Goal: Information Seeking & Learning: Learn about a topic

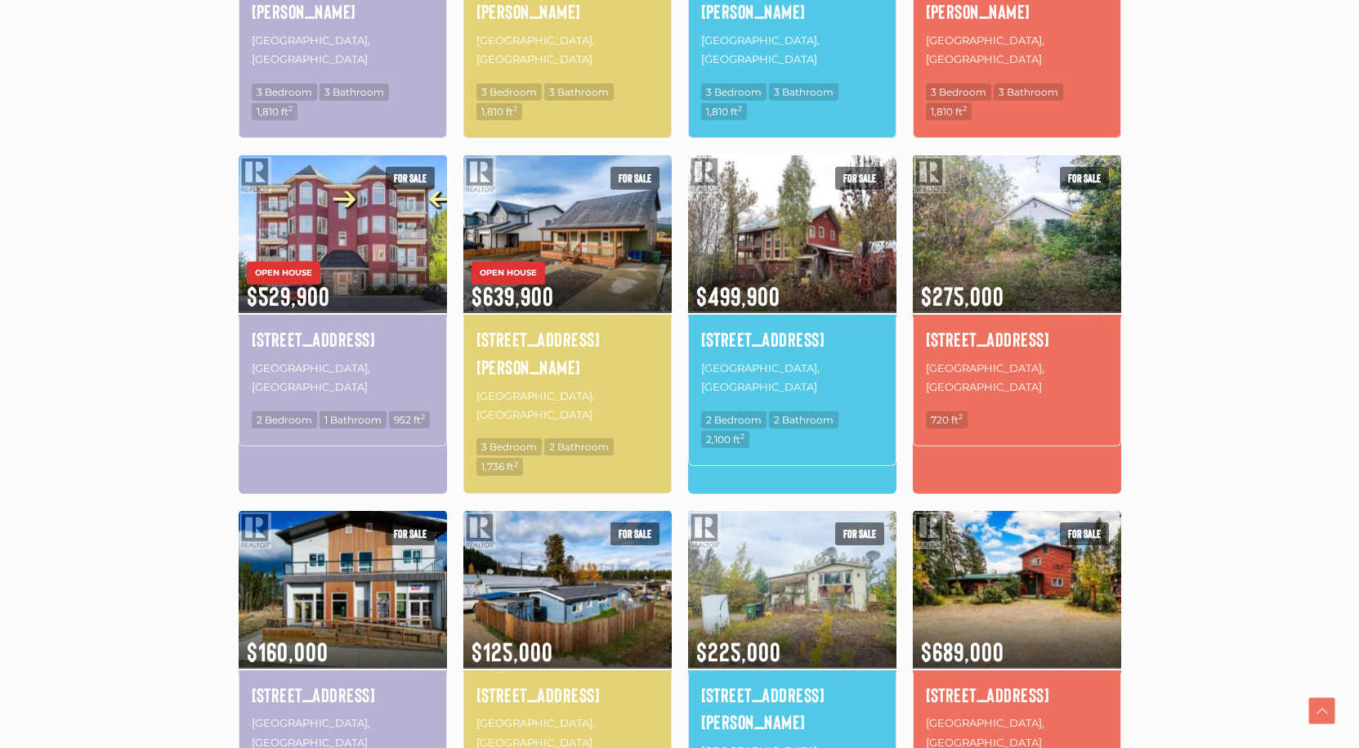
scroll to position [817, 0]
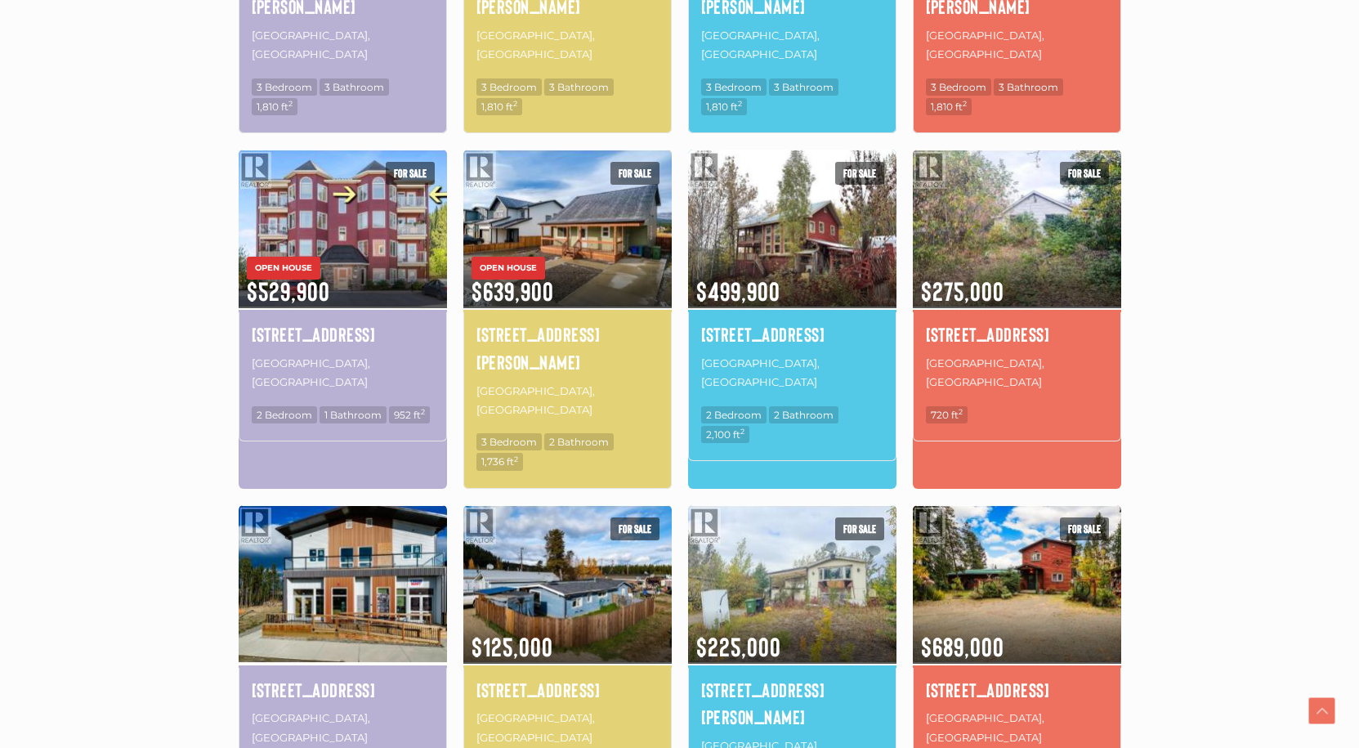
click at [331, 503] on img at bounding box center [343, 584] width 208 height 163
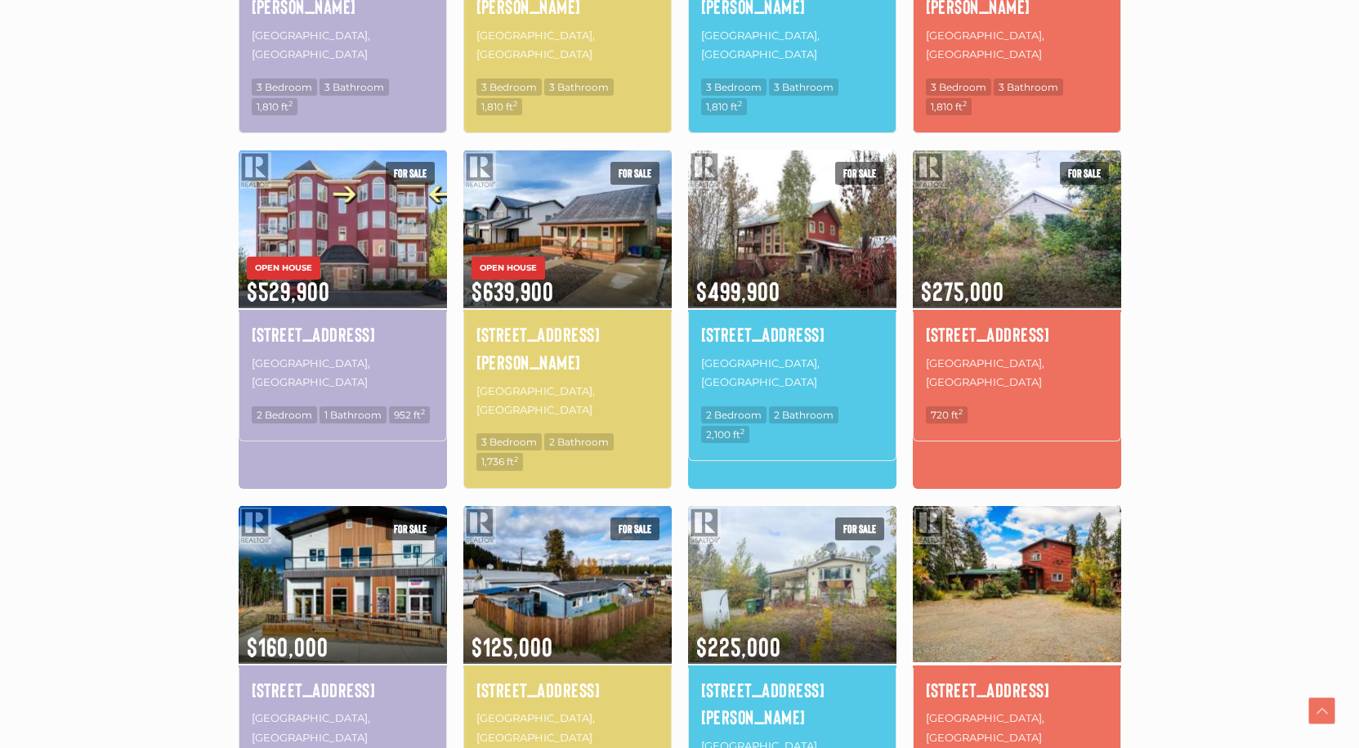
click at [1020, 503] on img at bounding box center [1017, 584] width 208 height 163
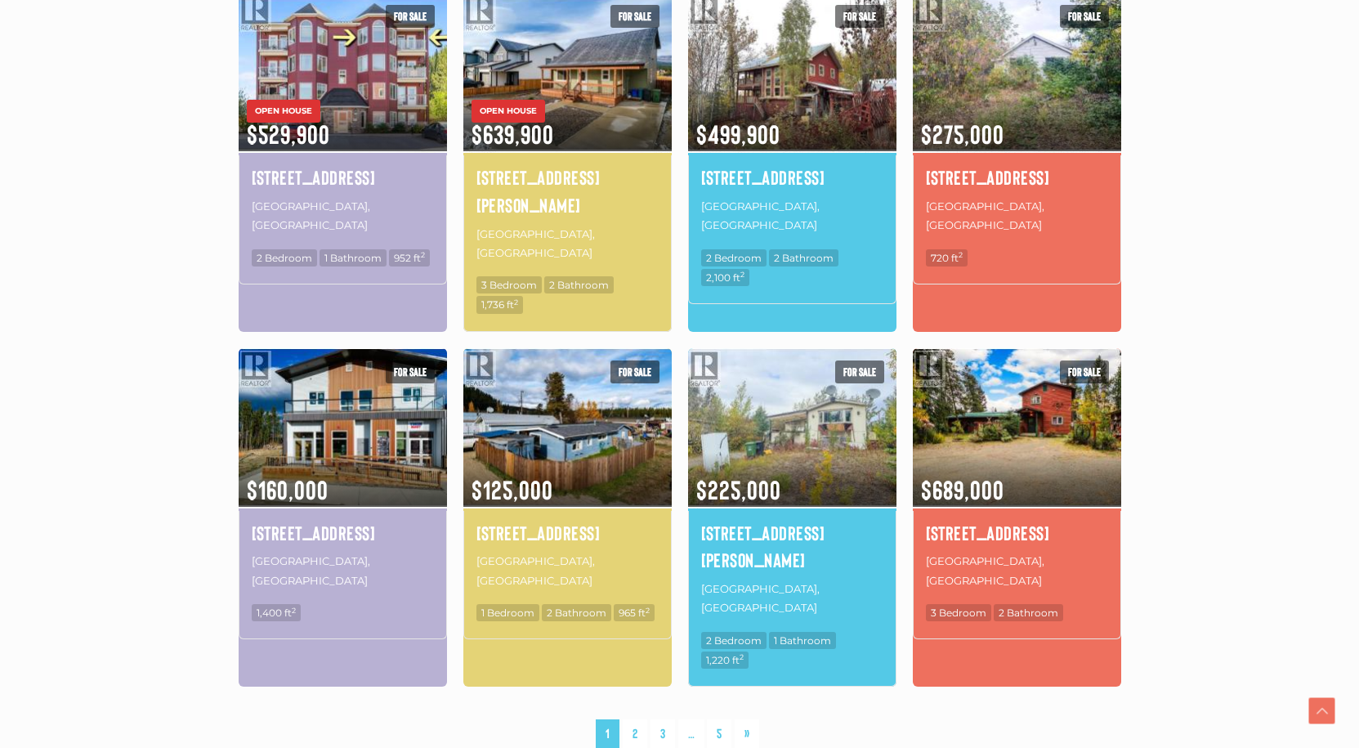
scroll to position [981, 0]
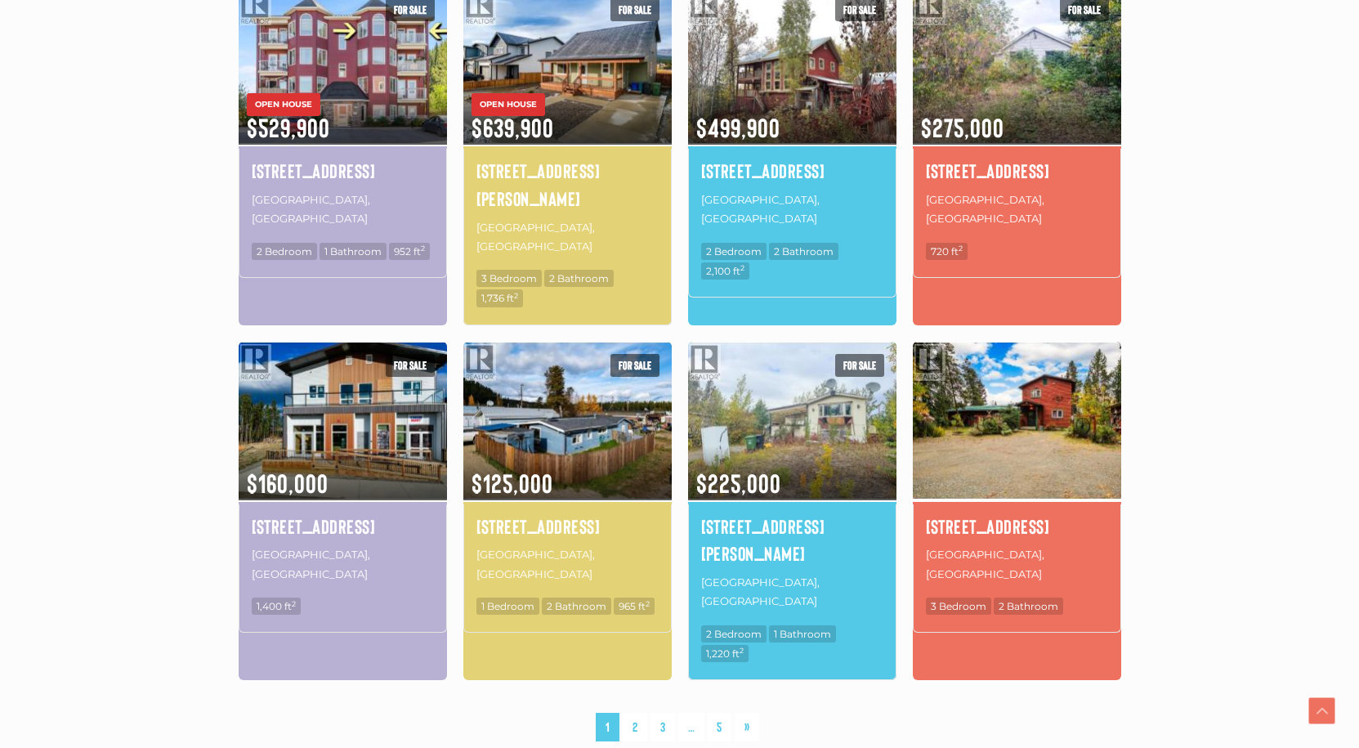
click at [1041, 339] on img at bounding box center [1017, 420] width 208 height 163
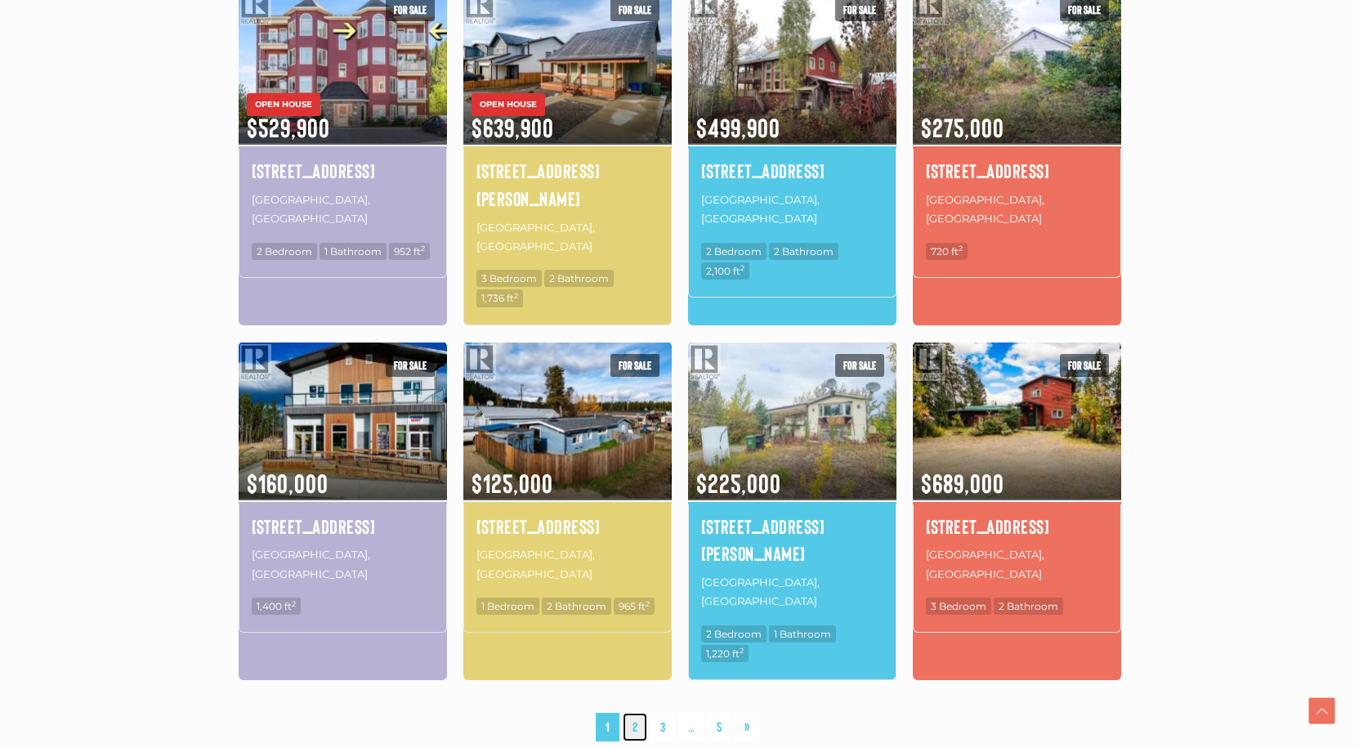
click at [637, 713] on link "2" at bounding box center [635, 727] width 25 height 29
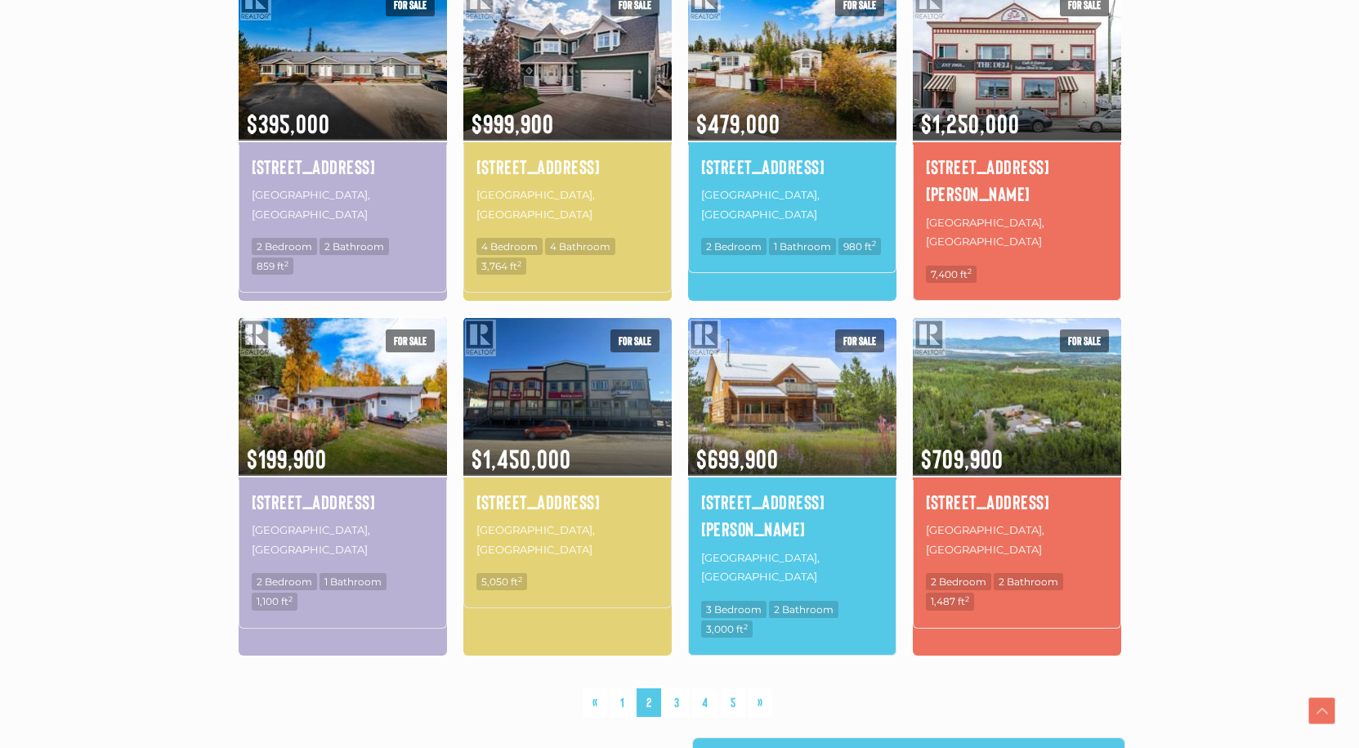
scroll to position [951, 0]
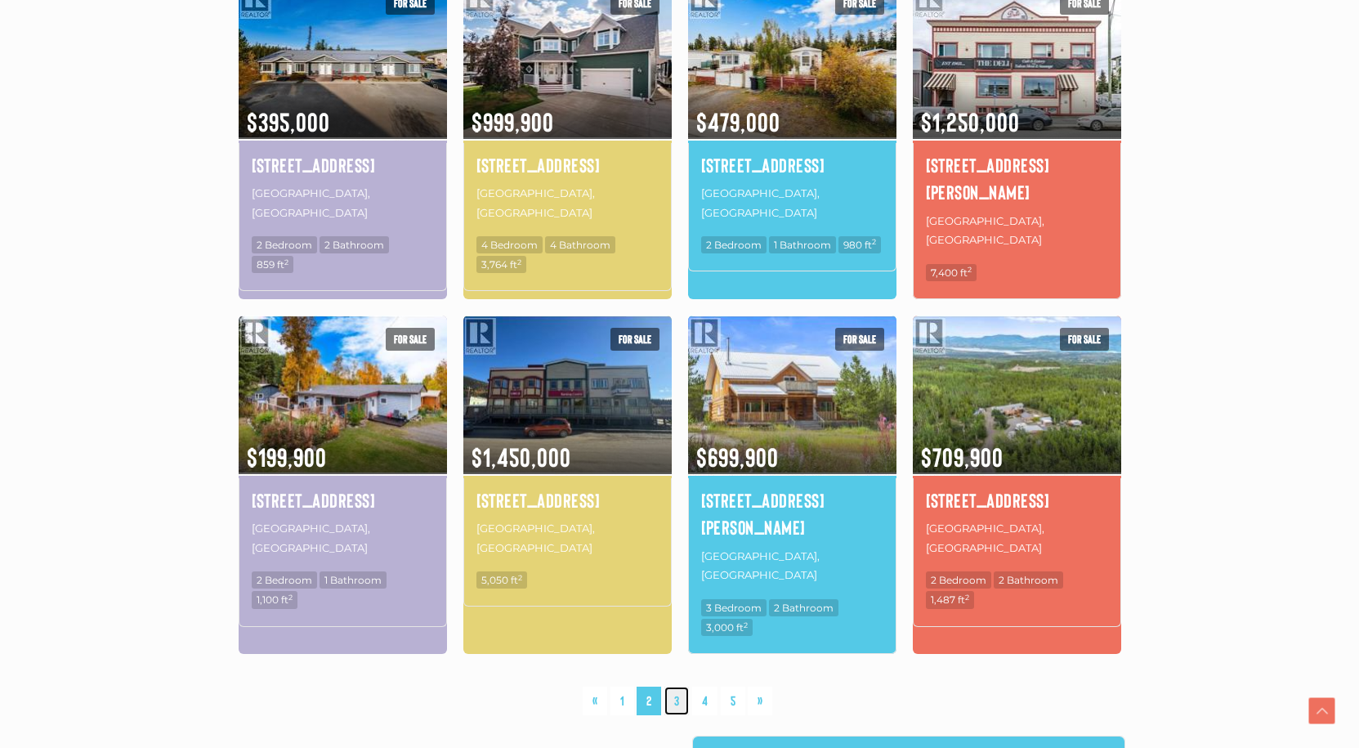
click at [677, 687] on link "3" at bounding box center [677, 701] width 25 height 29
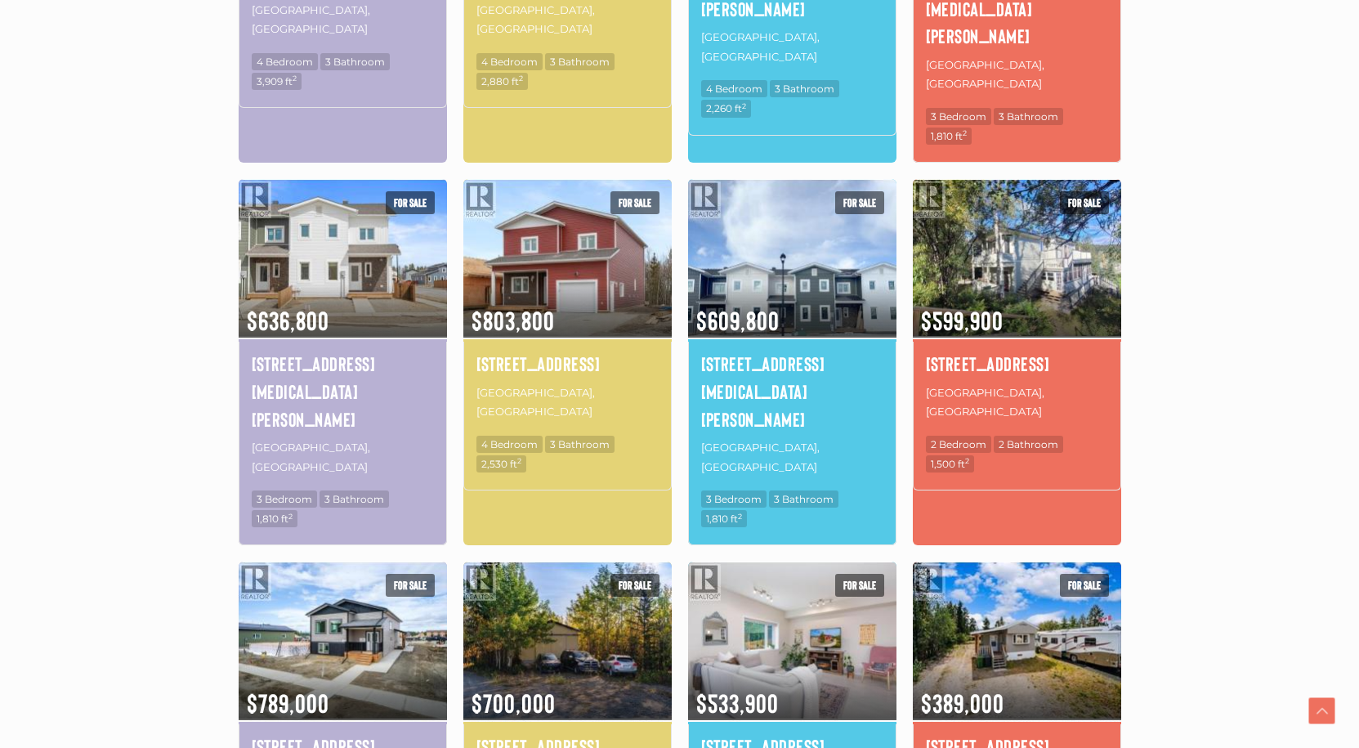
scroll to position [1033, 0]
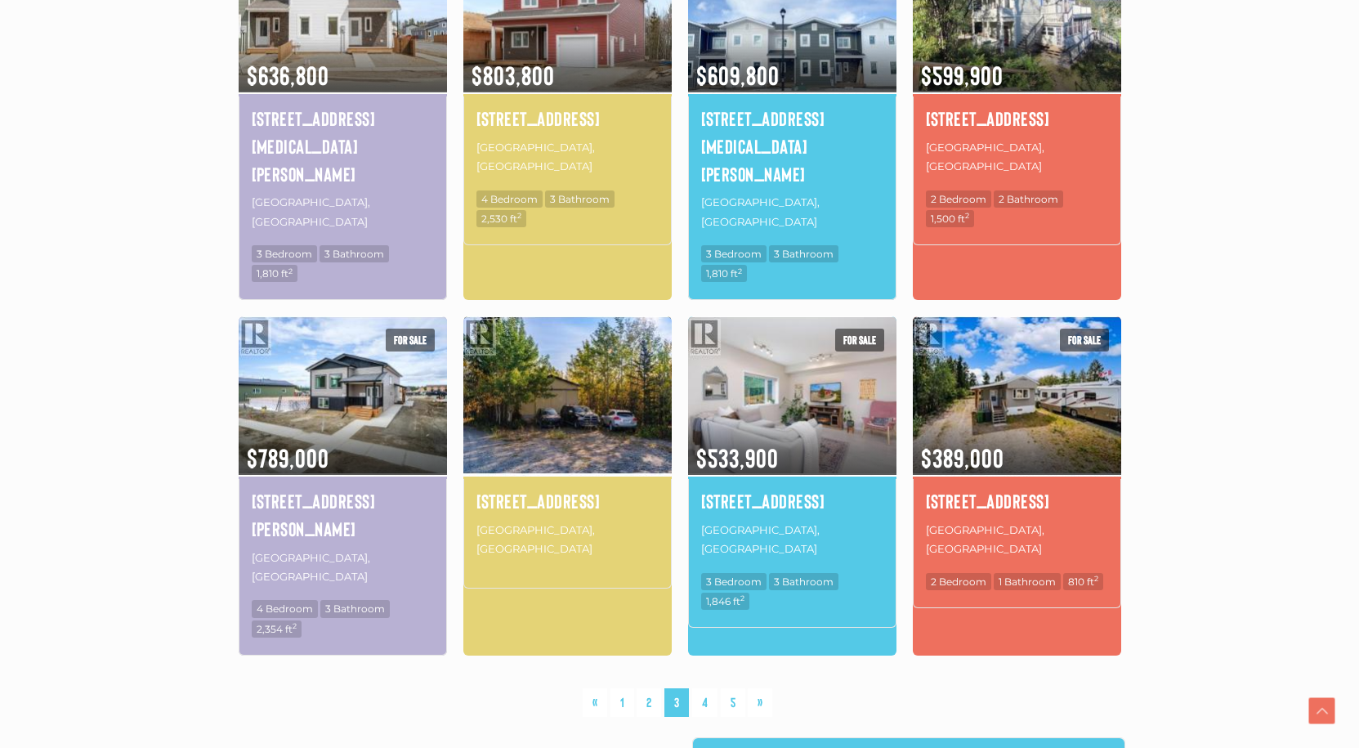
click at [526, 314] on img at bounding box center [567, 395] width 208 height 163
click at [707, 688] on link "4" at bounding box center [704, 702] width 25 height 29
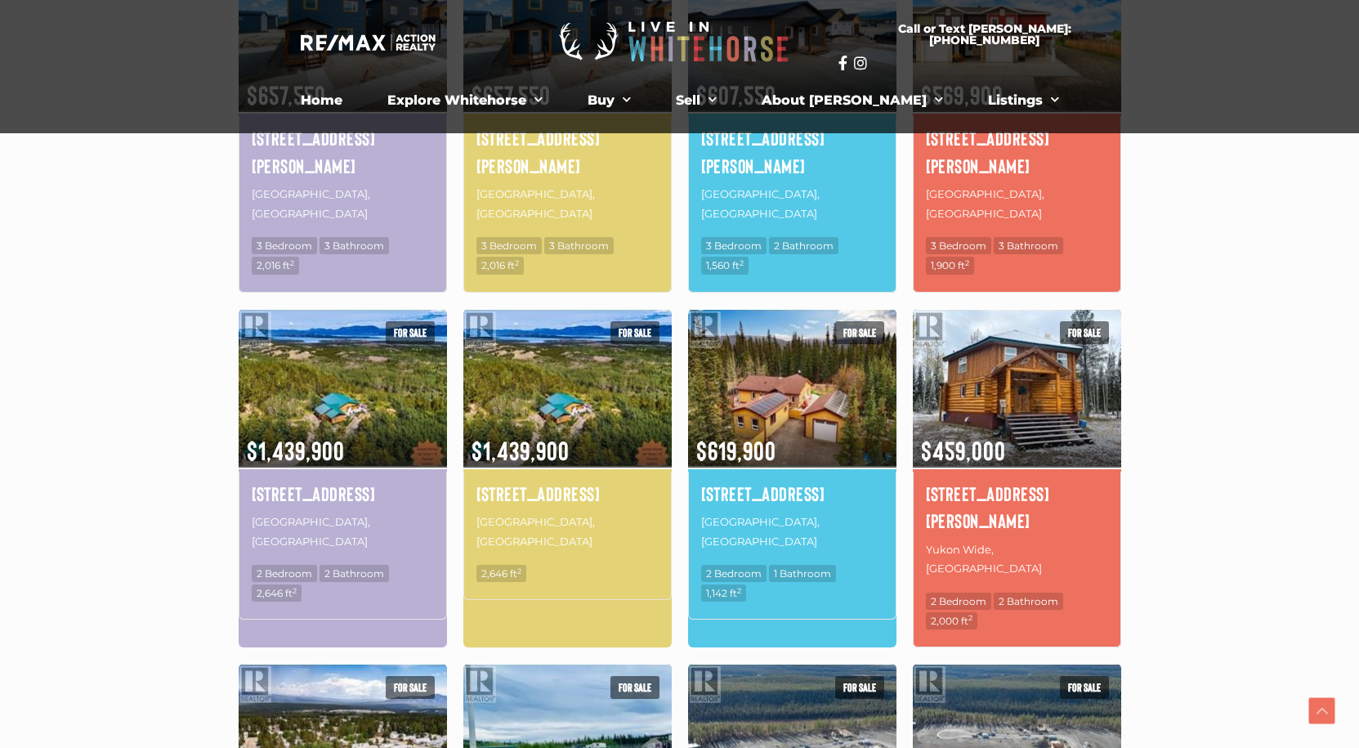
scroll to position [624, 0]
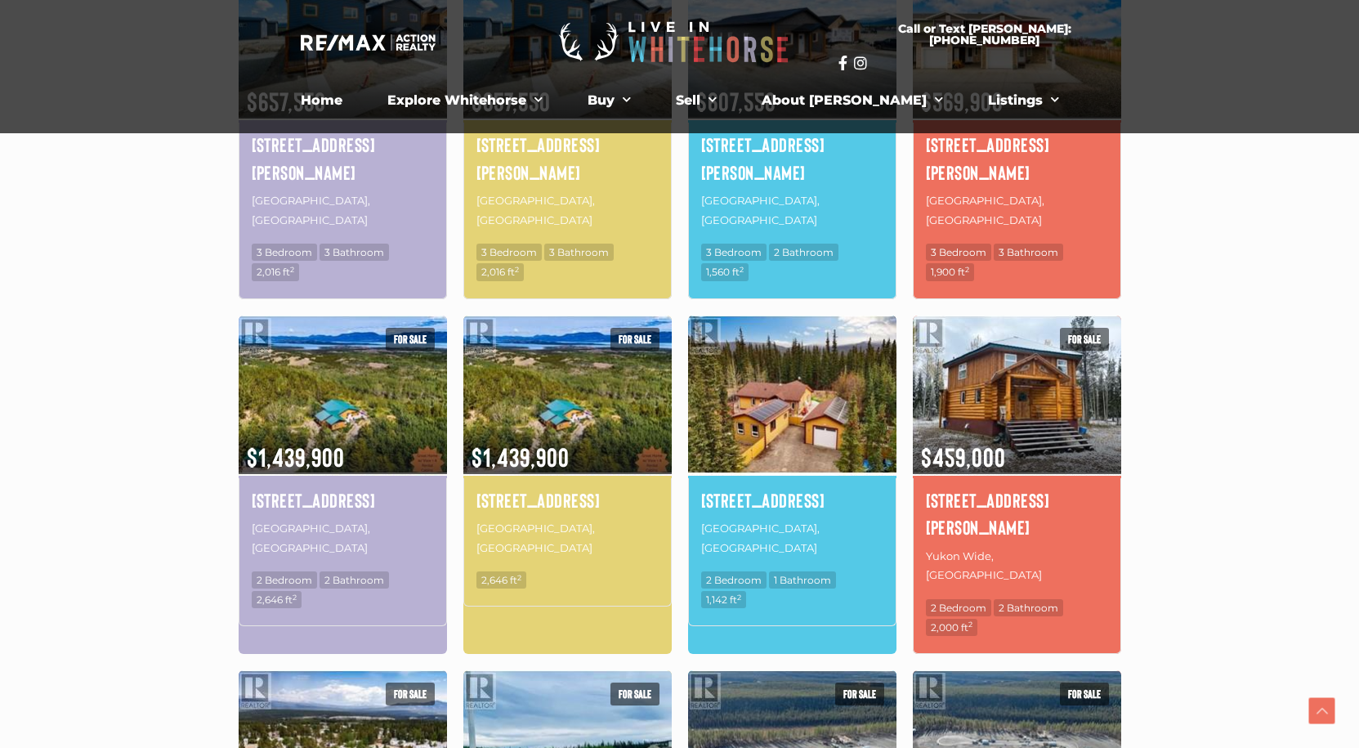
click at [795, 352] on img at bounding box center [792, 394] width 208 height 163
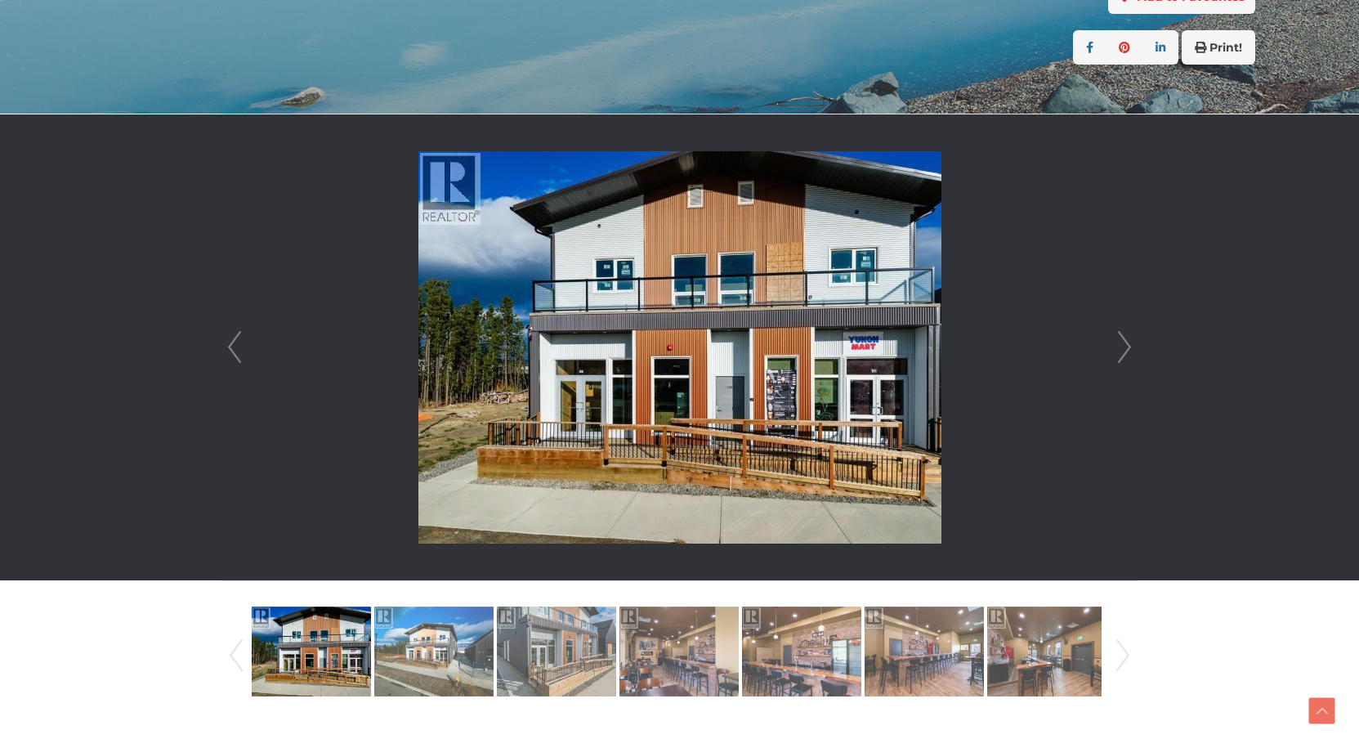
scroll to position [327, 0]
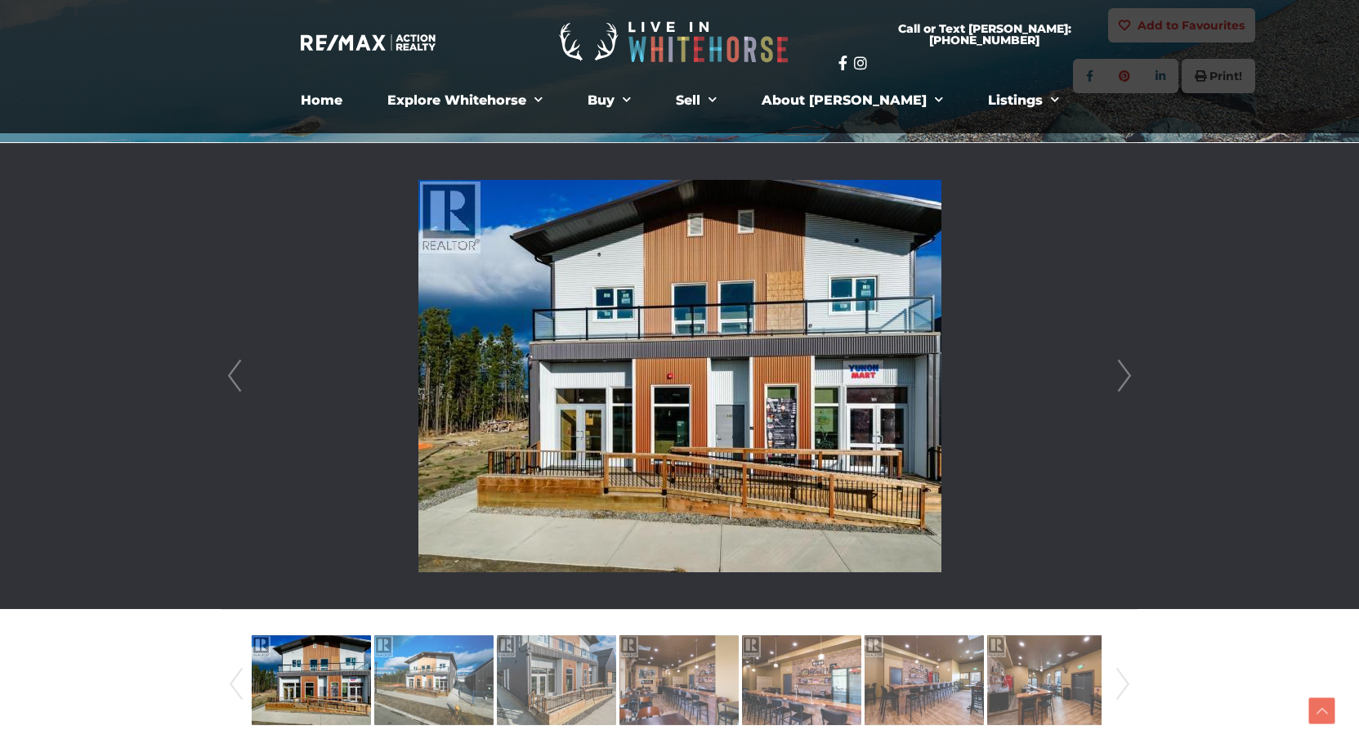
click at [1126, 375] on link "Next" at bounding box center [1124, 376] width 25 height 466
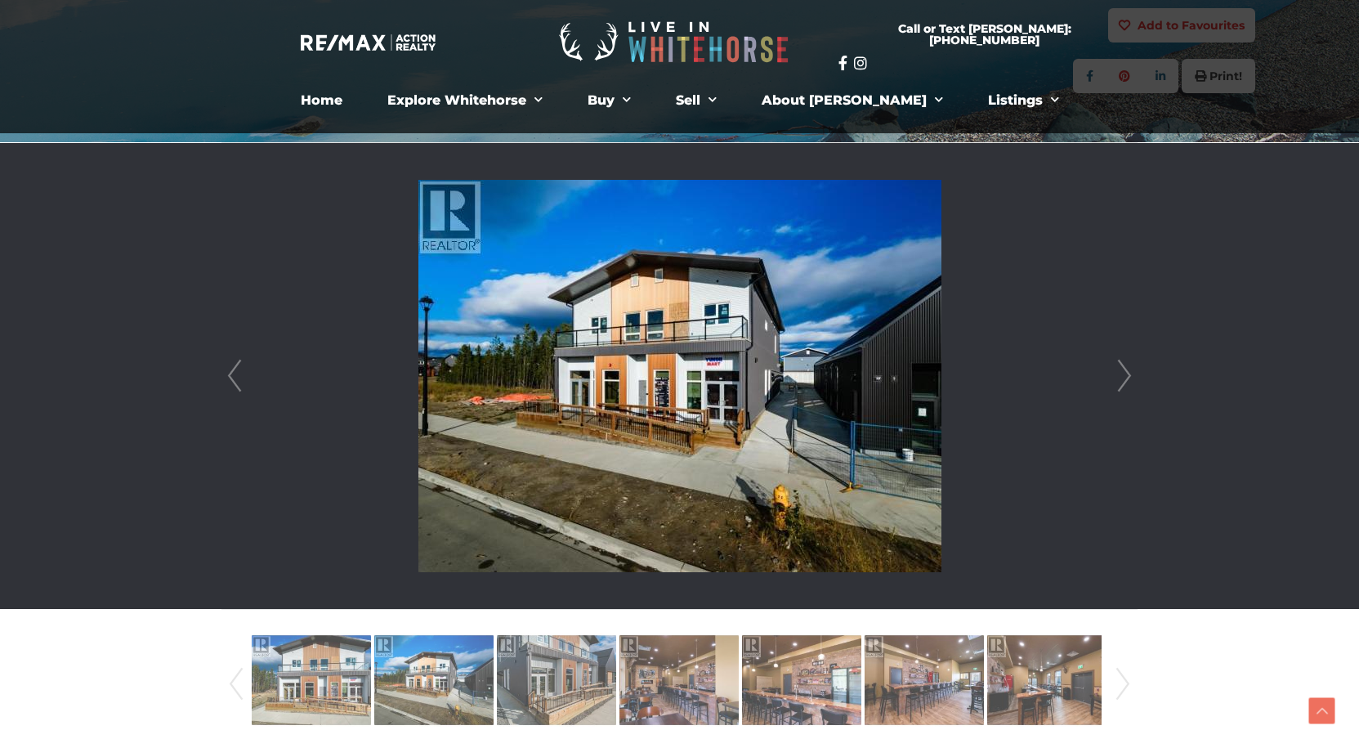
click at [1126, 375] on link "Next" at bounding box center [1124, 376] width 25 height 466
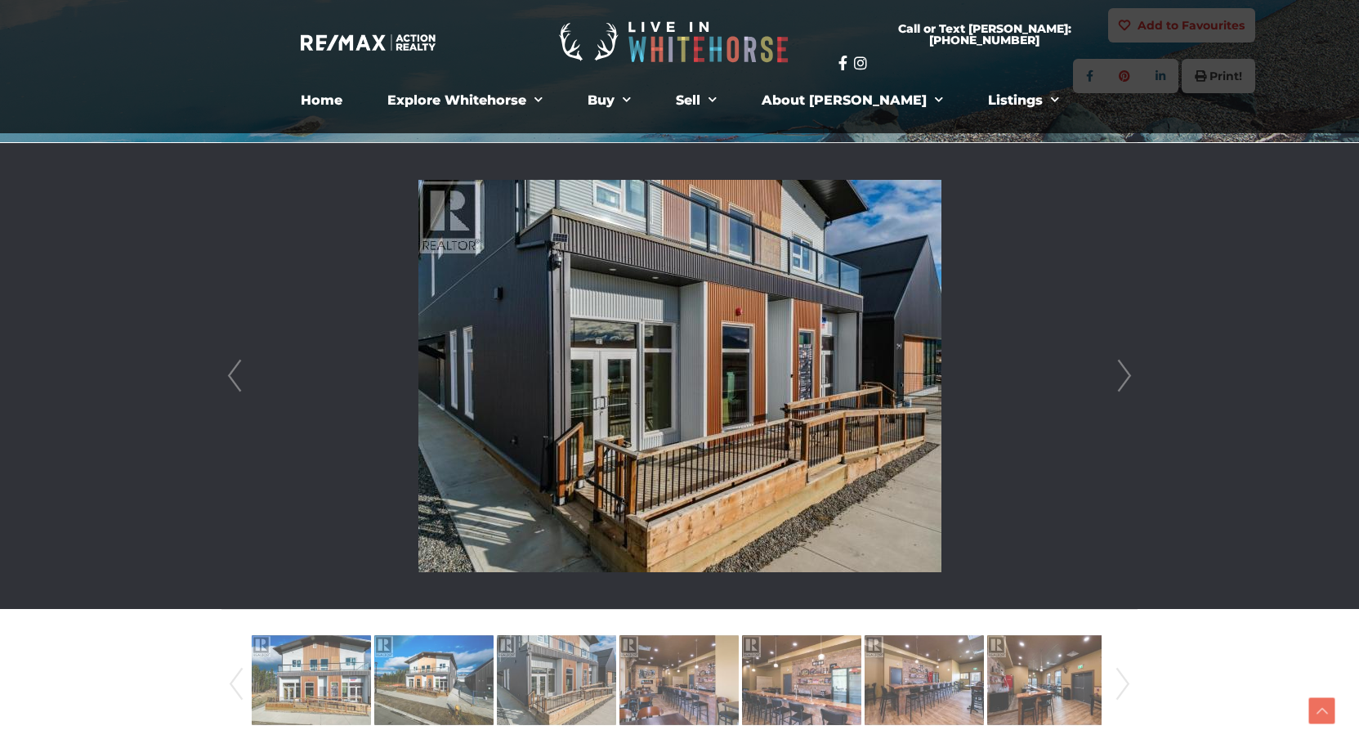
click at [1126, 375] on link "Next" at bounding box center [1124, 376] width 25 height 466
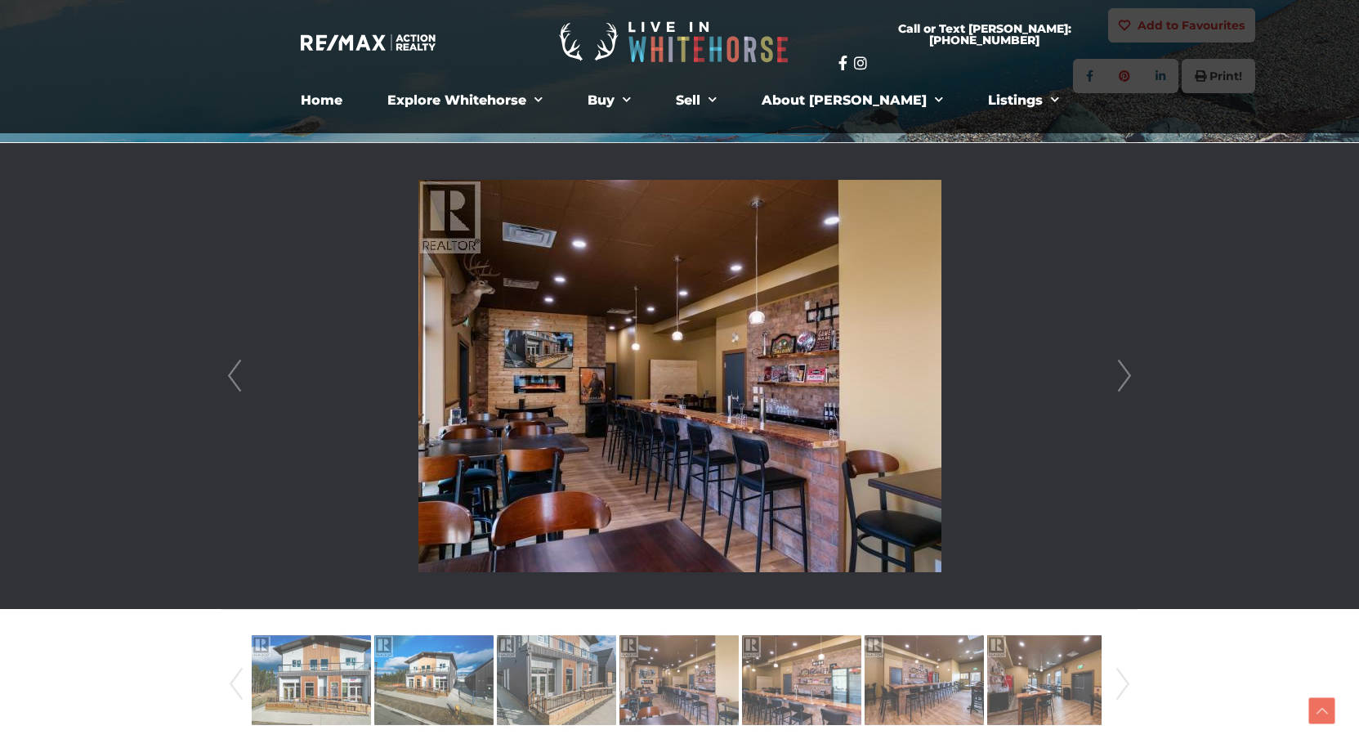
click at [1126, 375] on link "Next" at bounding box center [1124, 376] width 25 height 466
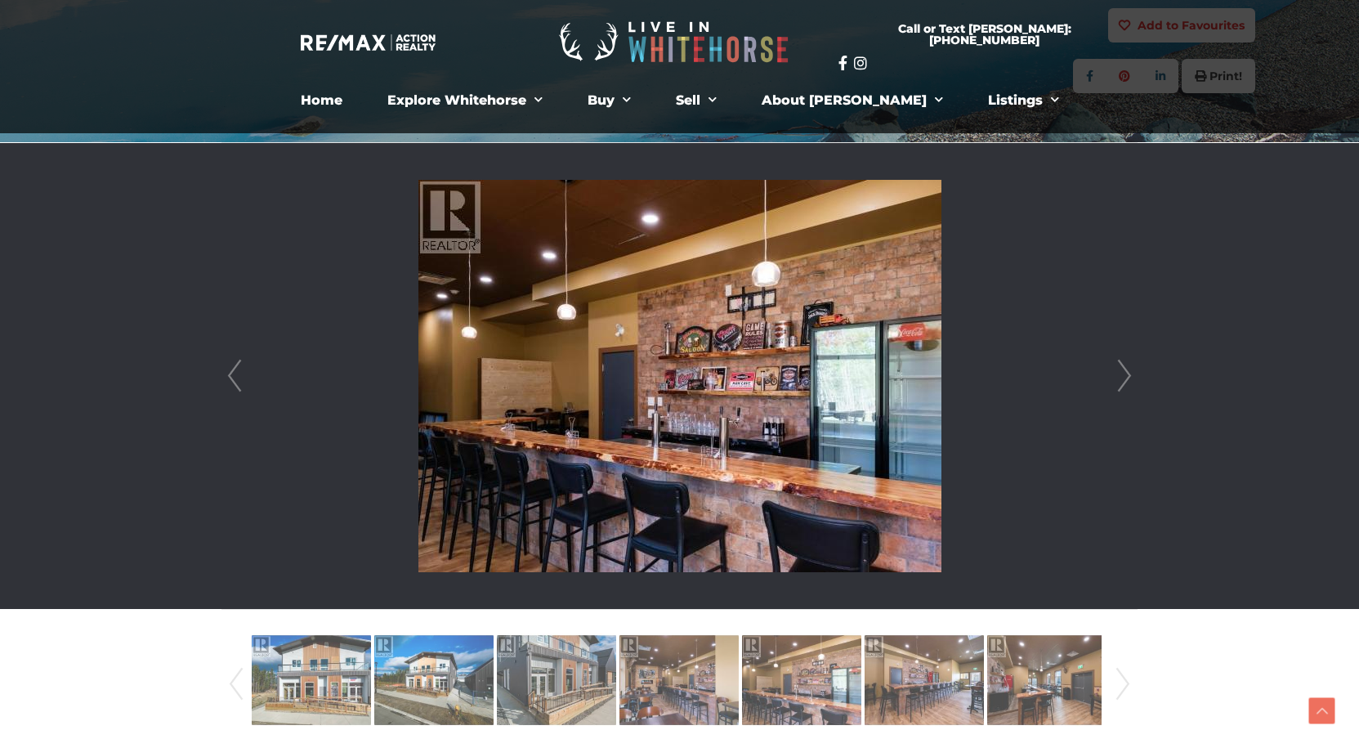
click at [1126, 375] on link "Next" at bounding box center [1124, 376] width 25 height 466
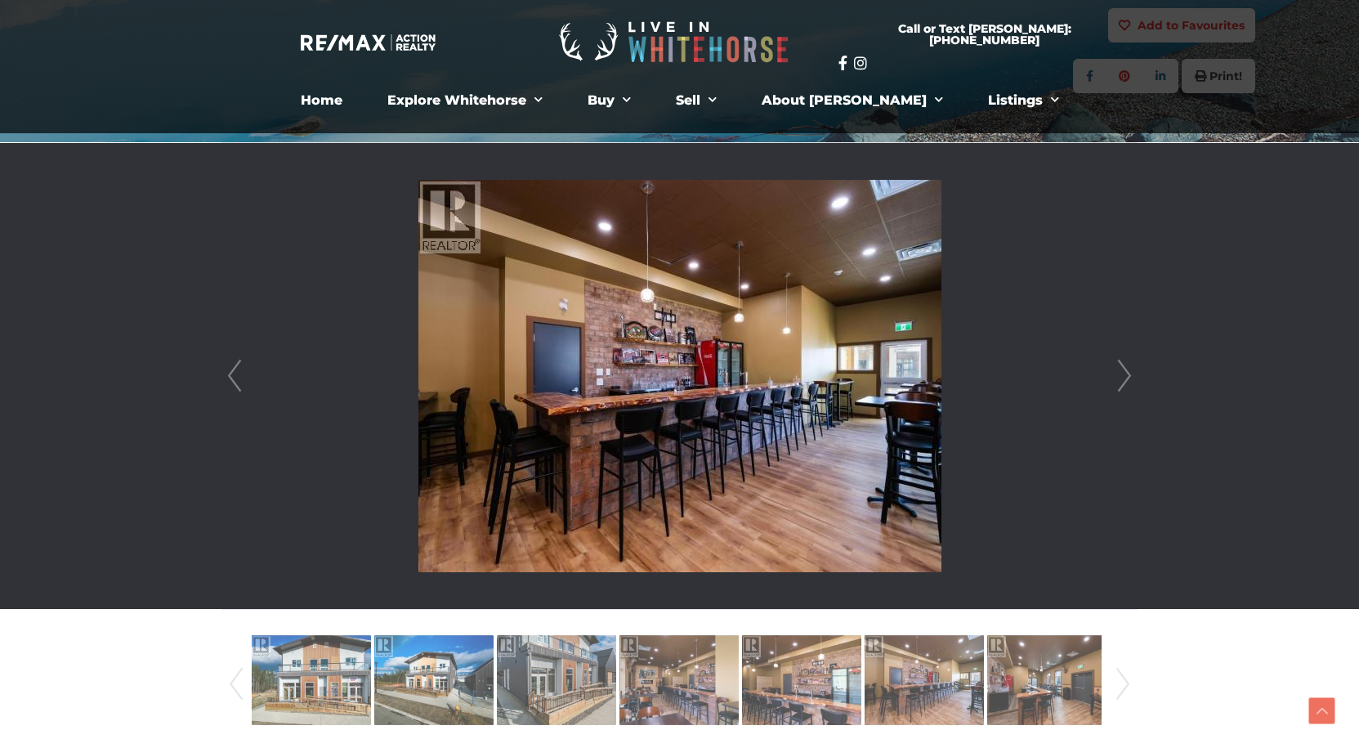
click at [1126, 375] on link "Next" at bounding box center [1124, 376] width 25 height 466
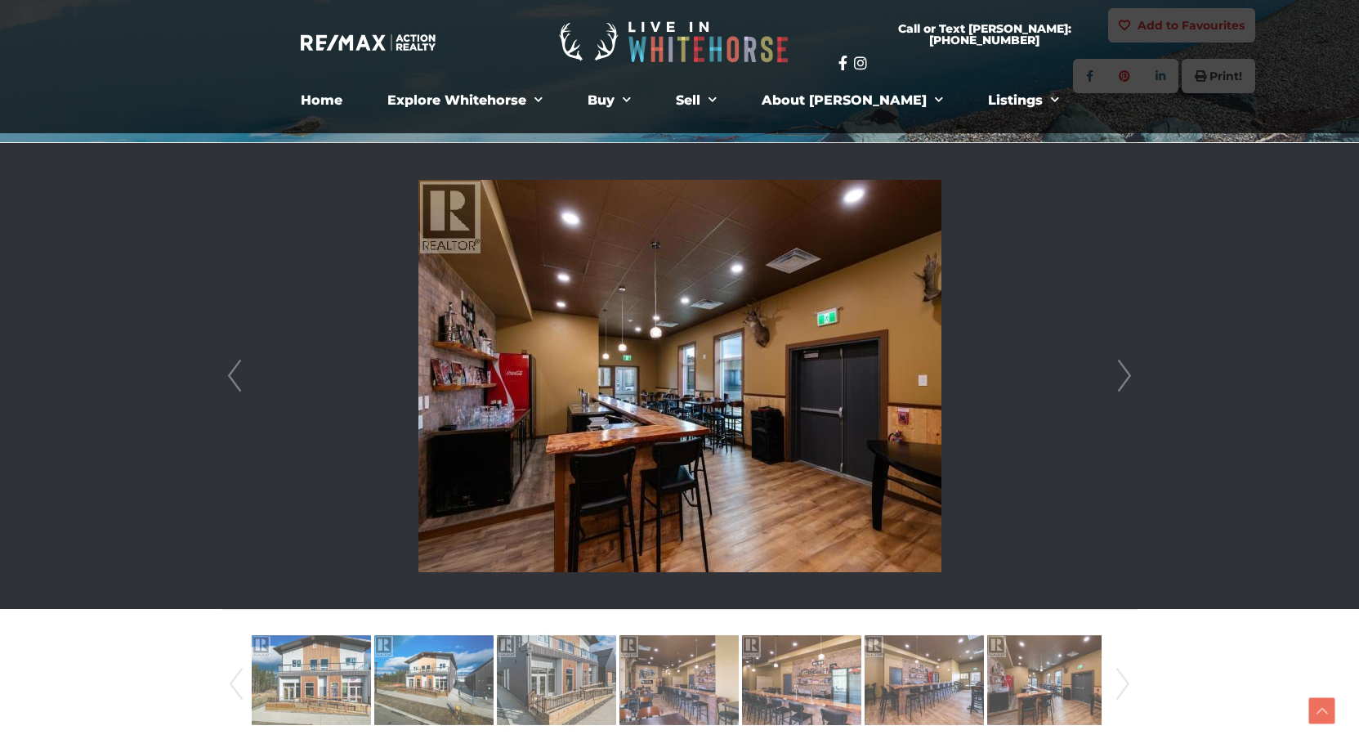
click at [1126, 375] on link "Next" at bounding box center [1124, 376] width 25 height 466
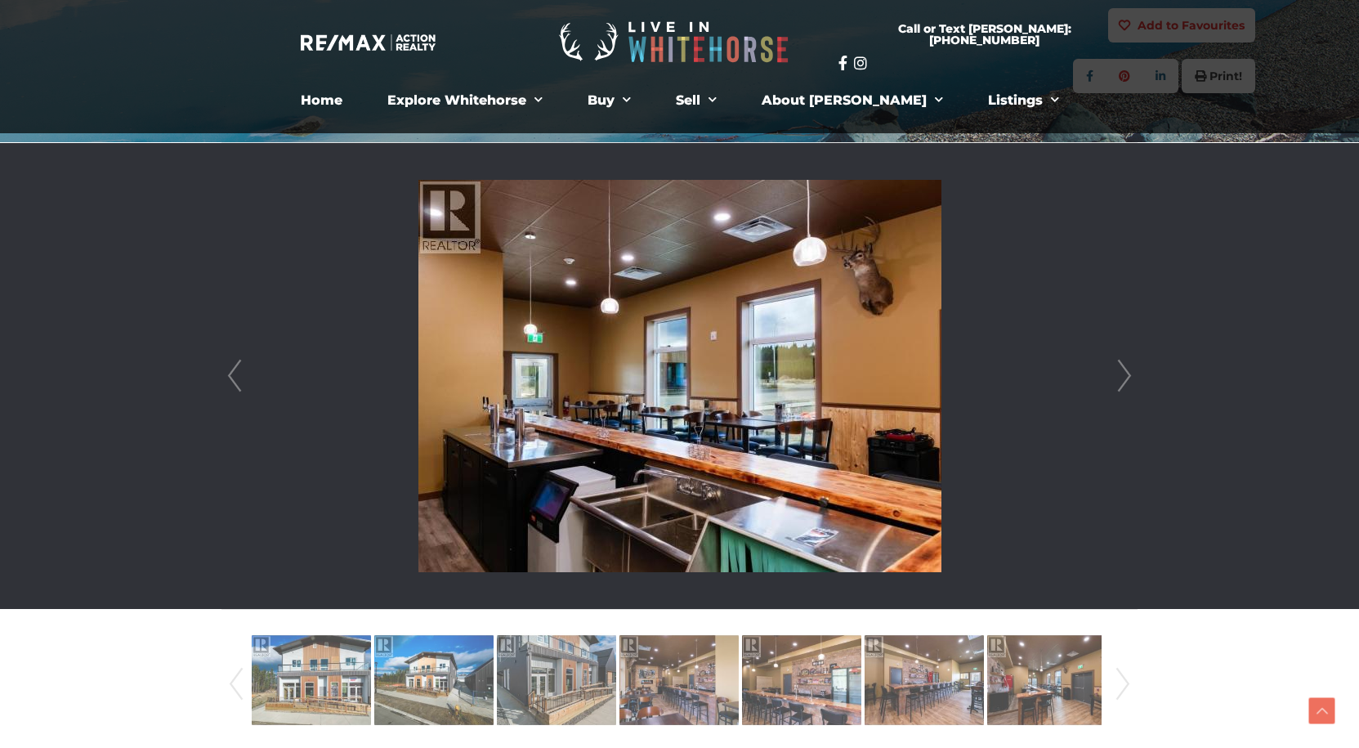
click at [1126, 375] on link "Next" at bounding box center [1124, 376] width 25 height 466
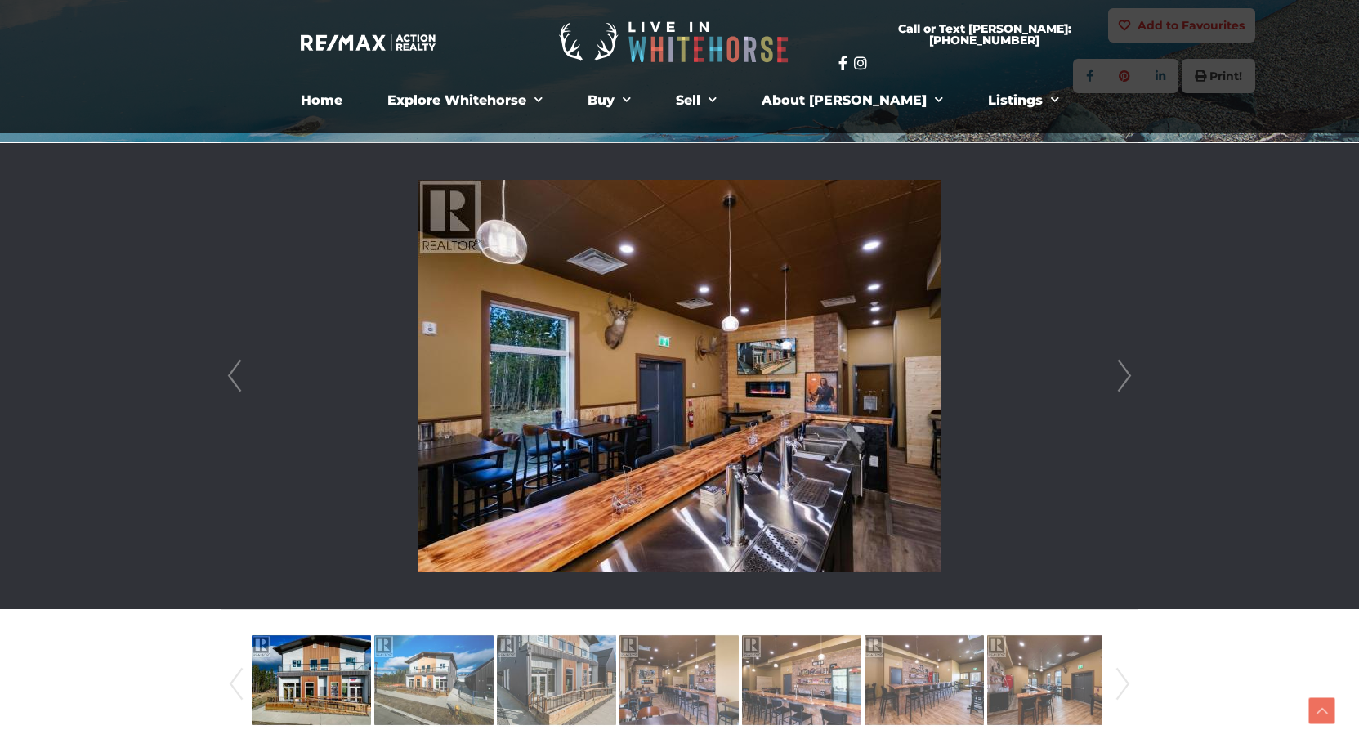
click at [1126, 375] on link "Next" at bounding box center [1124, 376] width 25 height 466
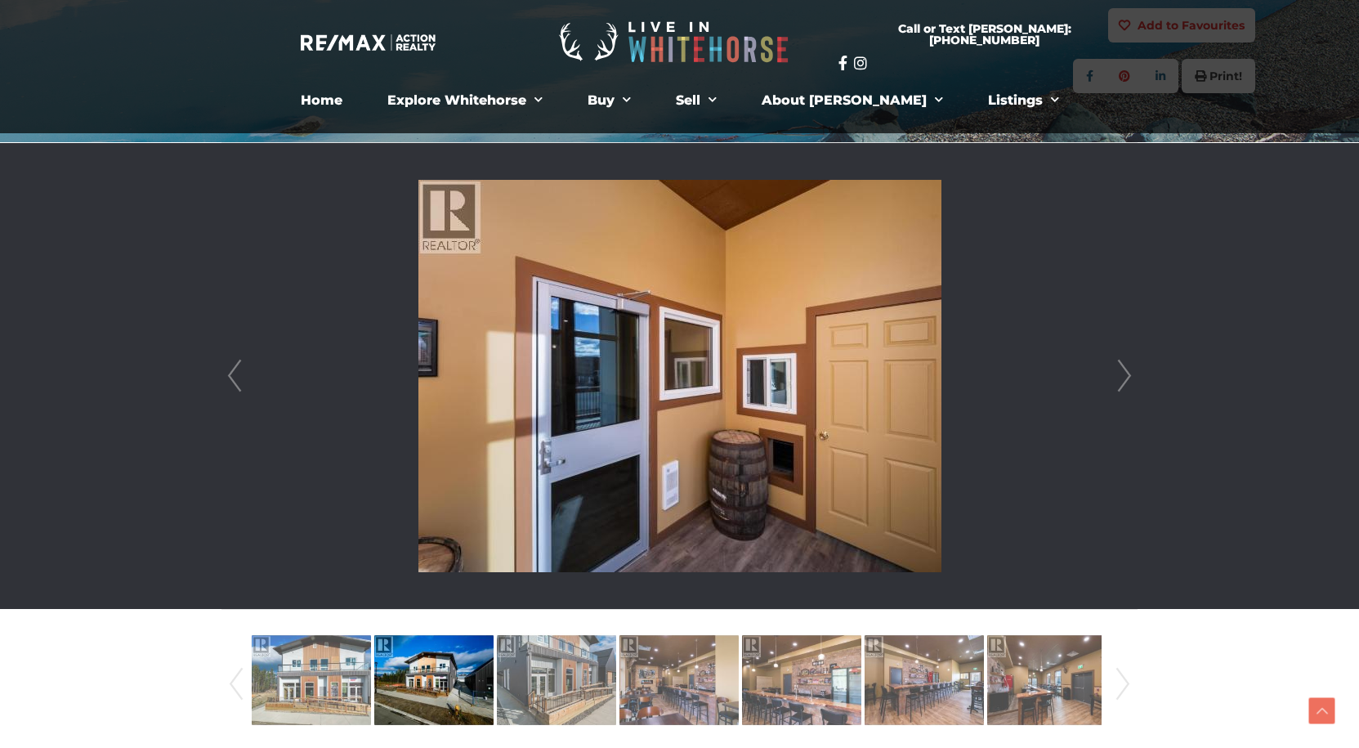
click at [1126, 375] on link "Next" at bounding box center [1124, 376] width 25 height 466
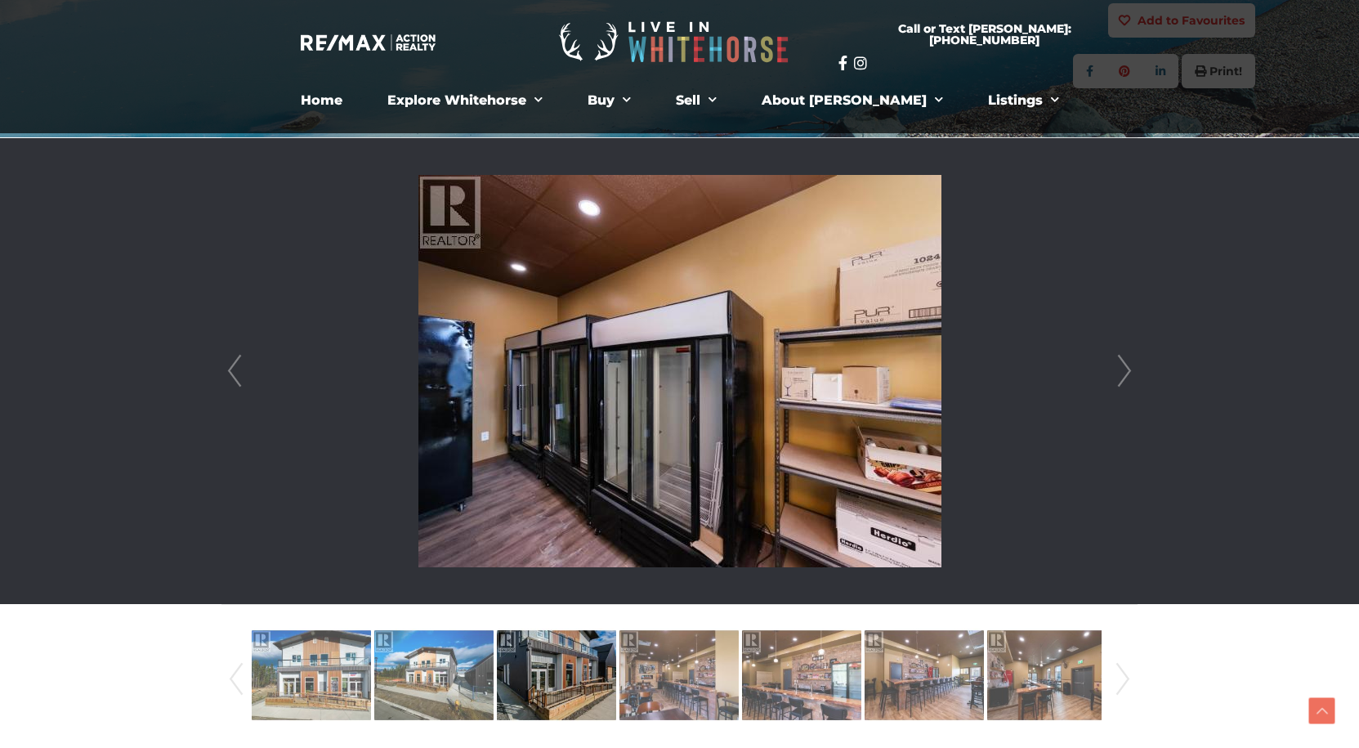
scroll to position [572, 0]
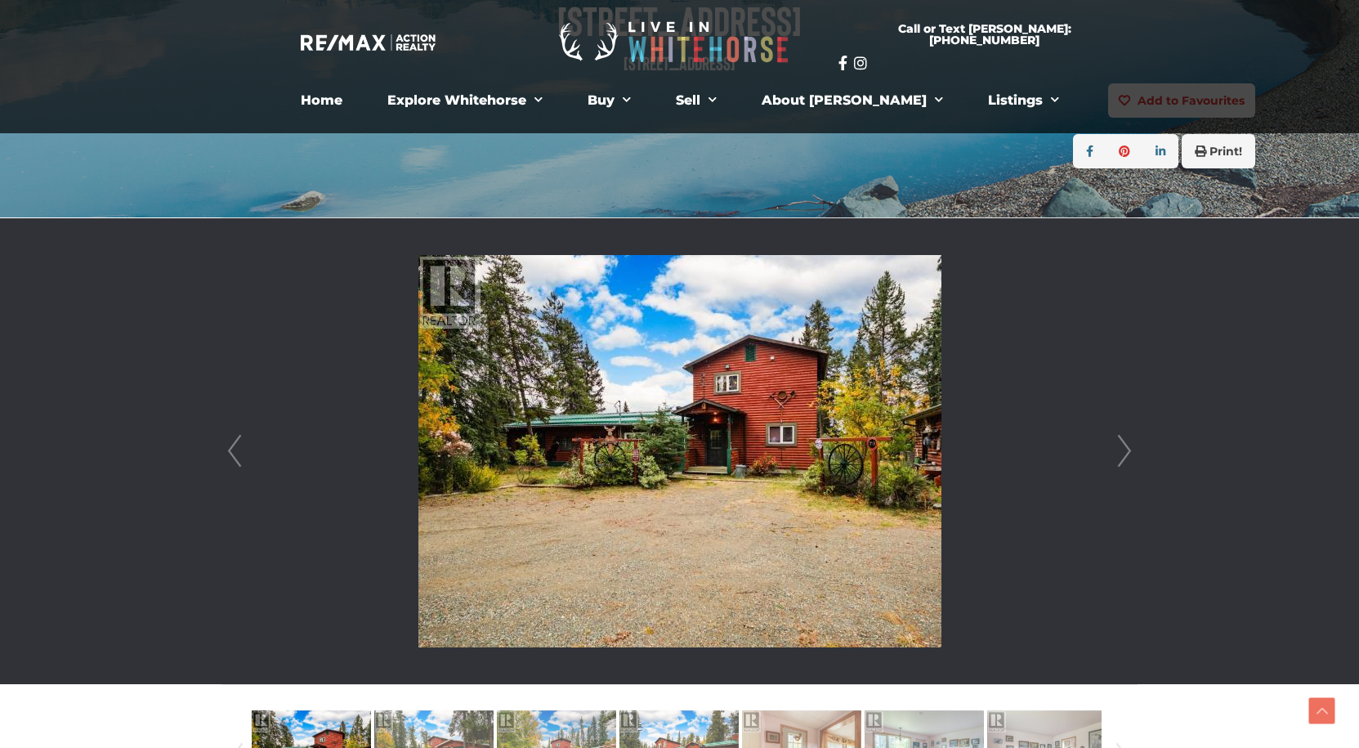
scroll to position [245, 0]
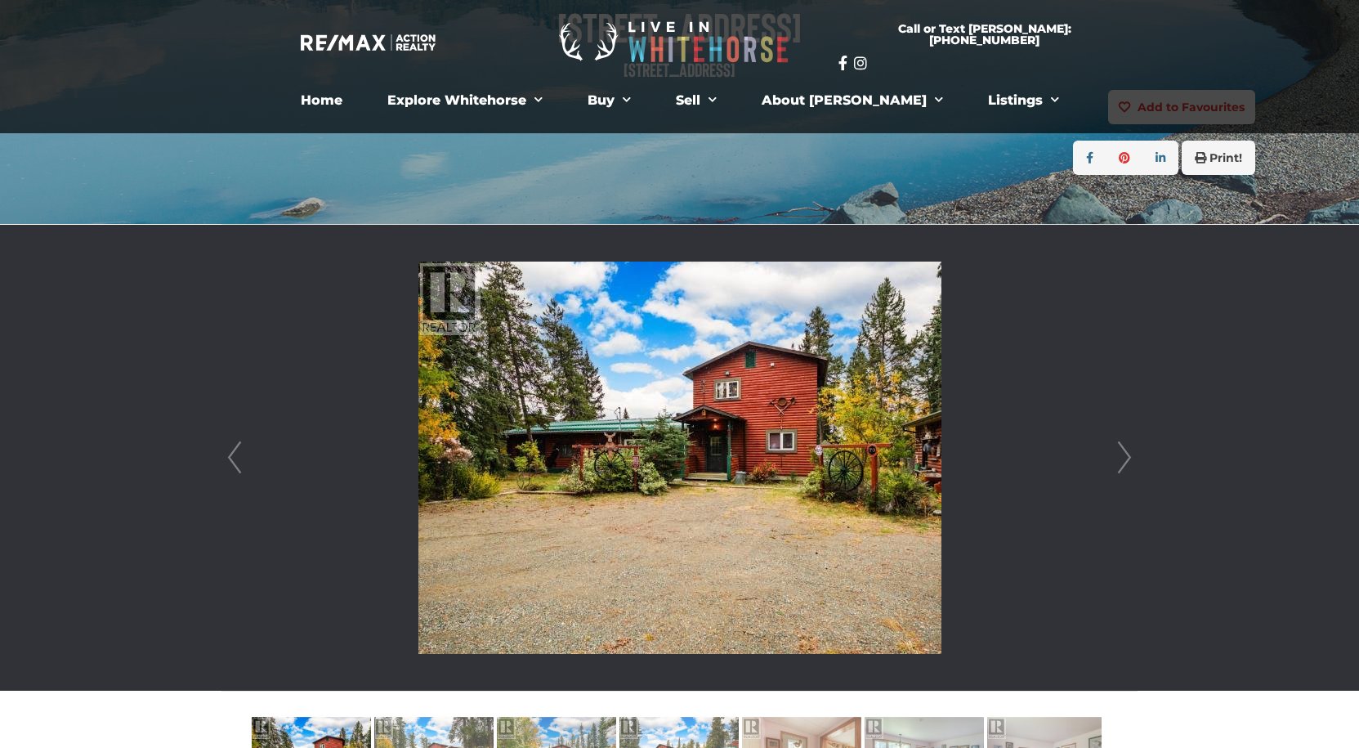
click at [1117, 464] on link "Next" at bounding box center [1124, 458] width 25 height 466
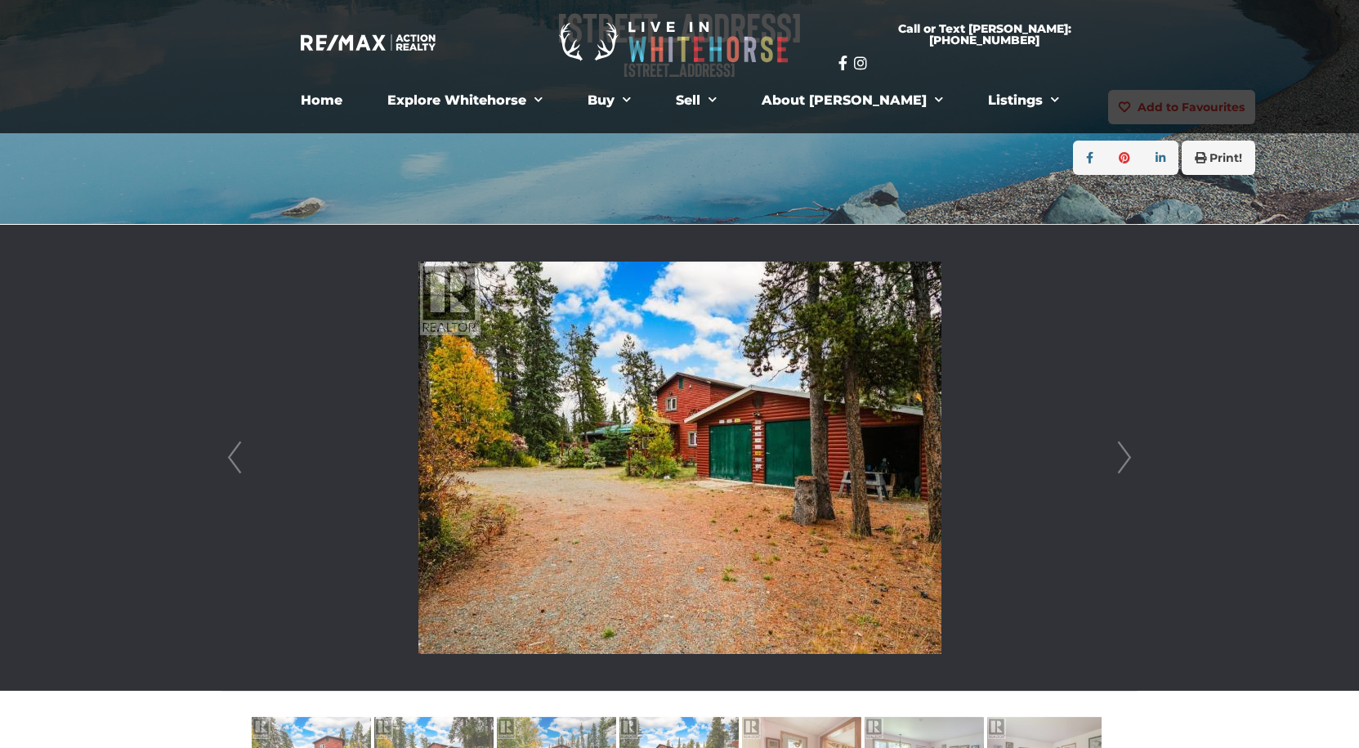
click at [1117, 464] on link "Next" at bounding box center [1124, 458] width 25 height 466
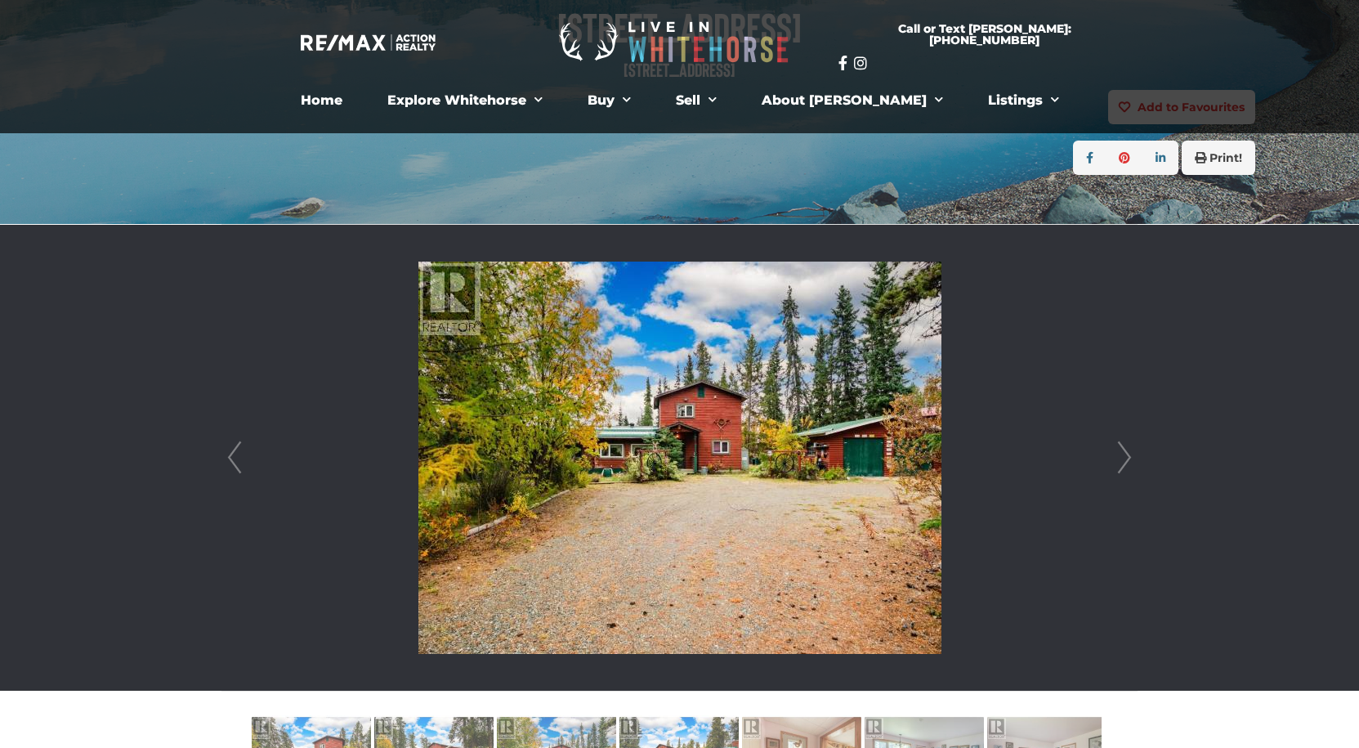
click at [1117, 464] on link "Next" at bounding box center [1124, 458] width 25 height 466
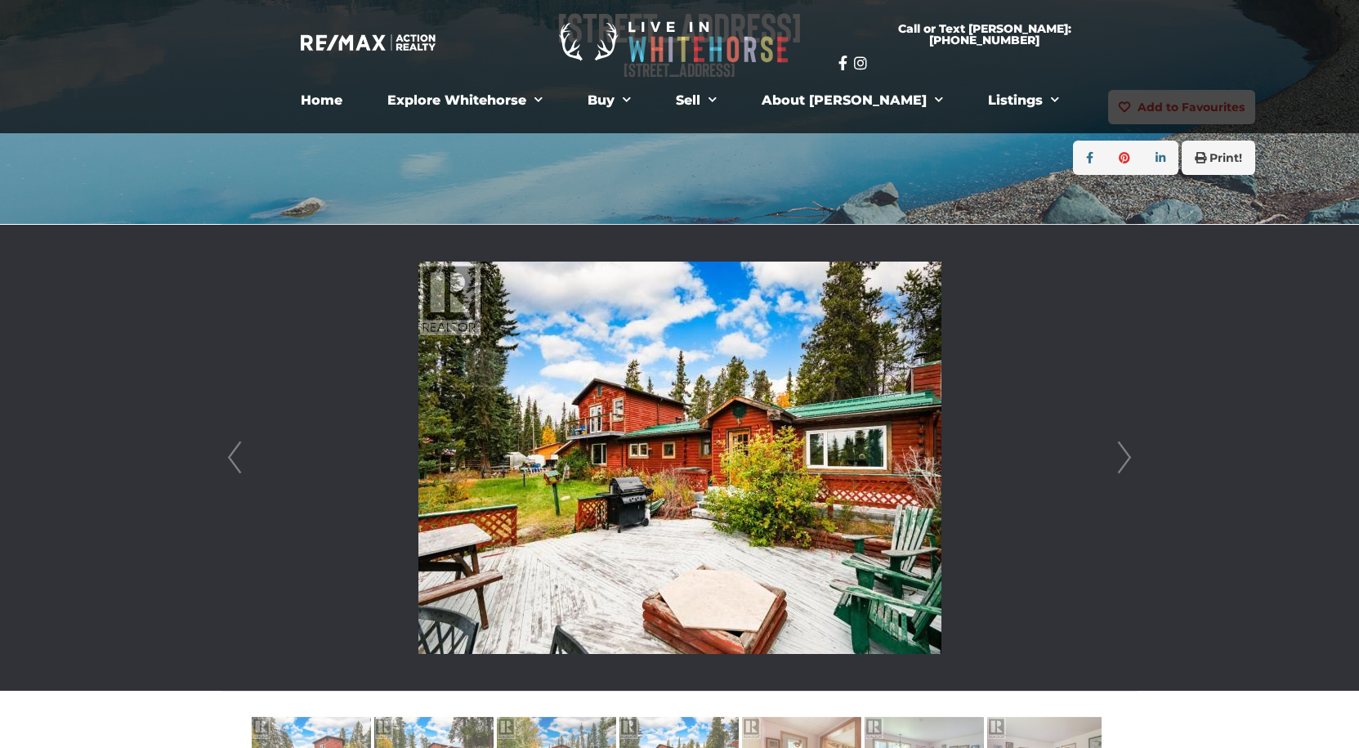
click at [1117, 464] on link "Next" at bounding box center [1124, 458] width 25 height 466
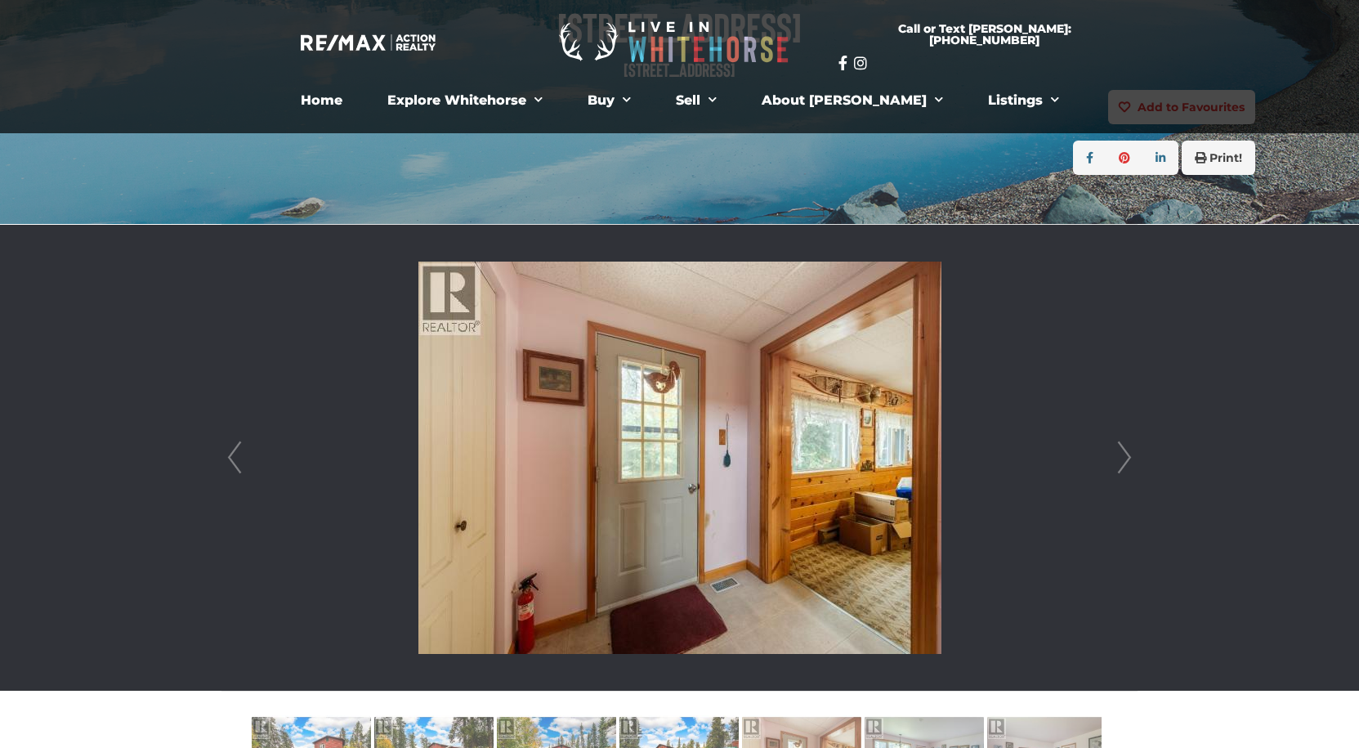
click at [1117, 464] on link "Next" at bounding box center [1124, 458] width 25 height 466
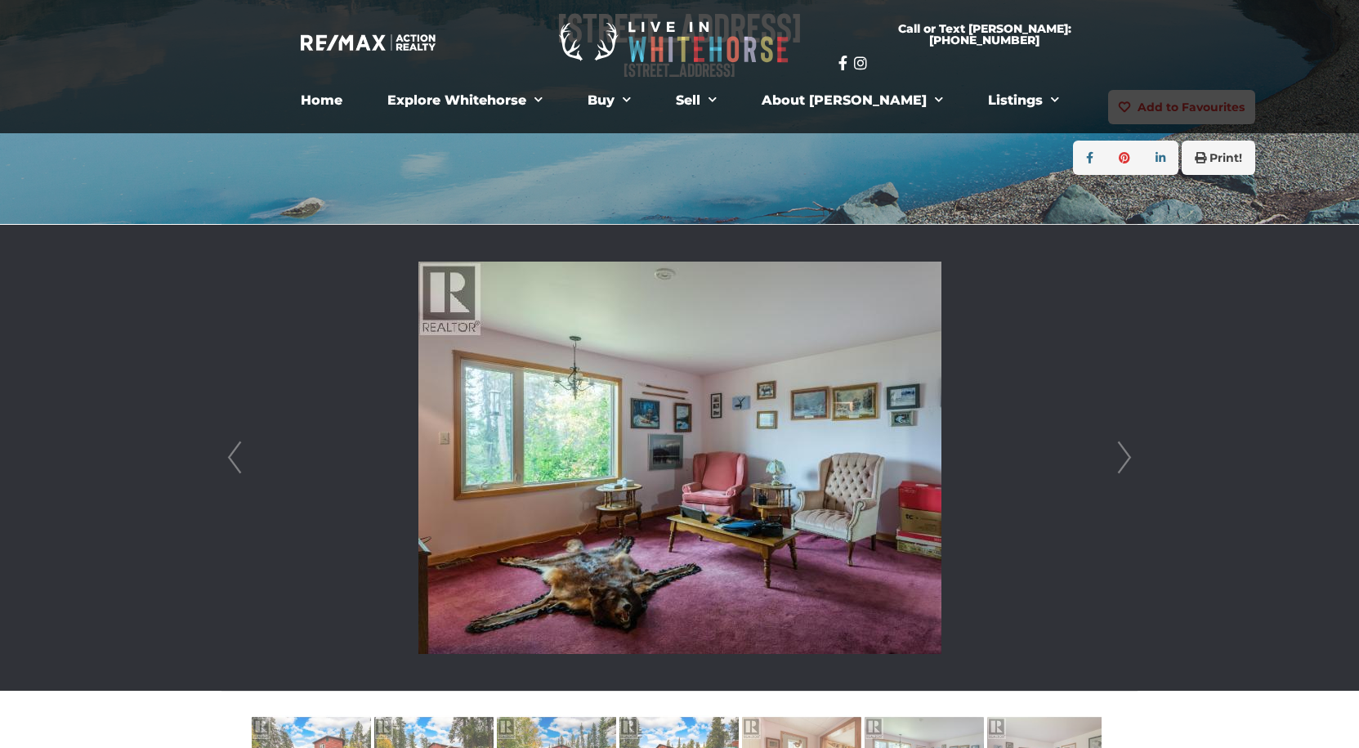
click at [1117, 464] on link "Next" at bounding box center [1124, 458] width 25 height 466
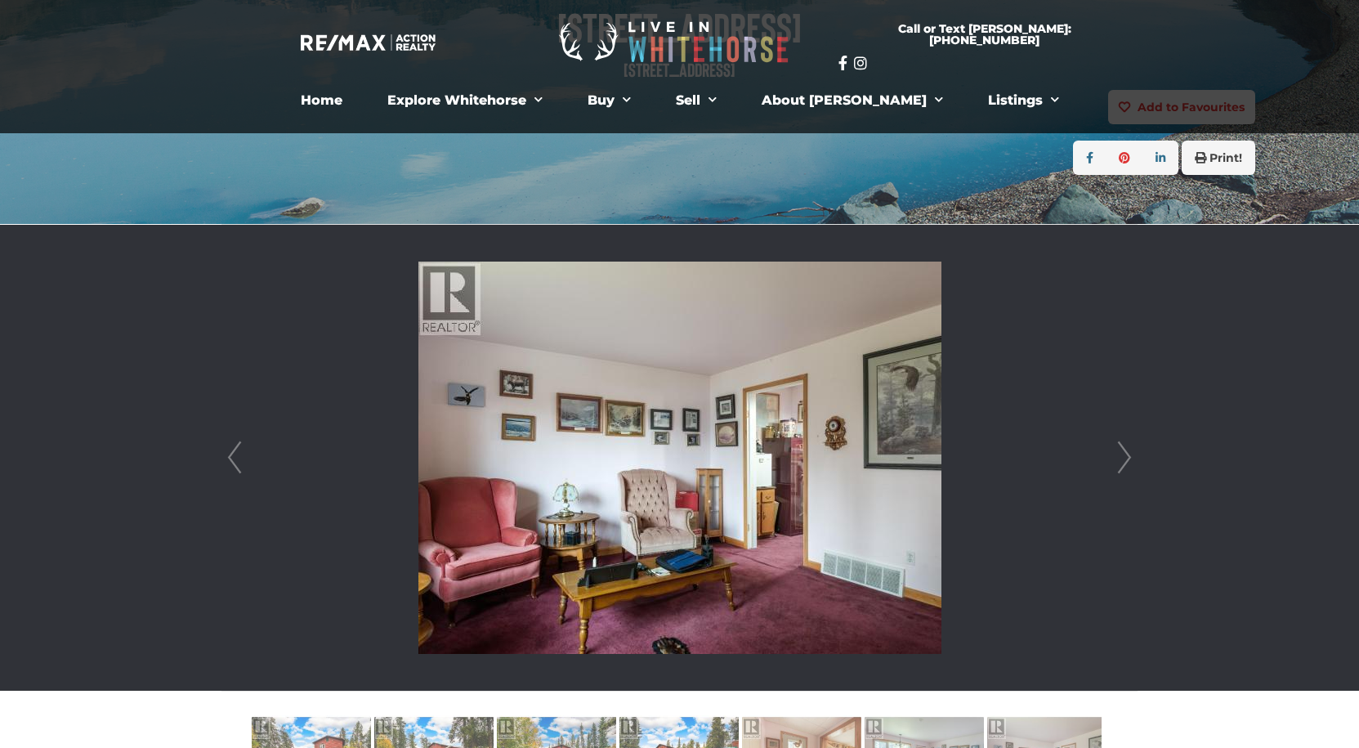
click at [1117, 464] on link "Next" at bounding box center [1124, 458] width 25 height 466
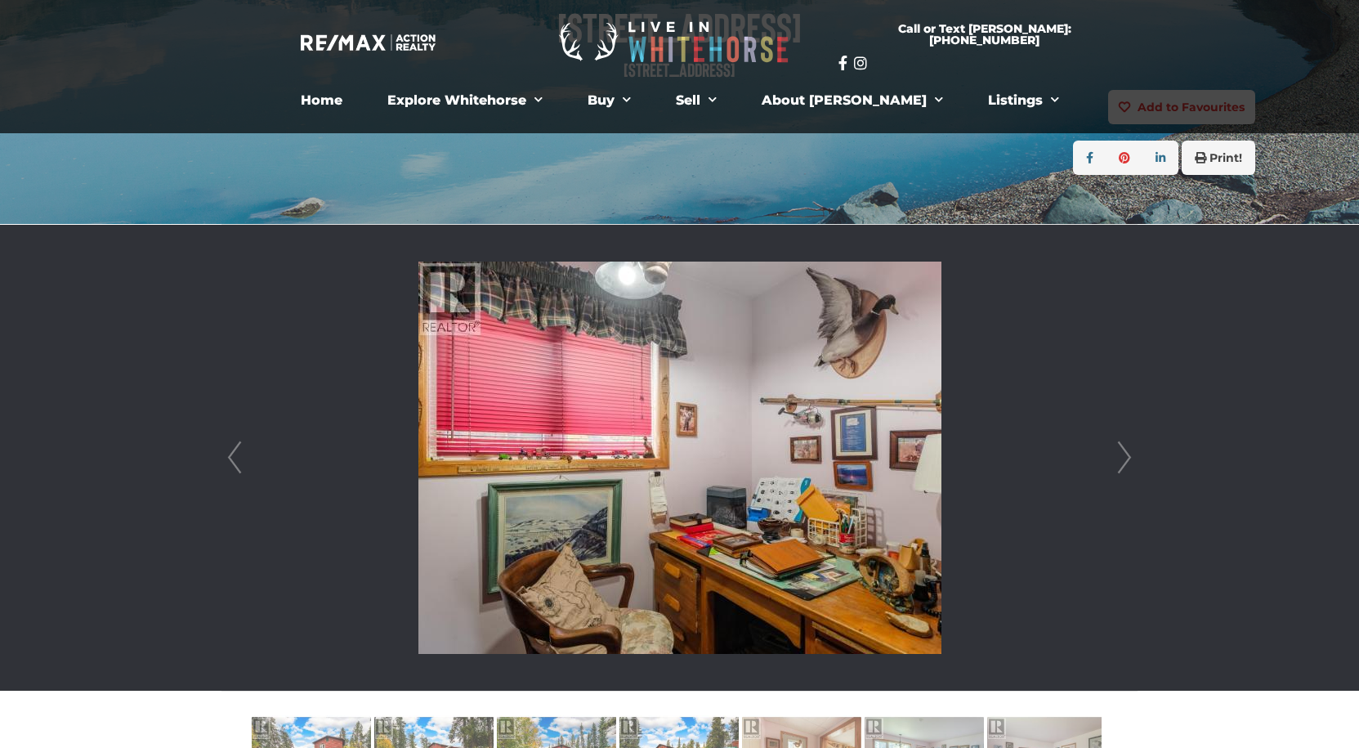
click at [1117, 464] on link "Next" at bounding box center [1124, 458] width 25 height 466
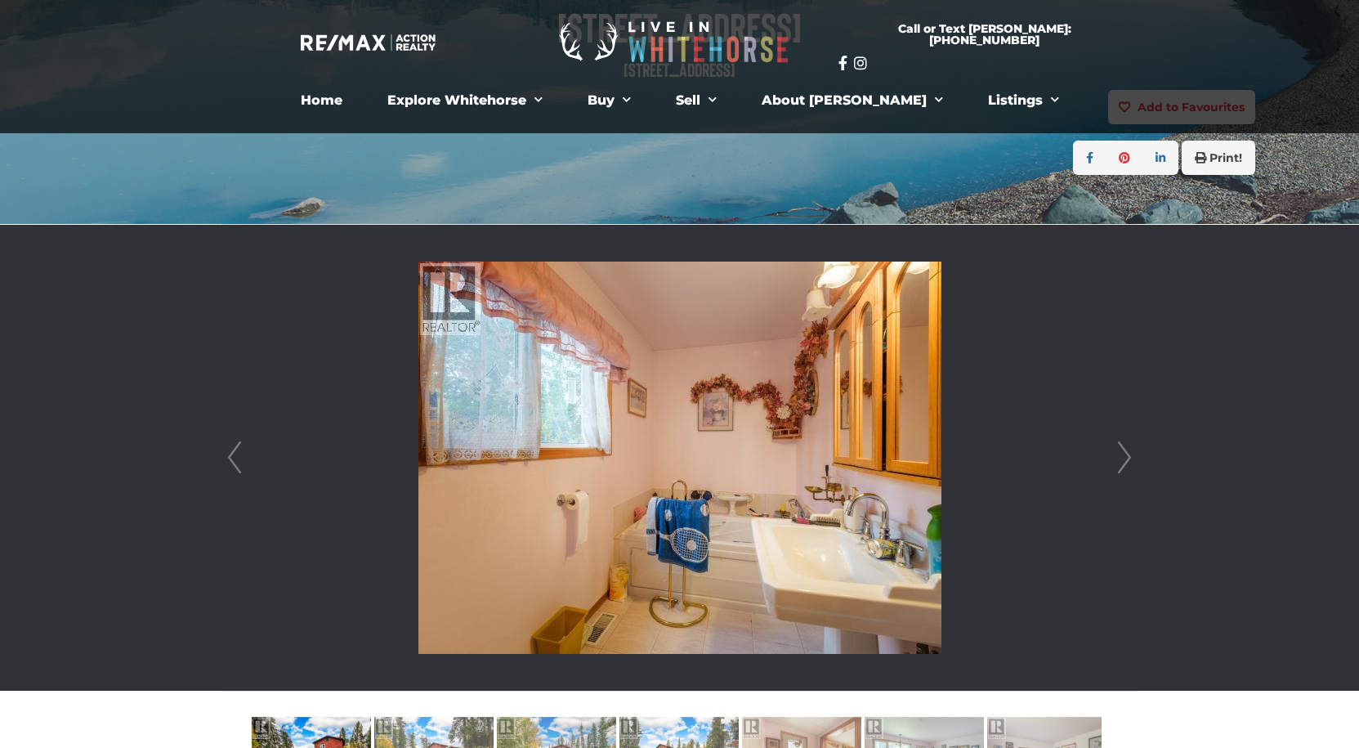
click at [1117, 464] on link "Next" at bounding box center [1124, 458] width 25 height 466
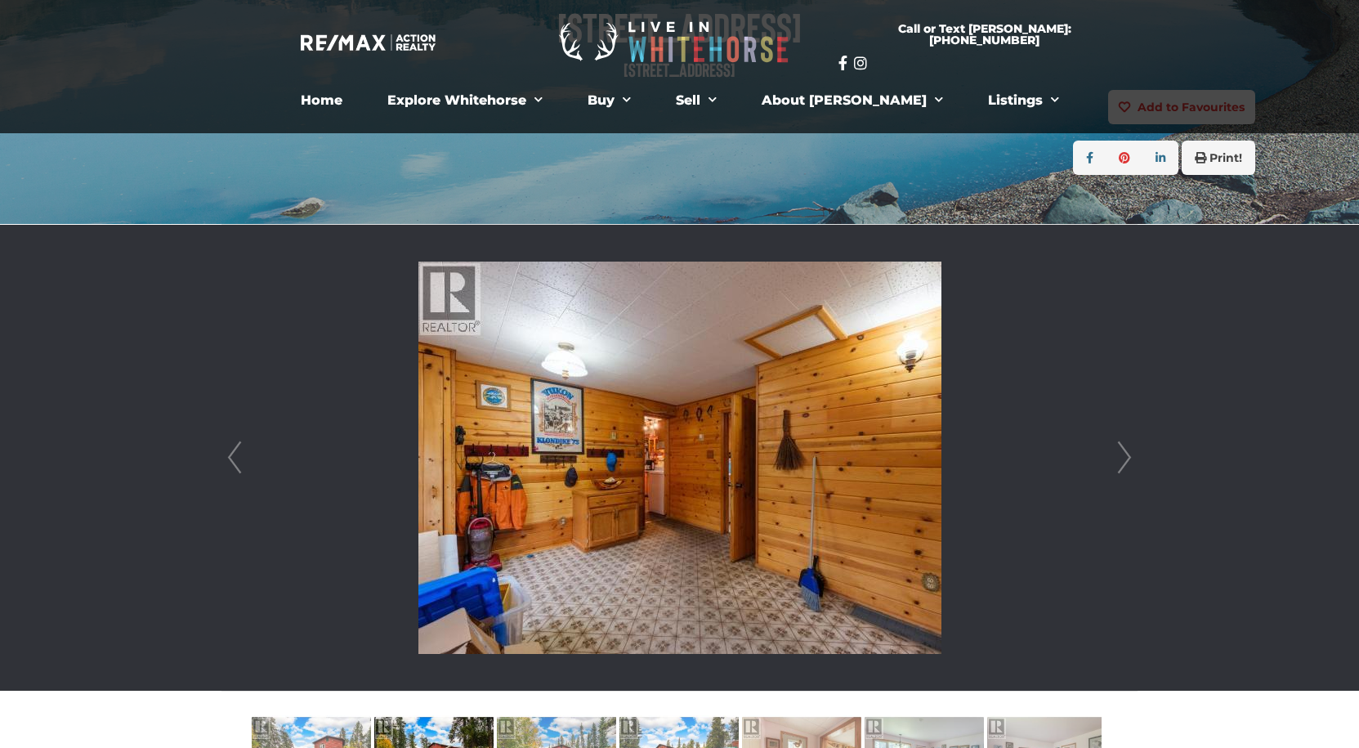
click at [1117, 464] on link "Next" at bounding box center [1124, 458] width 25 height 466
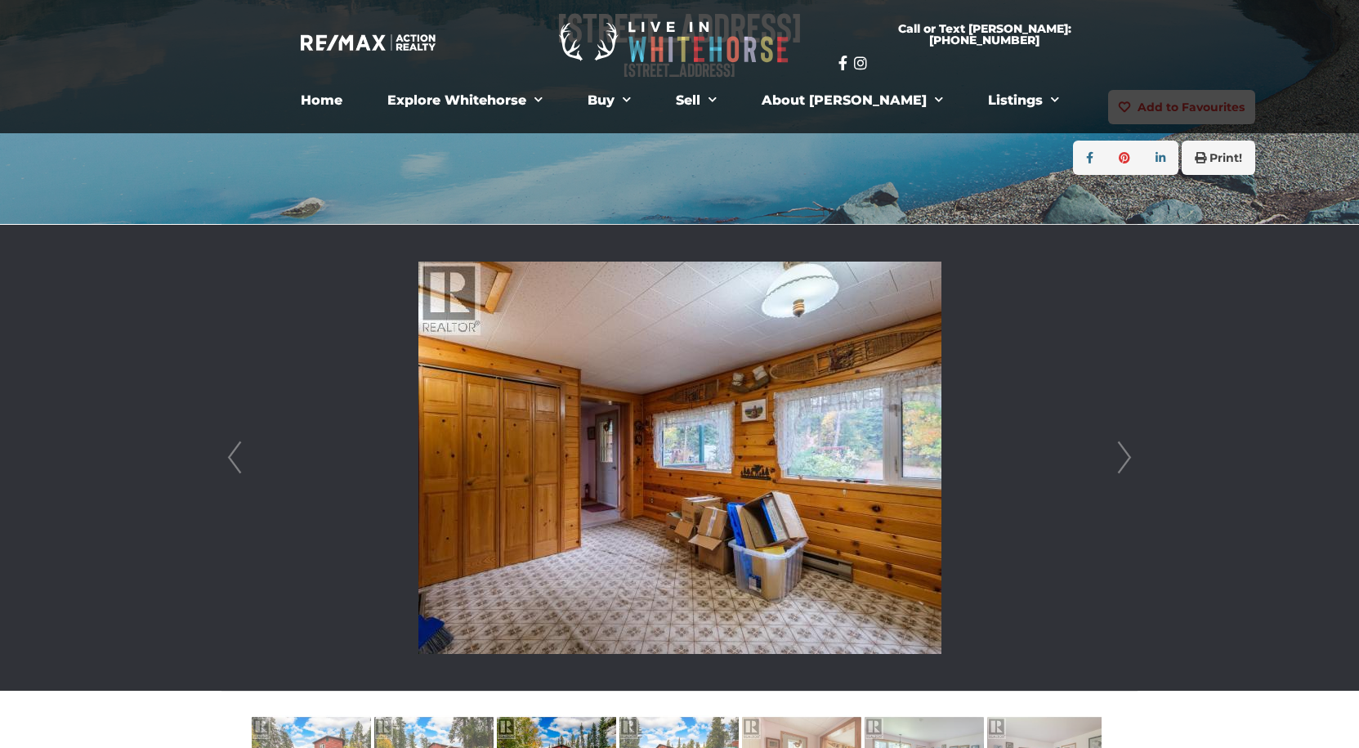
click at [1117, 464] on link "Next" at bounding box center [1124, 458] width 25 height 466
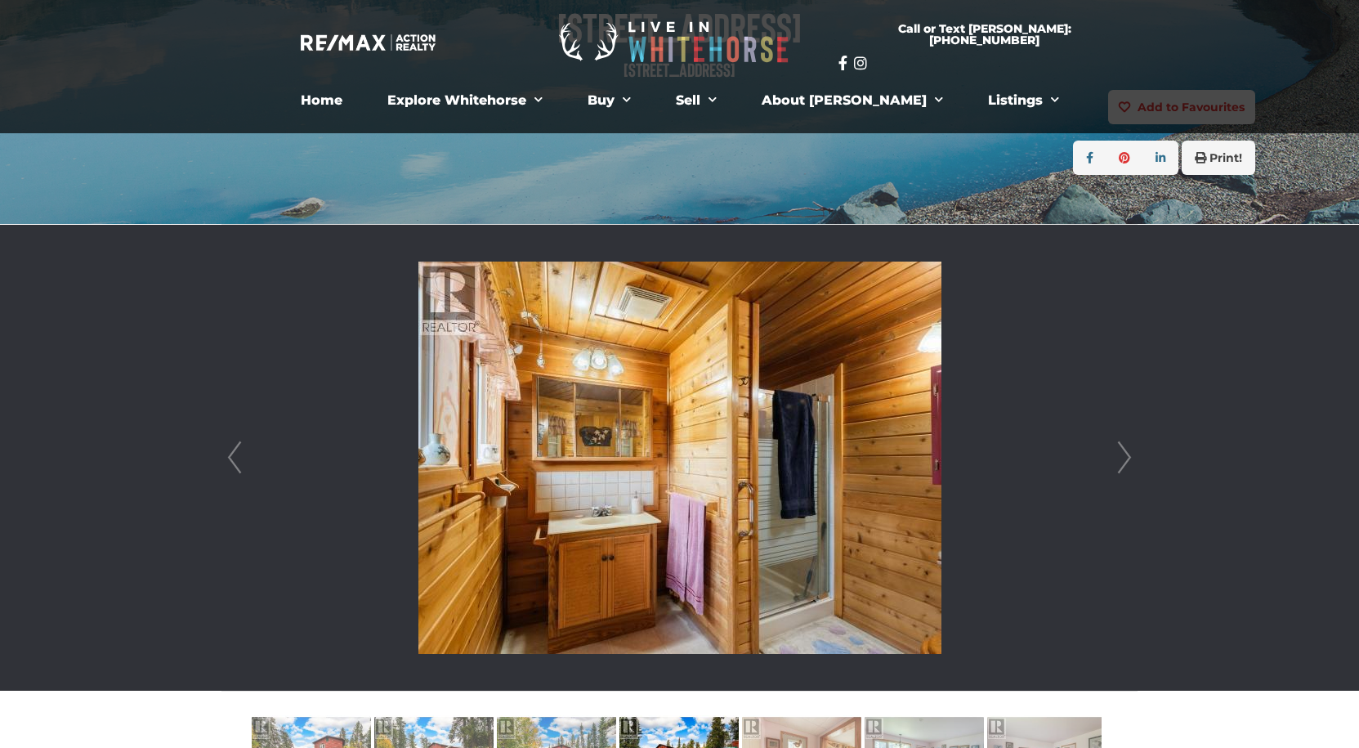
click at [1117, 464] on link "Next" at bounding box center [1124, 458] width 25 height 466
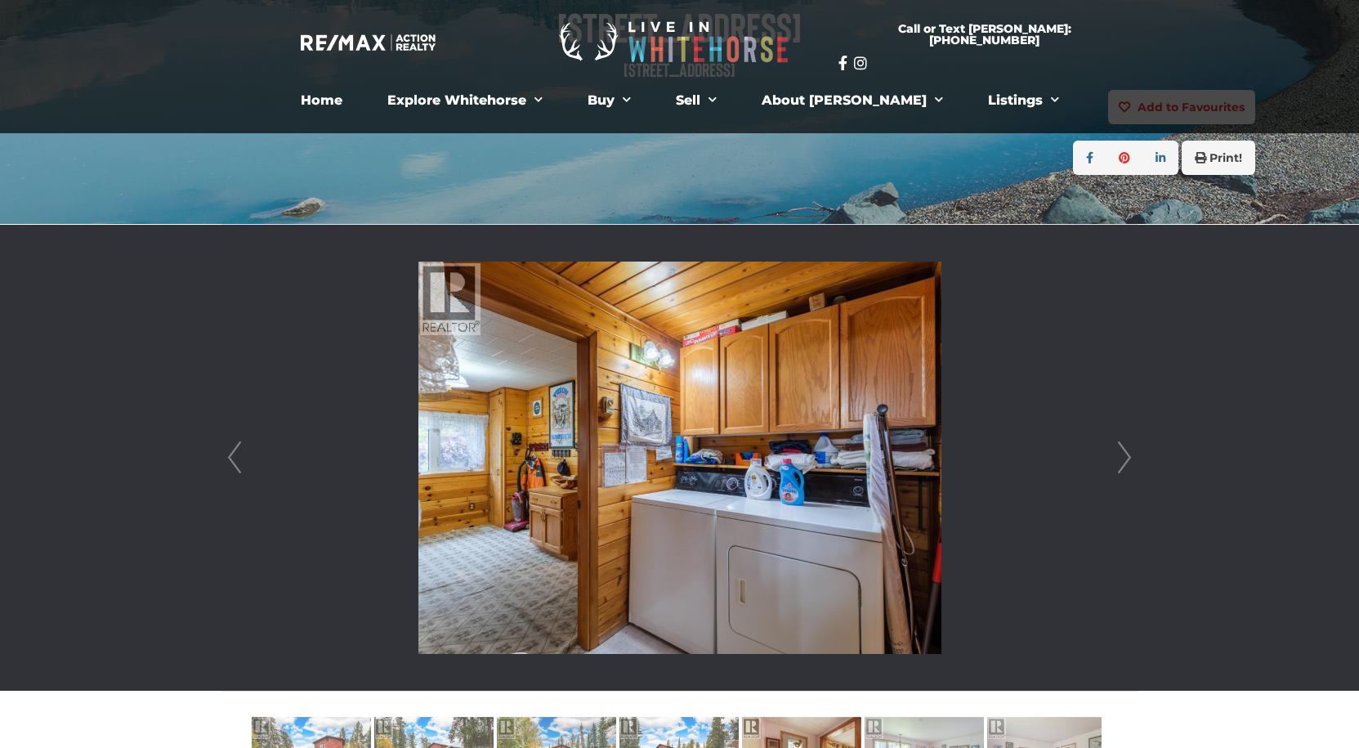
click at [1117, 464] on link "Next" at bounding box center [1124, 458] width 25 height 466
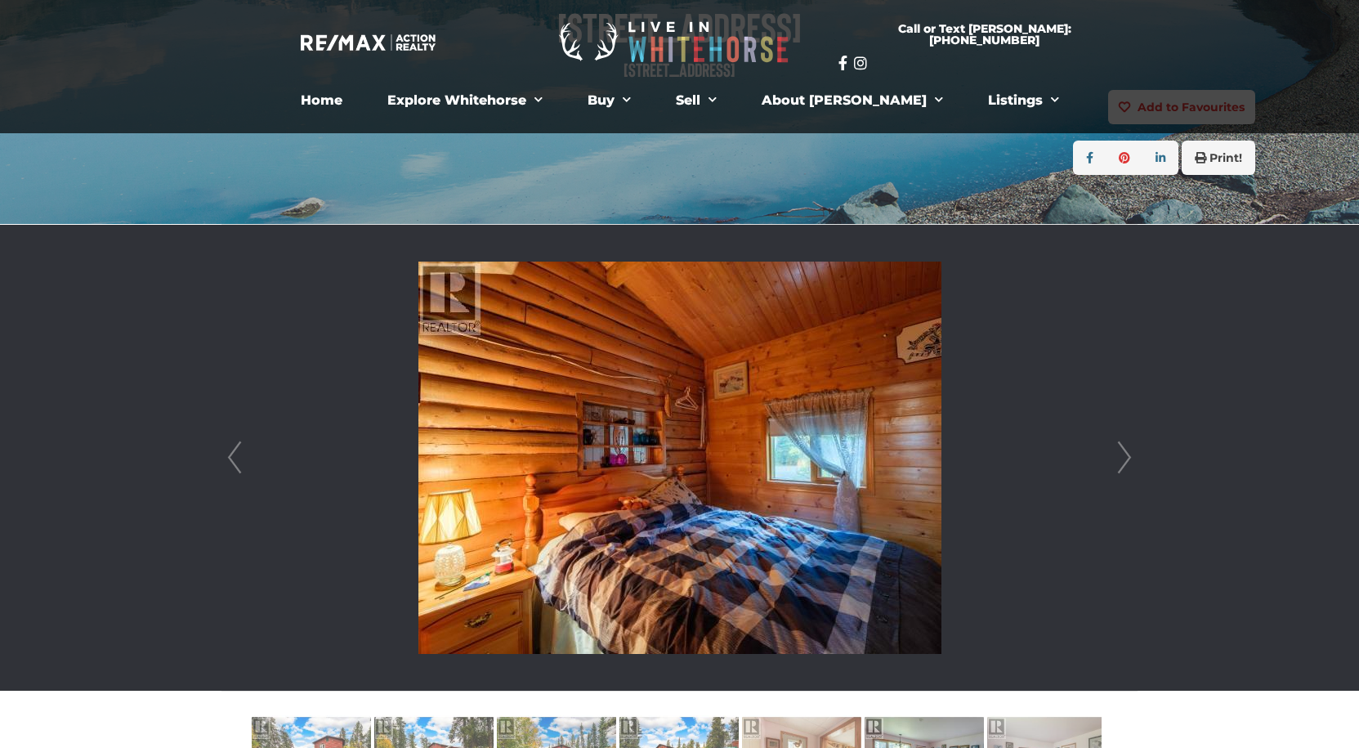
click at [1117, 464] on link "Next" at bounding box center [1124, 458] width 25 height 466
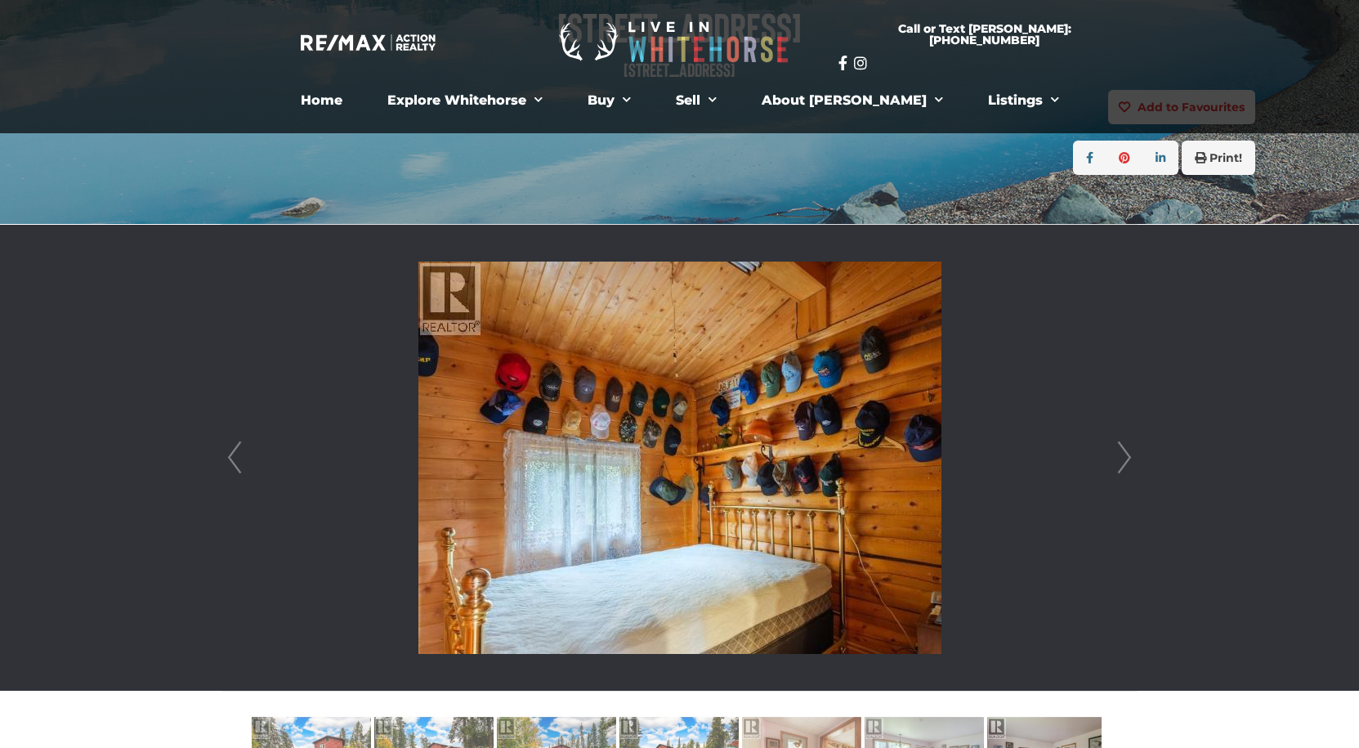
click at [1117, 464] on link "Next" at bounding box center [1124, 458] width 25 height 466
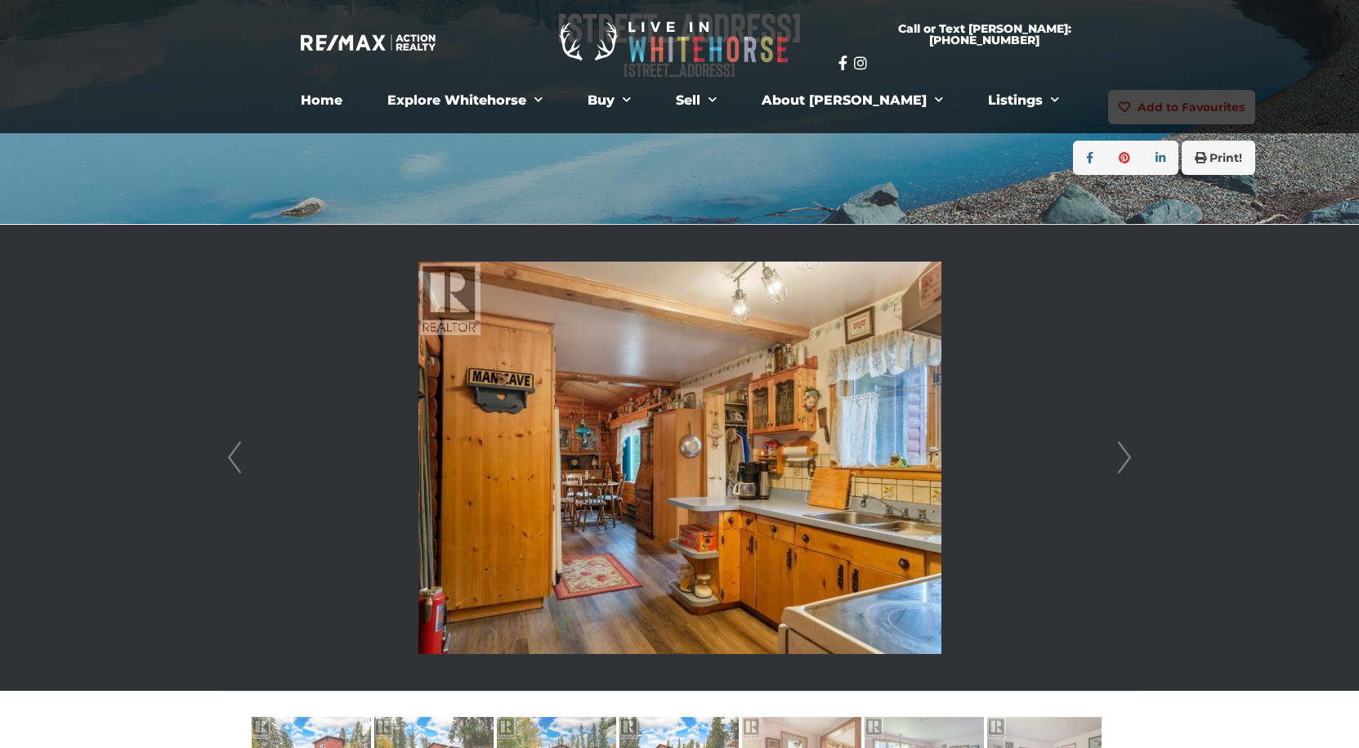
click at [1117, 464] on link "Next" at bounding box center [1124, 458] width 25 height 466
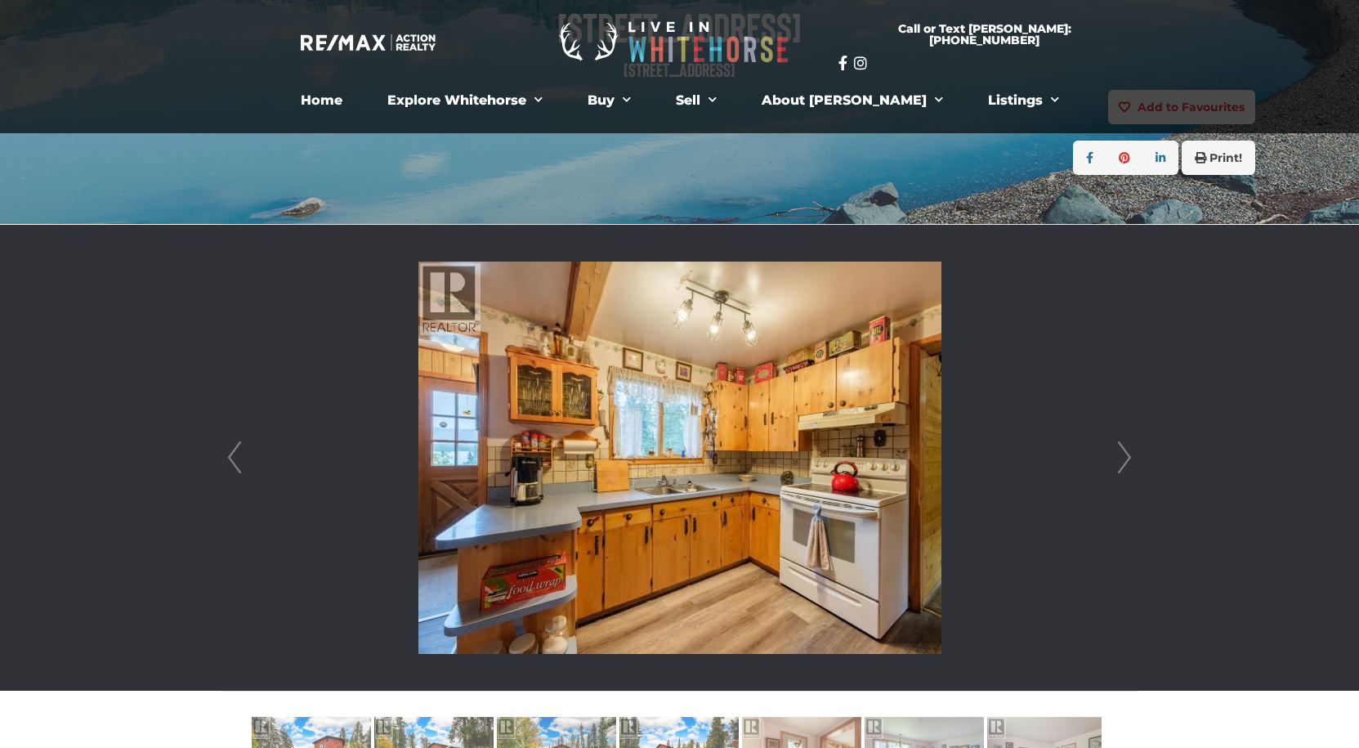
click at [1117, 464] on link "Next" at bounding box center [1124, 458] width 25 height 466
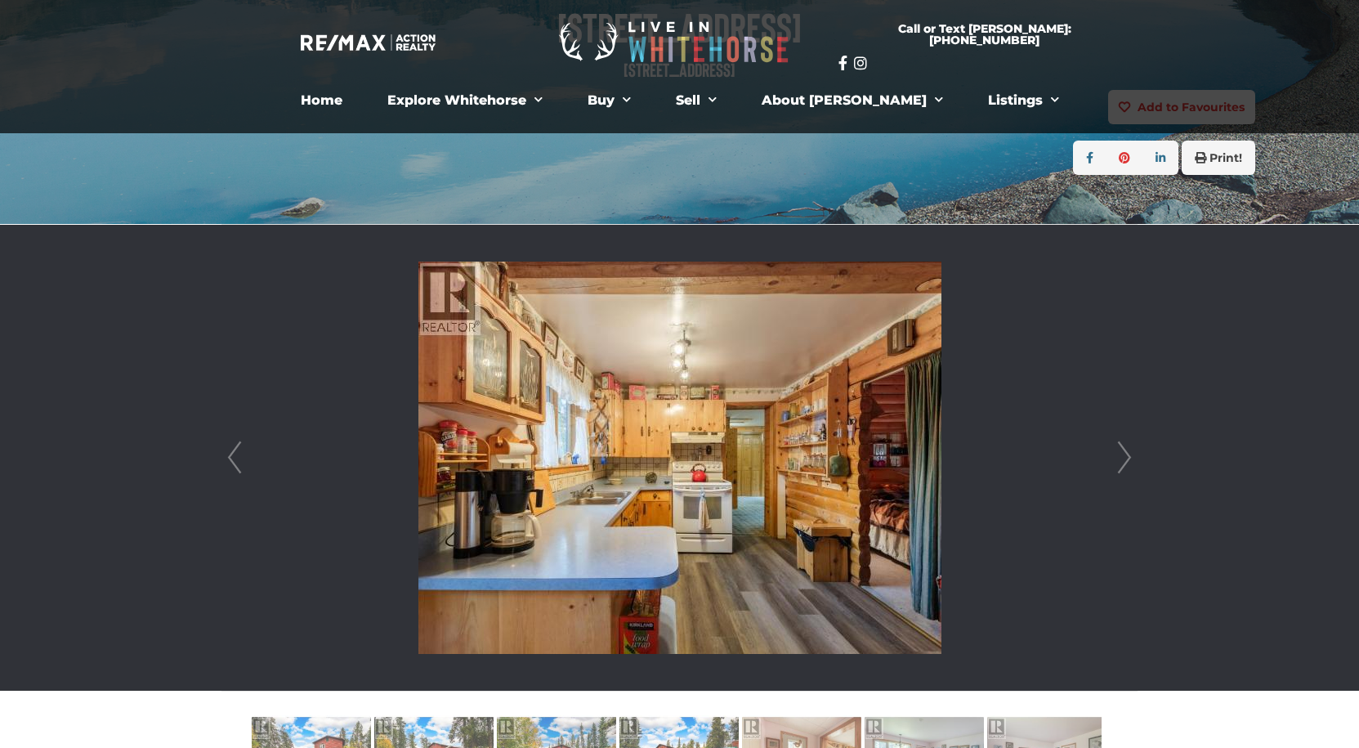
click at [1117, 464] on link "Next" at bounding box center [1124, 458] width 25 height 466
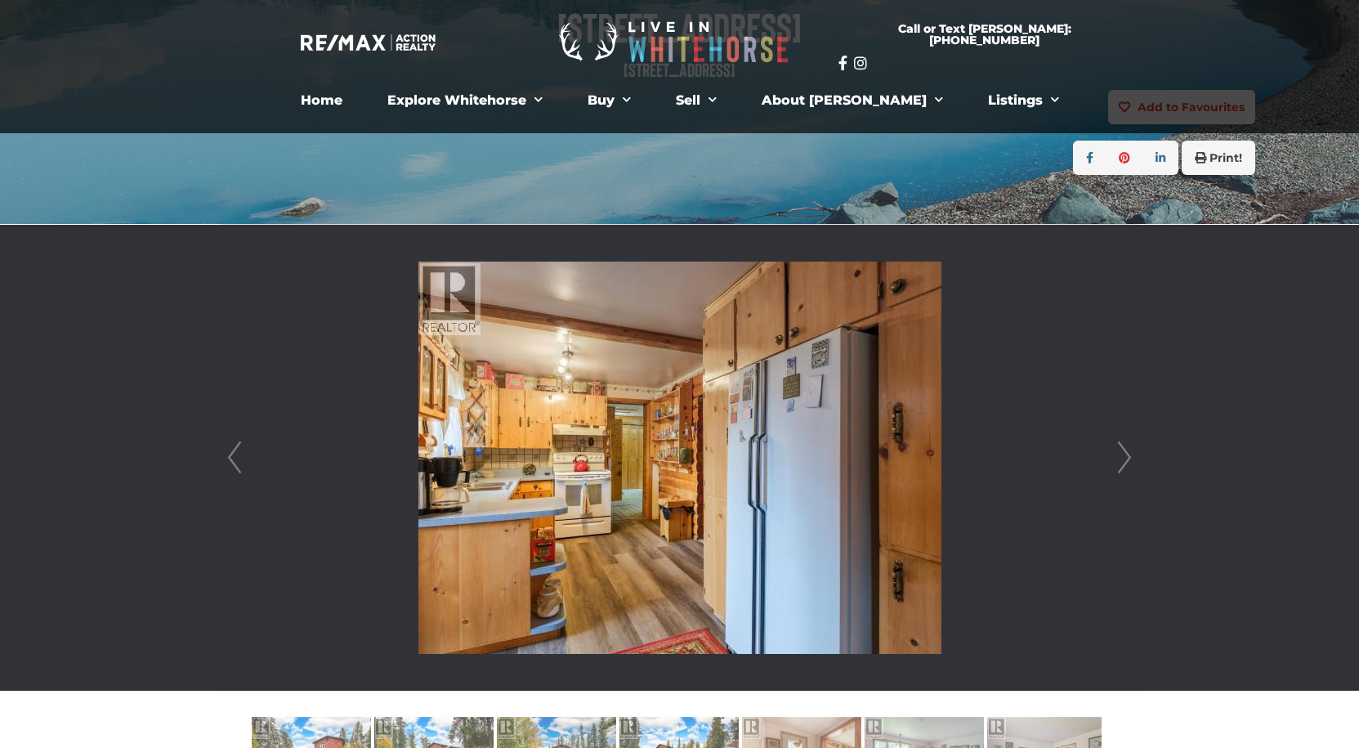
click at [1117, 464] on link "Next" at bounding box center [1124, 458] width 25 height 466
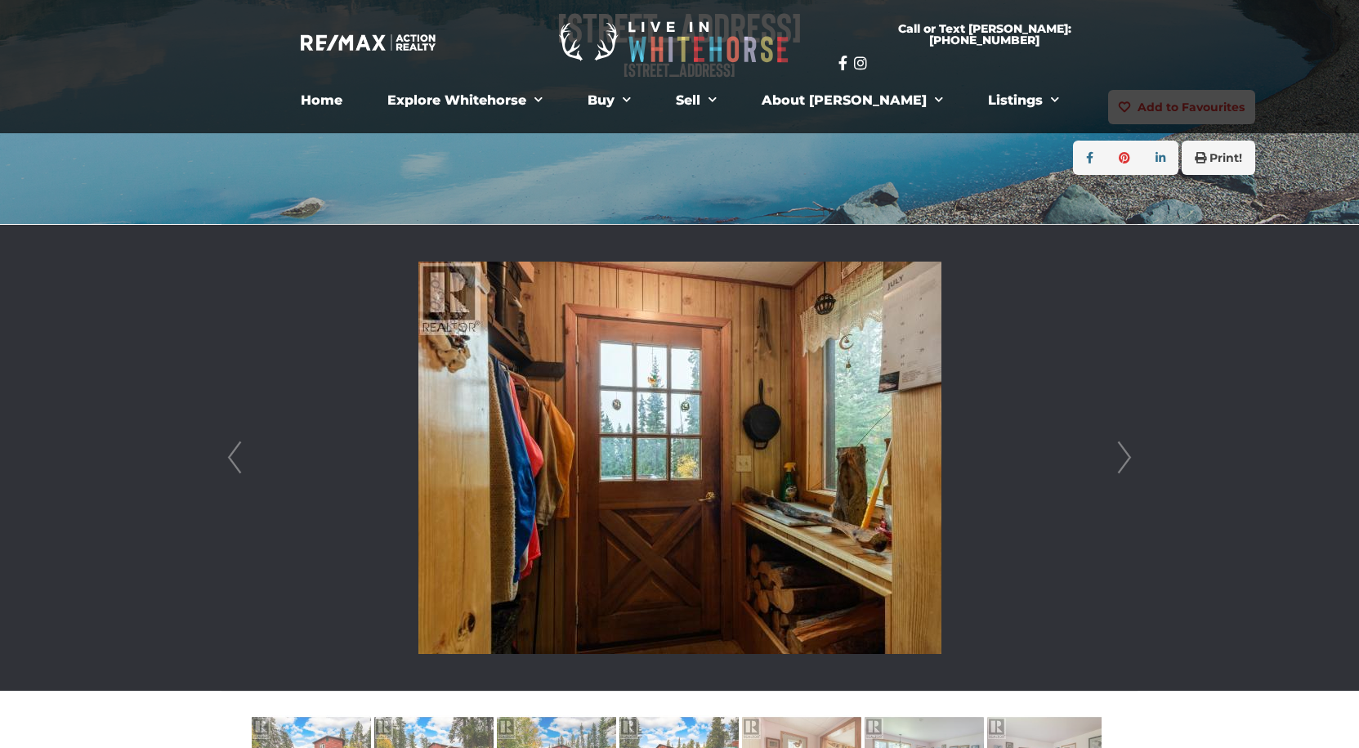
click at [1117, 464] on link "Next" at bounding box center [1124, 458] width 25 height 466
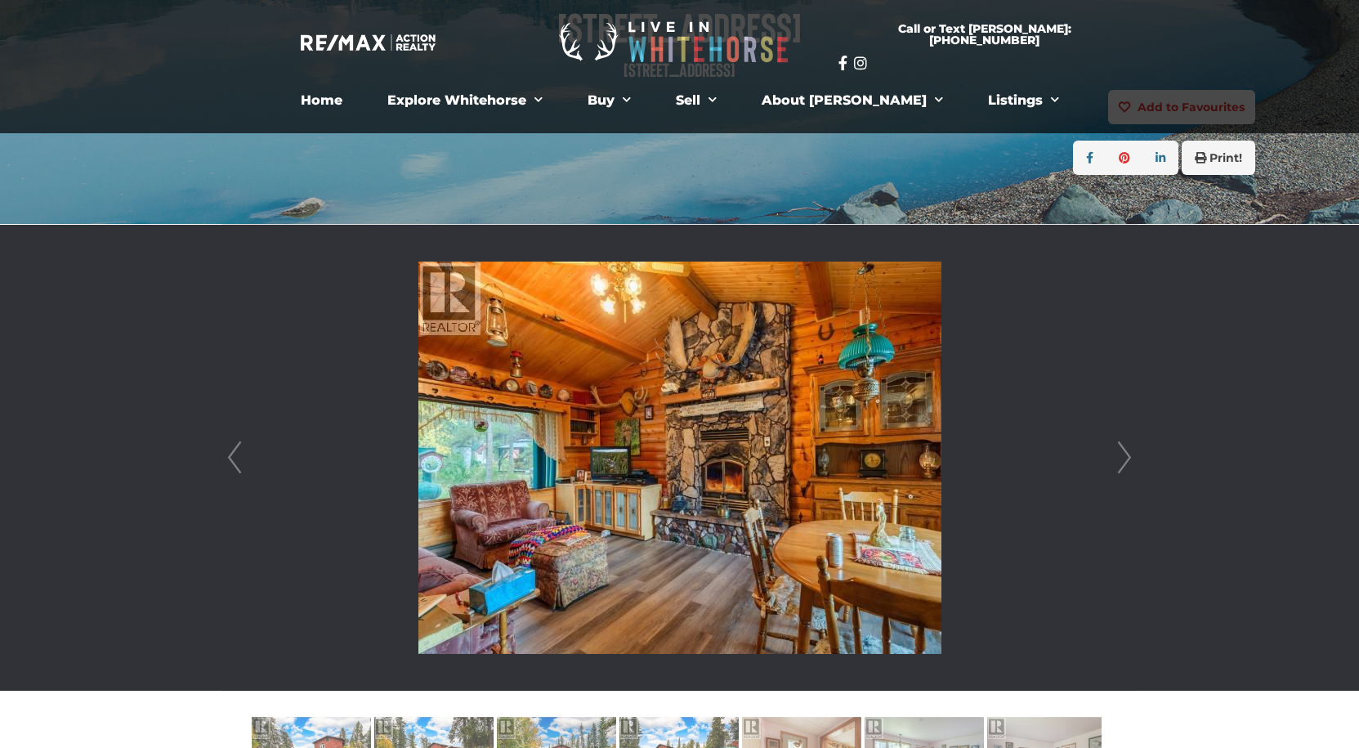
click at [1117, 464] on link "Next" at bounding box center [1124, 458] width 25 height 466
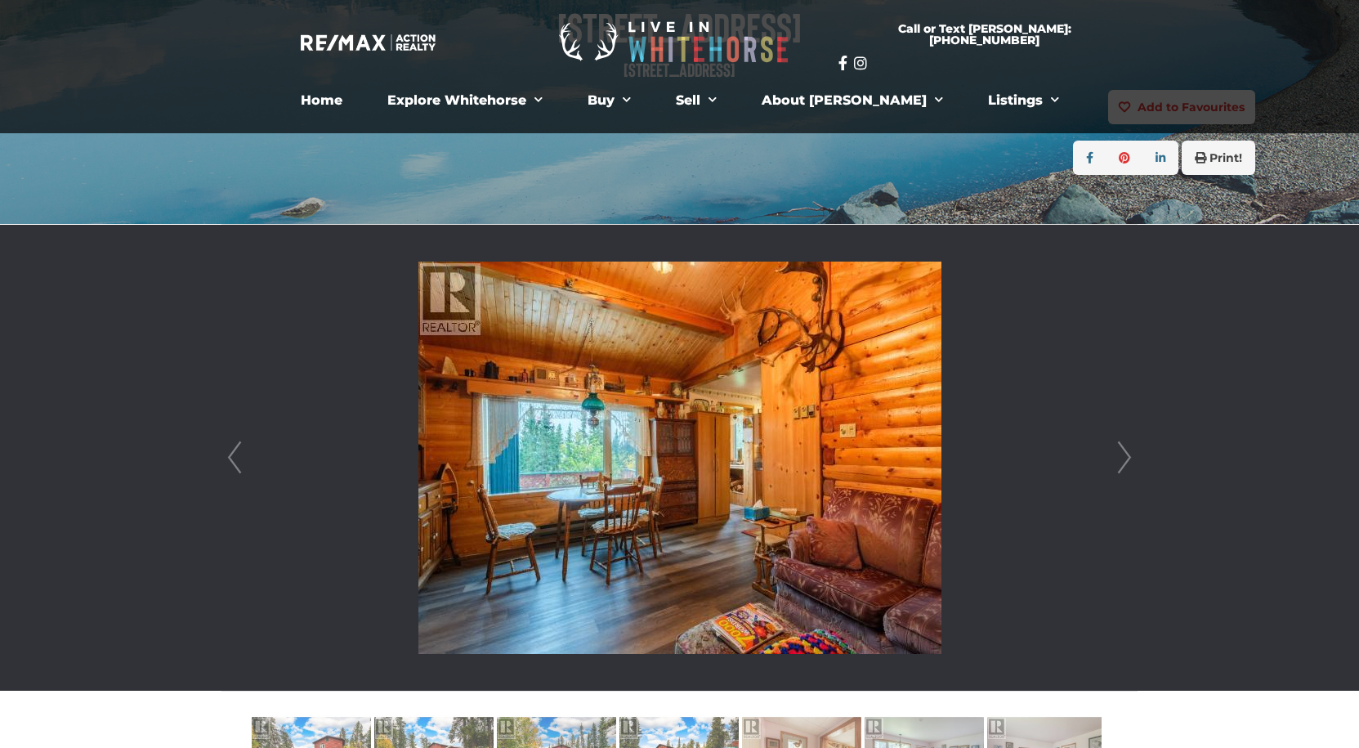
click at [1117, 464] on link "Next" at bounding box center [1124, 458] width 25 height 466
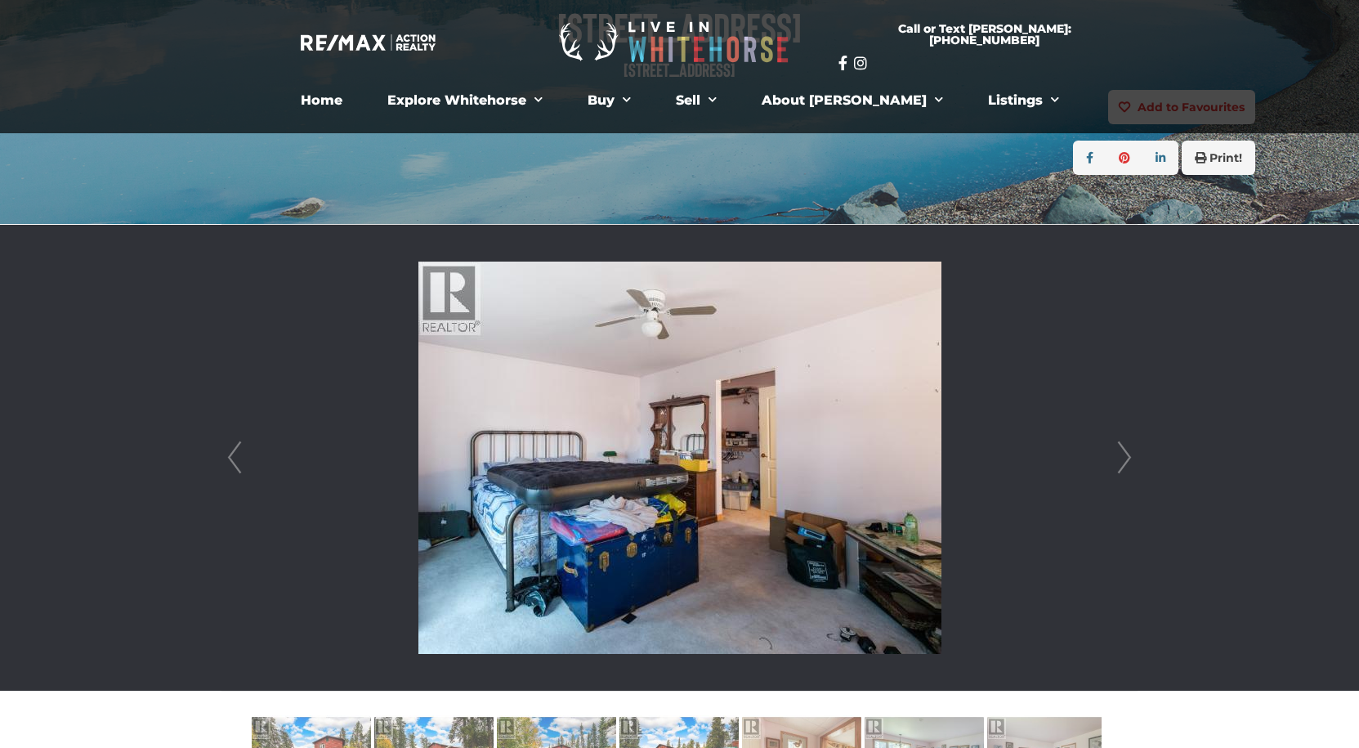
click at [1117, 464] on link "Next" at bounding box center [1124, 458] width 25 height 466
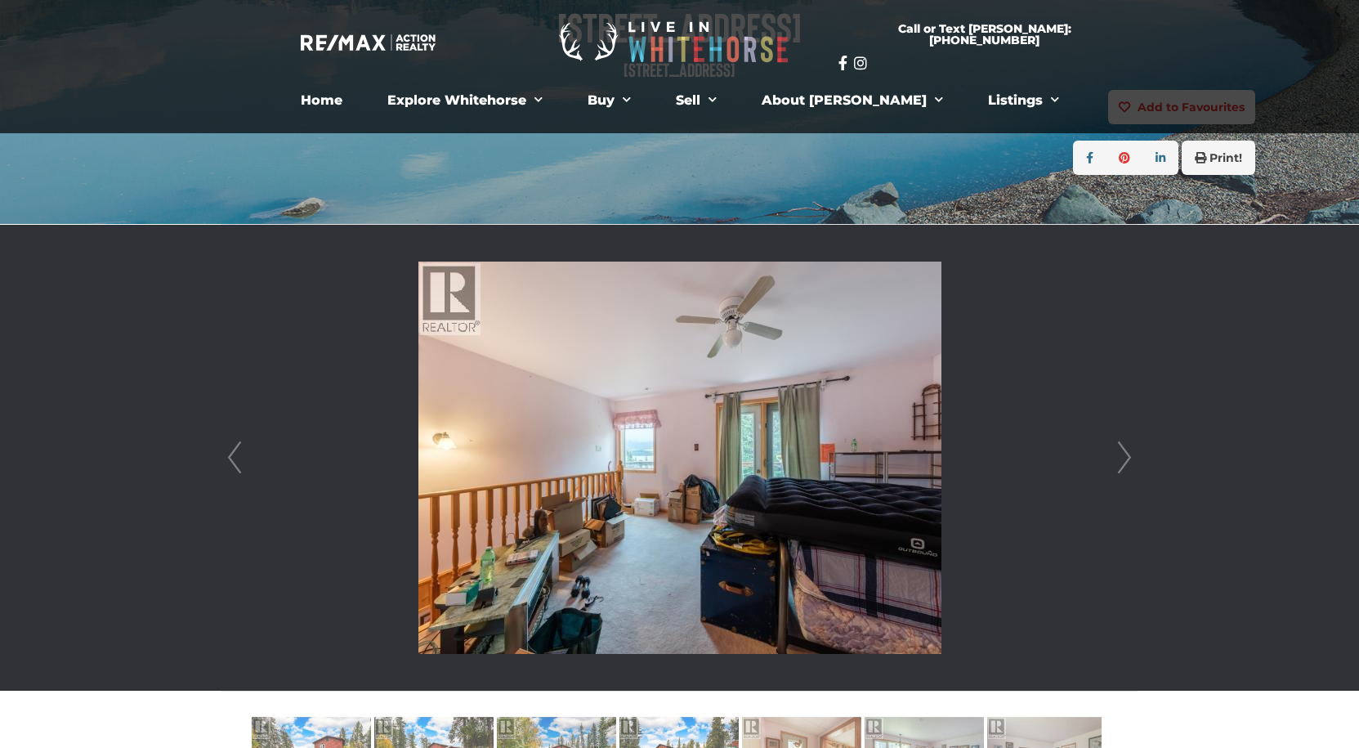
click at [1117, 464] on link "Next" at bounding box center [1124, 458] width 25 height 466
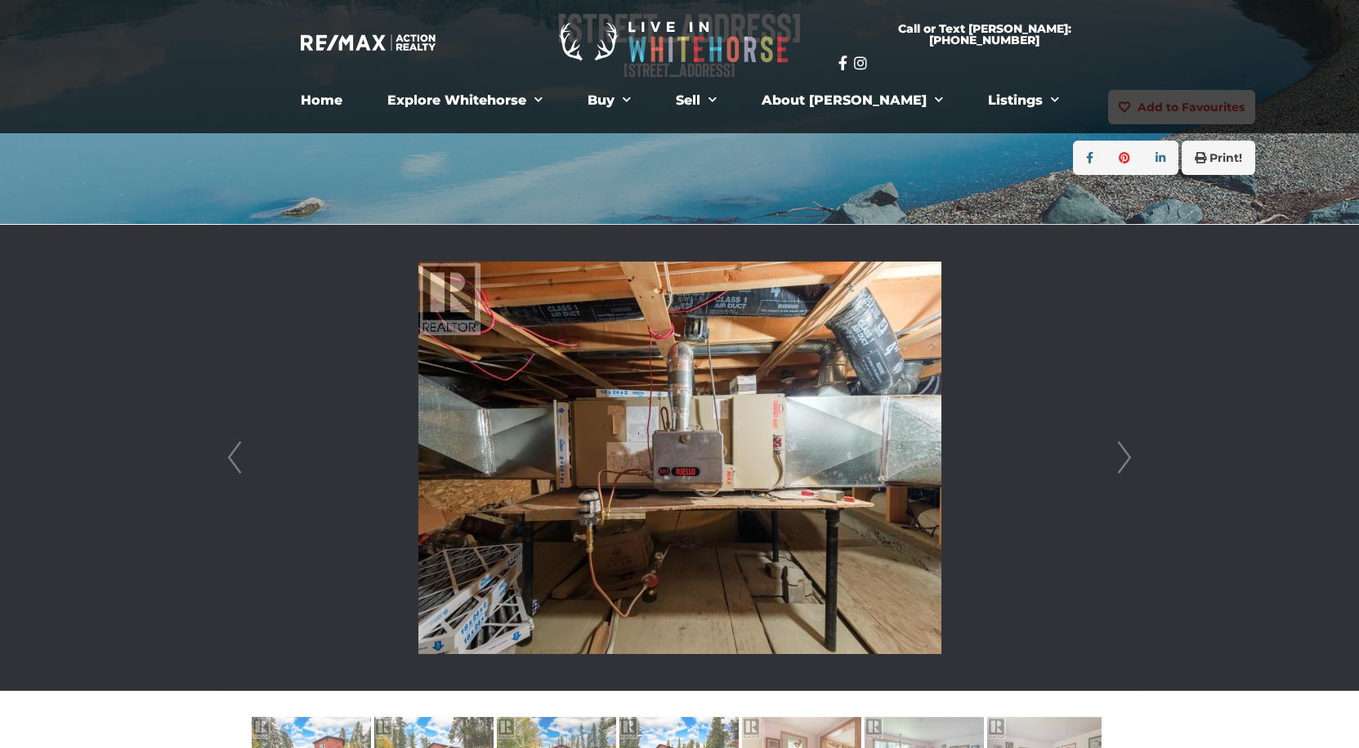
click at [1117, 464] on link "Next" at bounding box center [1124, 458] width 25 height 466
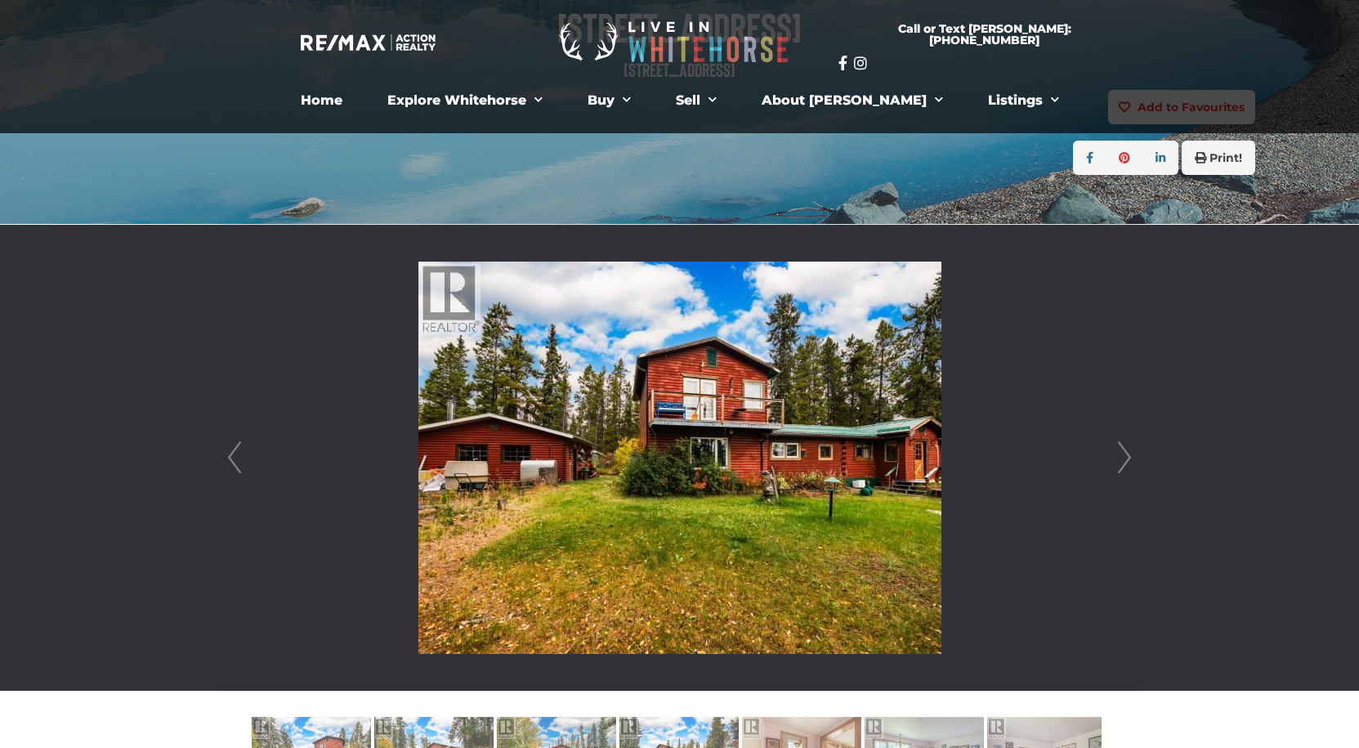
click at [1117, 464] on link "Next" at bounding box center [1124, 458] width 25 height 466
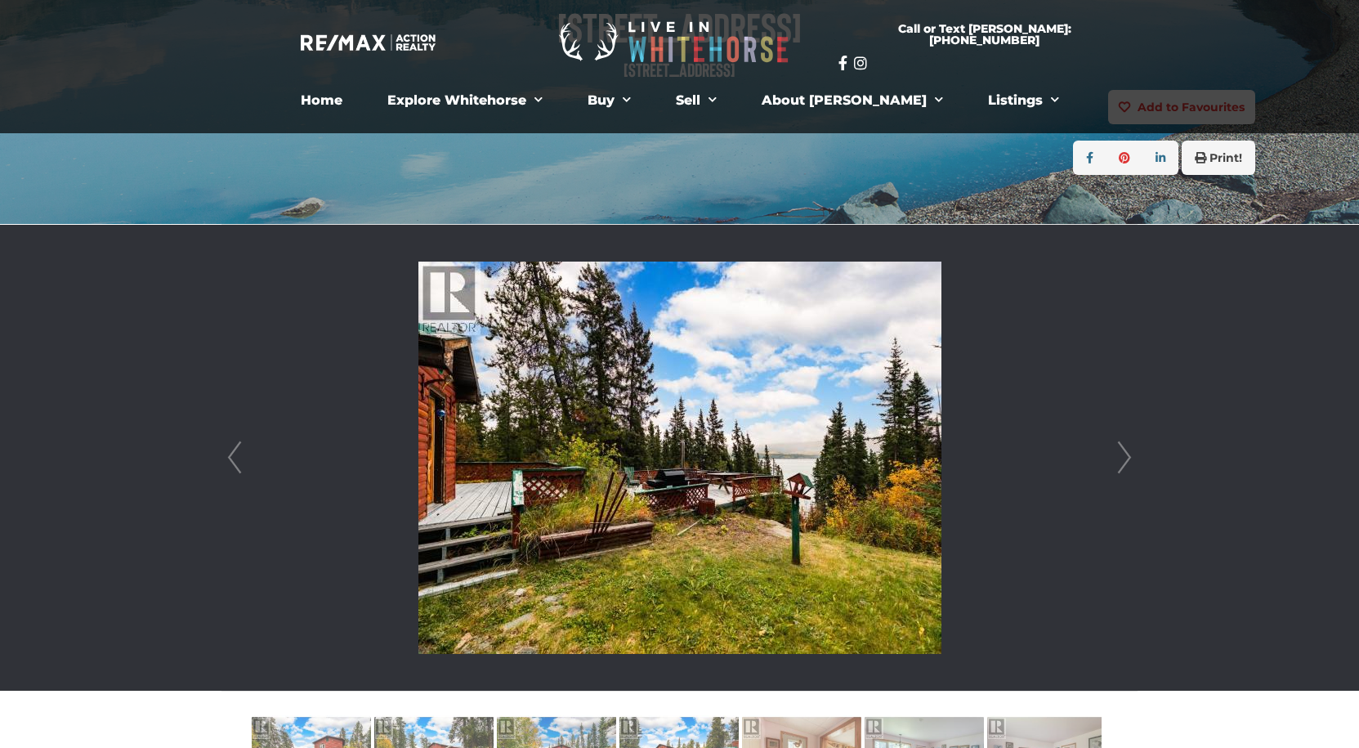
click at [1117, 464] on link "Next" at bounding box center [1124, 458] width 25 height 466
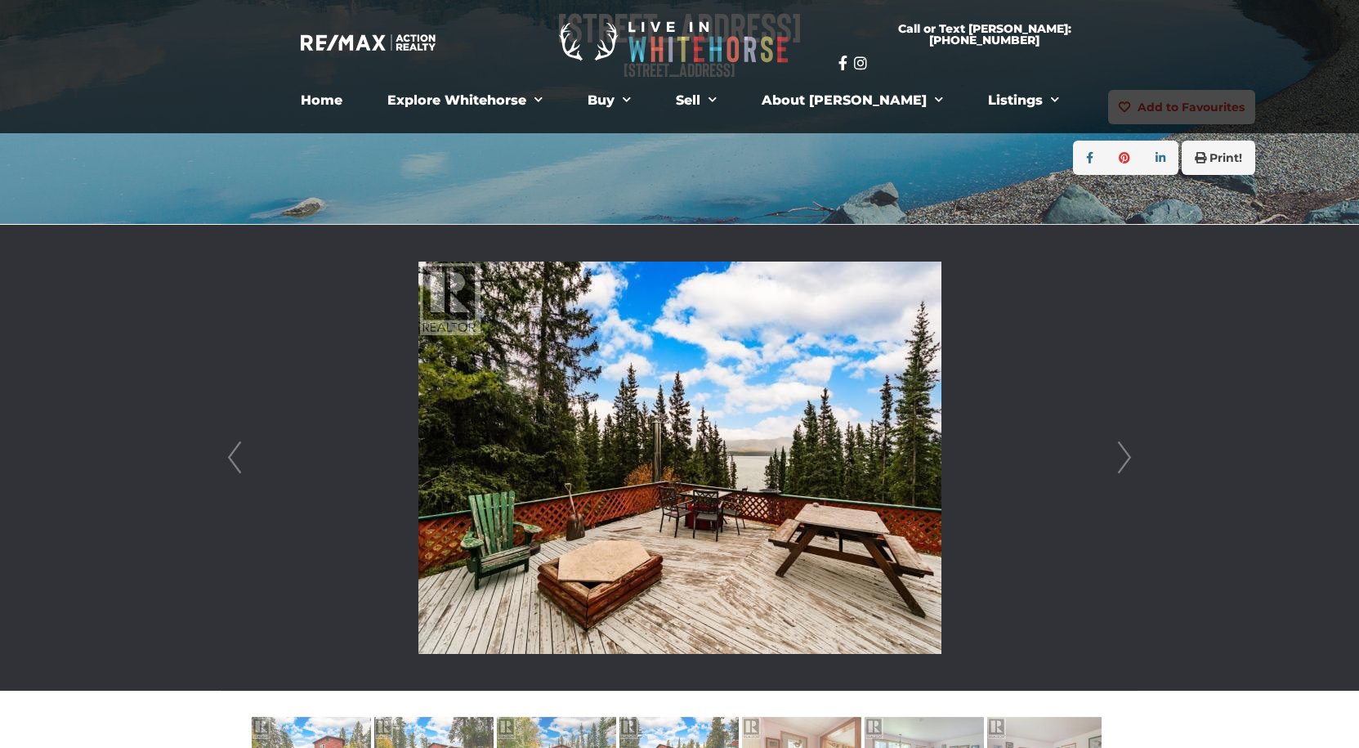
click at [1117, 464] on link "Next" at bounding box center [1124, 458] width 25 height 466
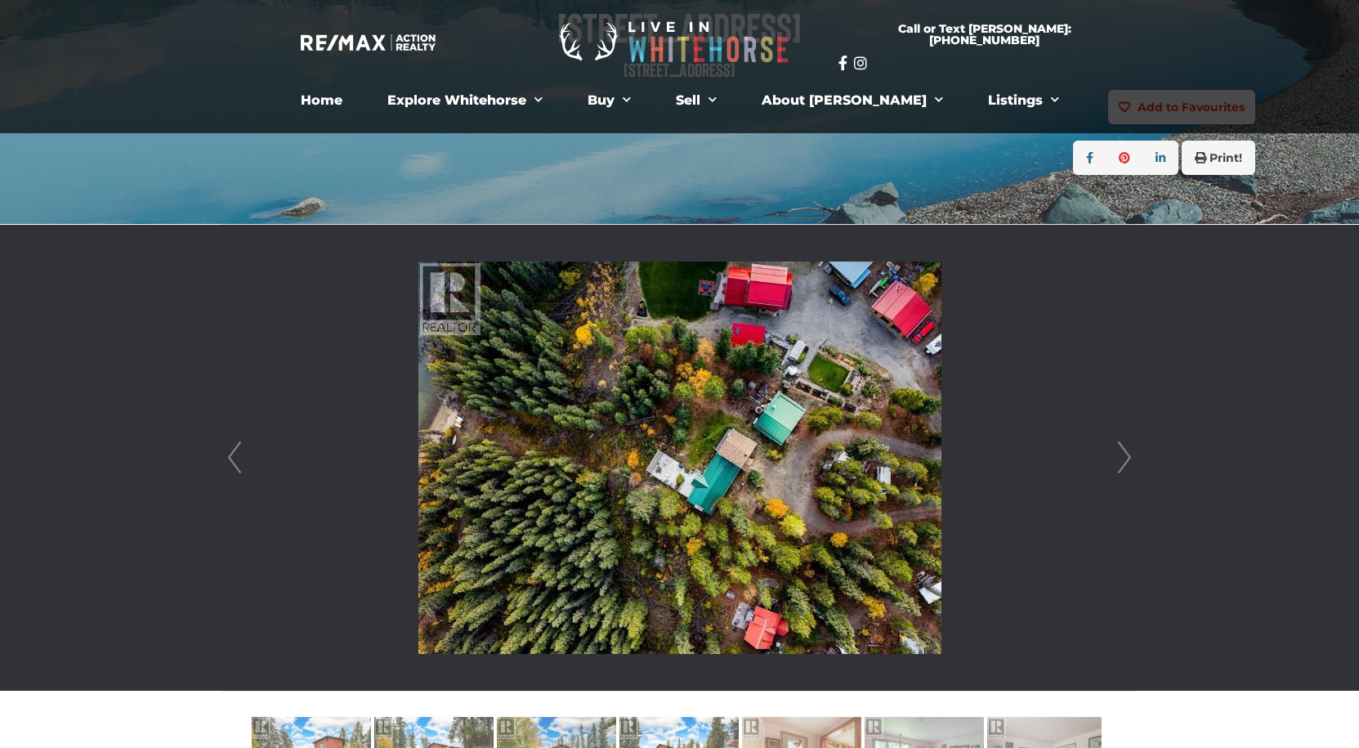
click at [1130, 459] on link "Next" at bounding box center [1124, 458] width 25 height 466
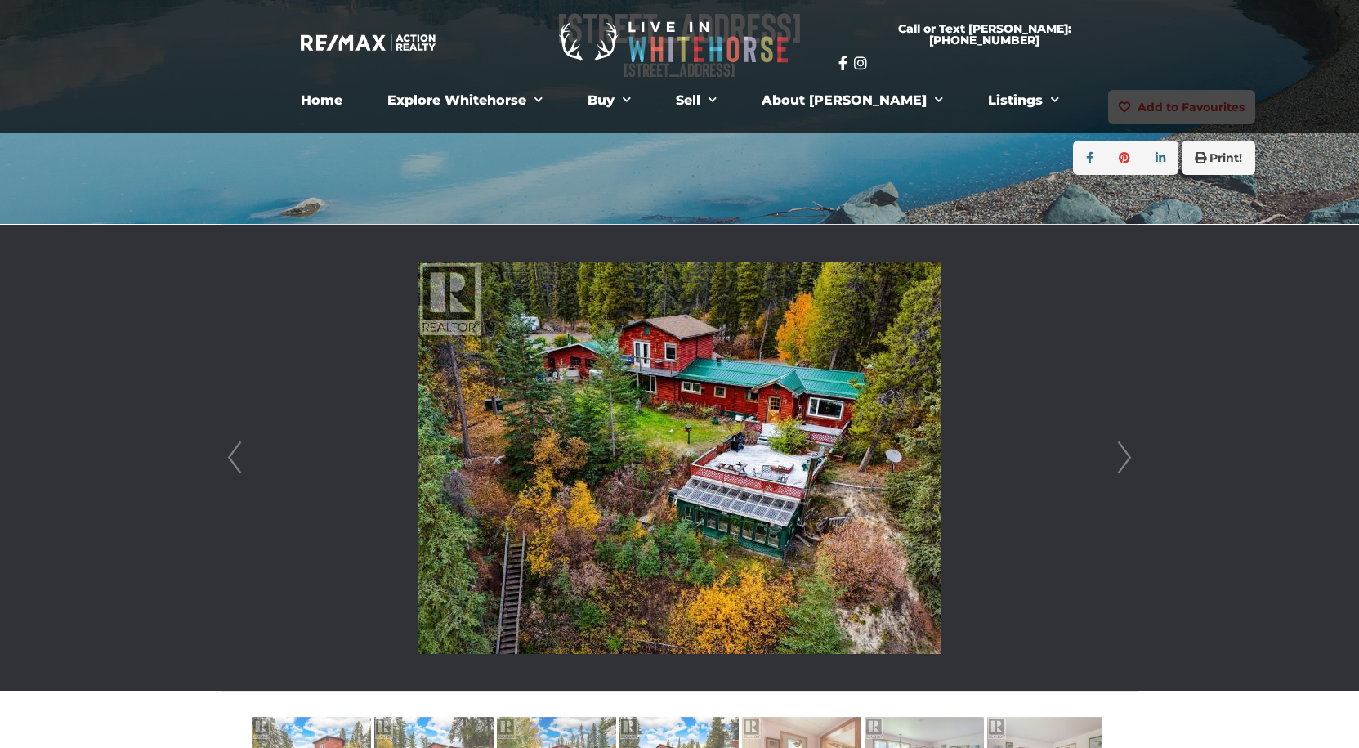
click at [1130, 460] on link "Next" at bounding box center [1124, 458] width 25 height 466
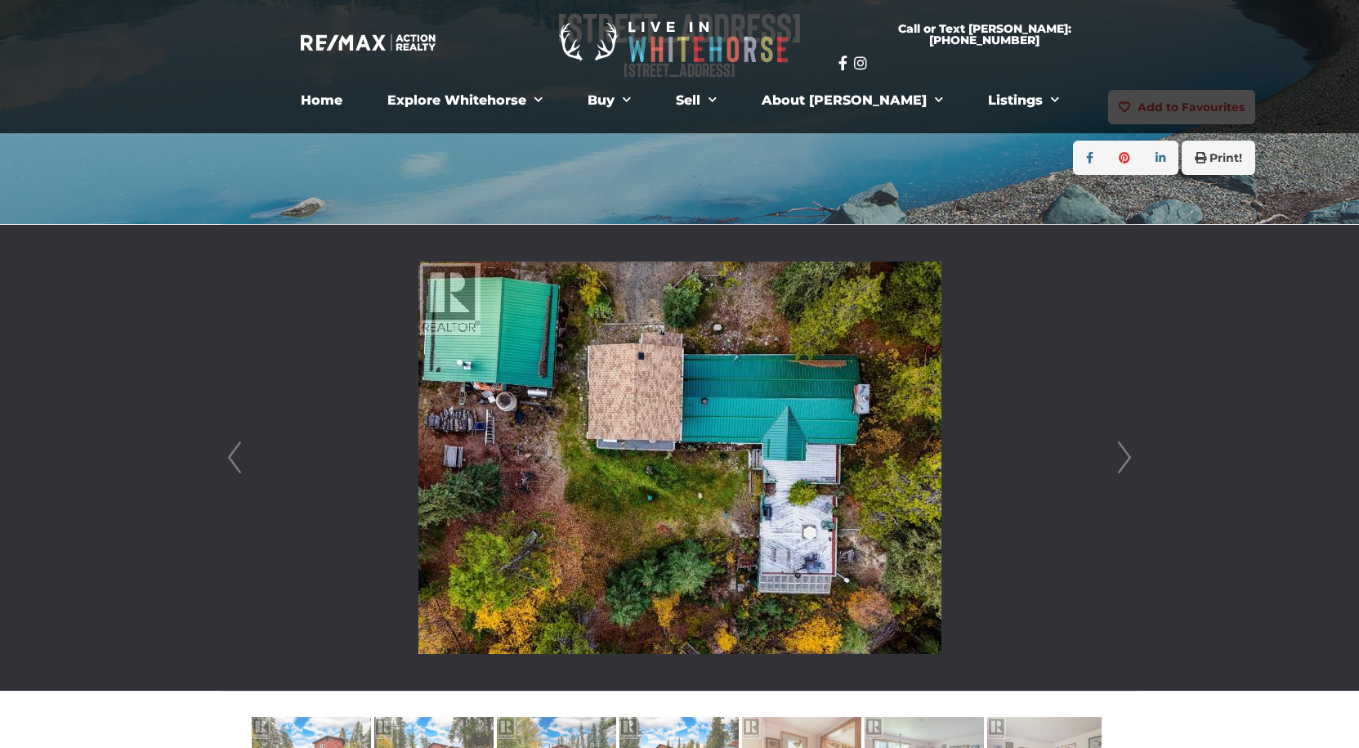
click at [1130, 460] on link "Next" at bounding box center [1124, 458] width 25 height 466
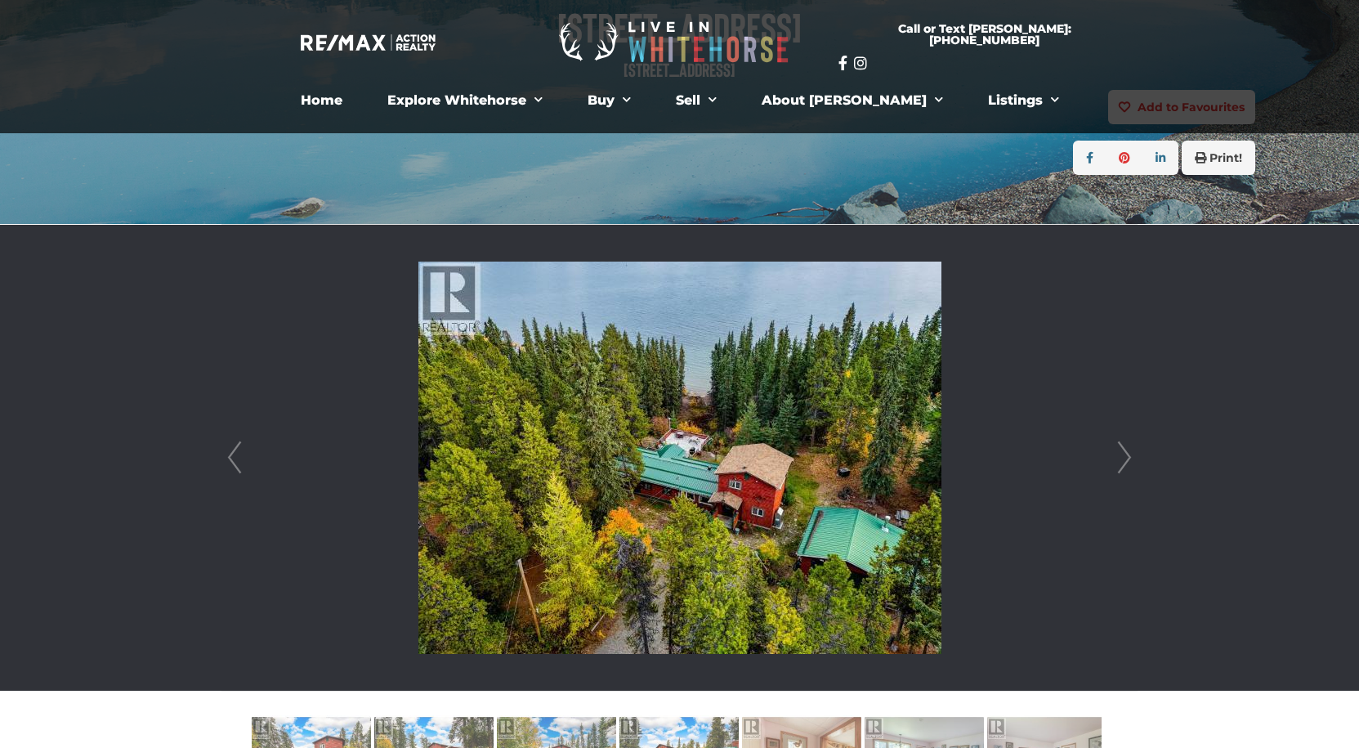
click at [1130, 460] on link "Next" at bounding box center [1124, 458] width 25 height 466
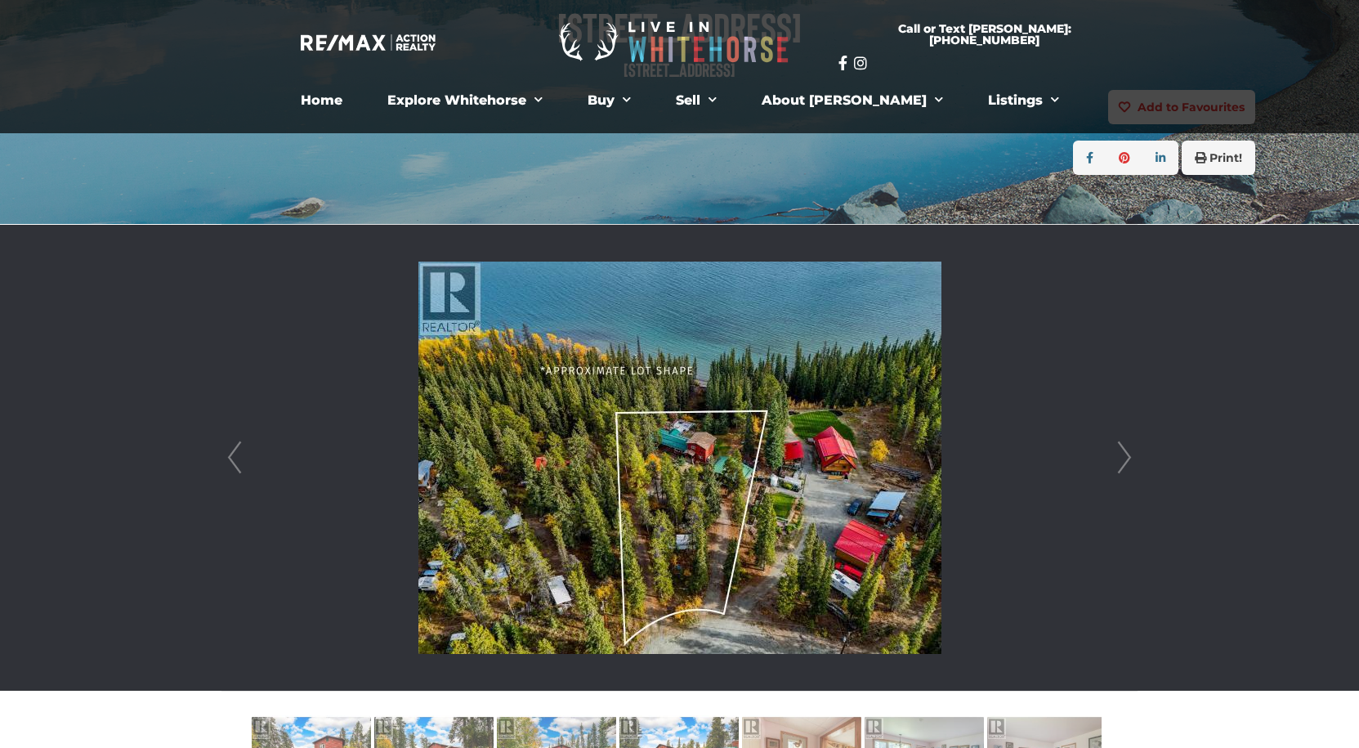
click at [1130, 460] on link "Next" at bounding box center [1124, 458] width 25 height 466
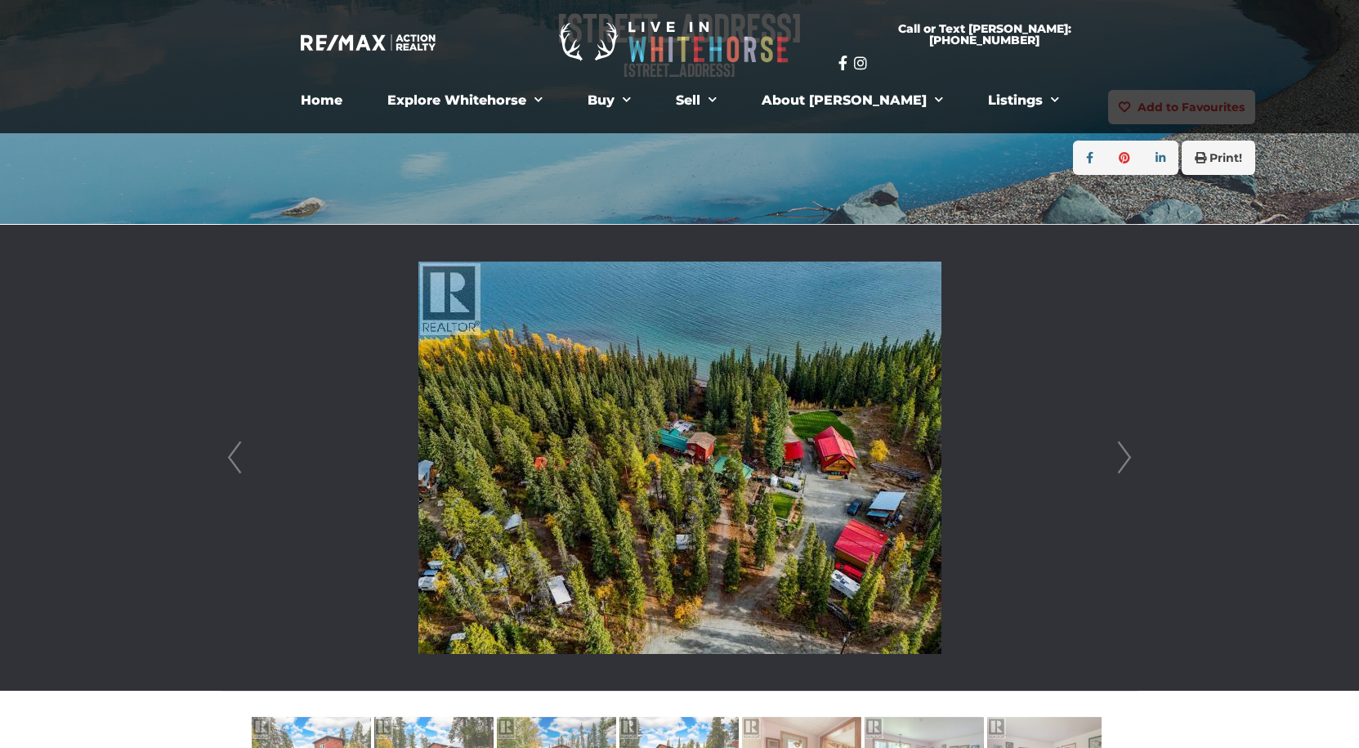
click at [1130, 460] on link "Next" at bounding box center [1124, 458] width 25 height 466
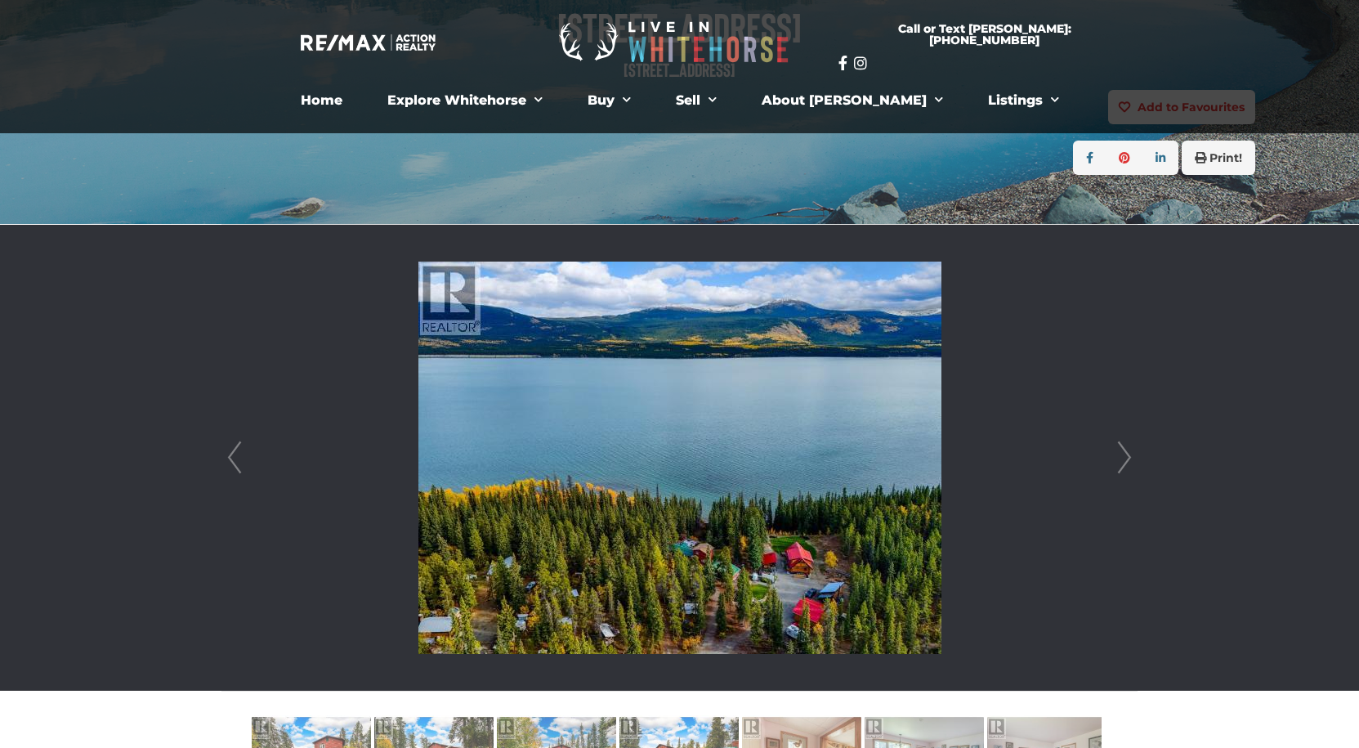
click at [1130, 460] on link "Next" at bounding box center [1124, 458] width 25 height 466
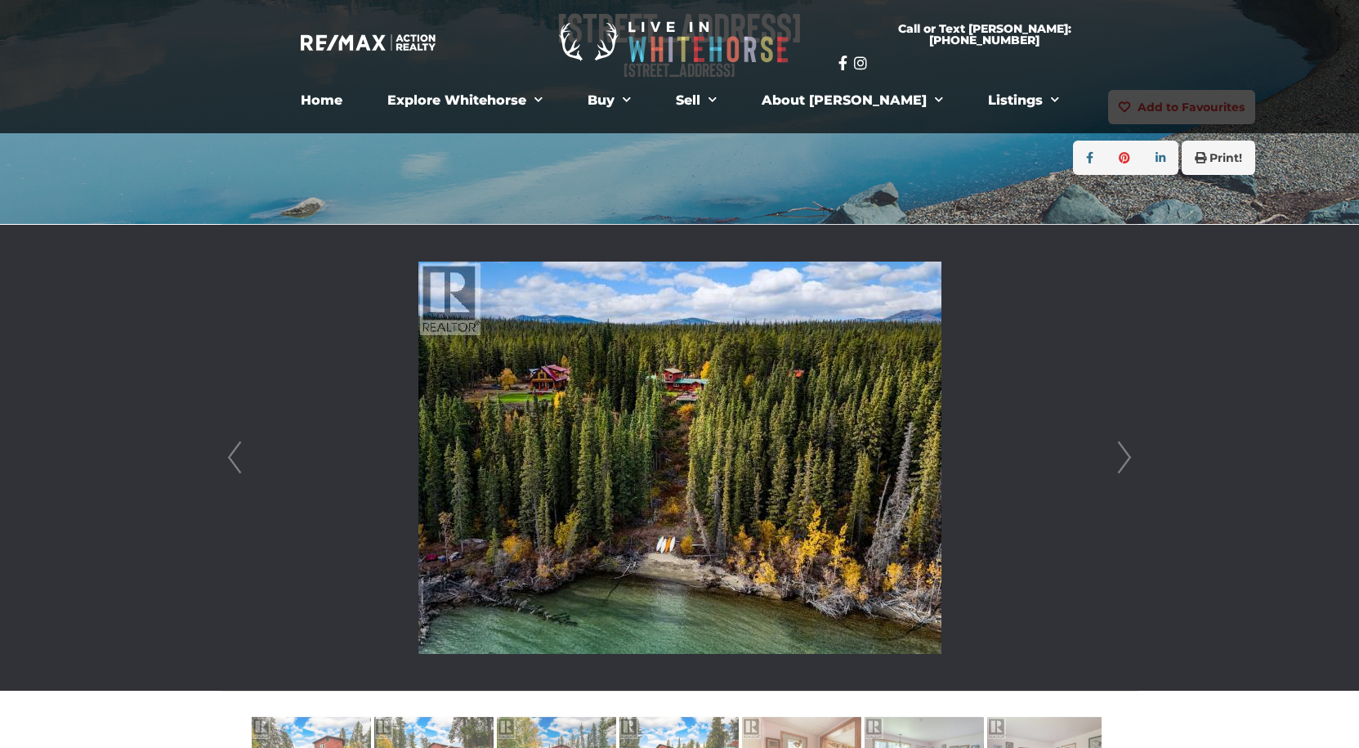
click at [1130, 457] on link "Next" at bounding box center [1124, 458] width 25 height 466
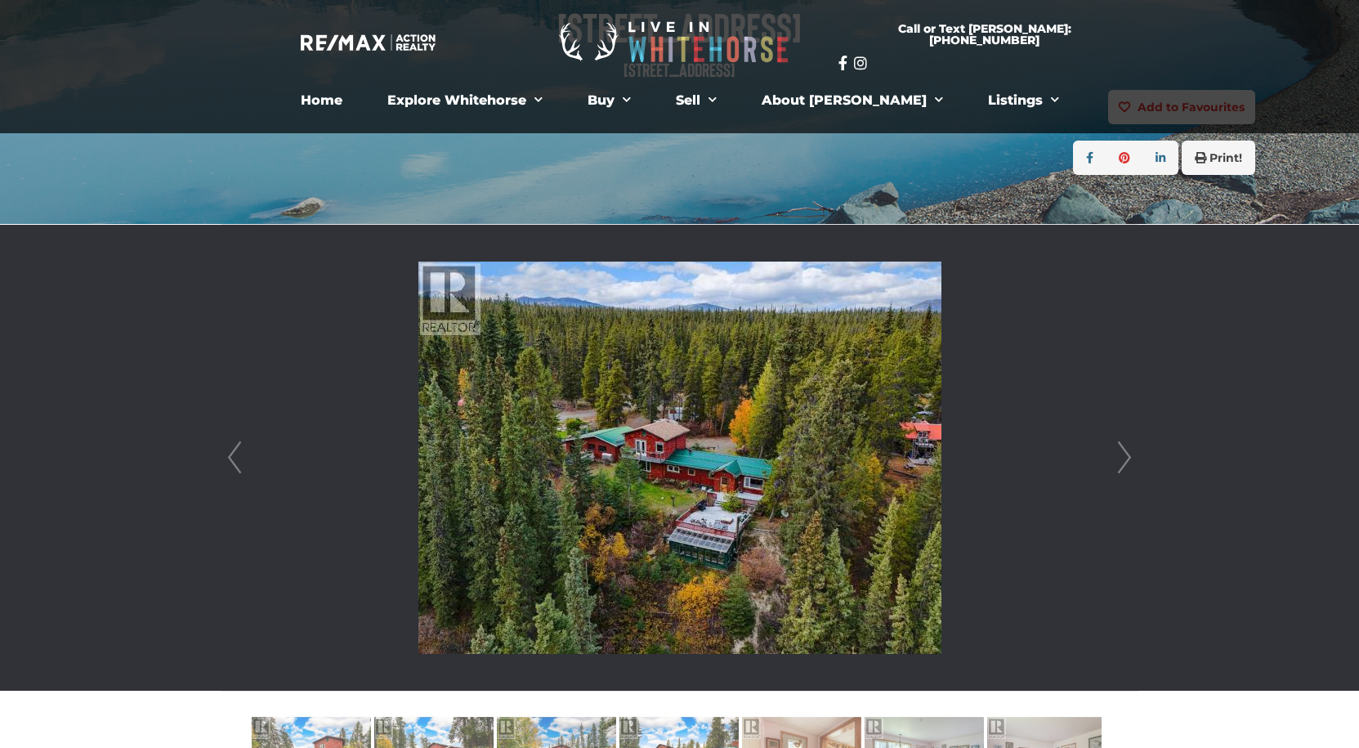
click at [1130, 457] on link "Next" at bounding box center [1124, 458] width 25 height 466
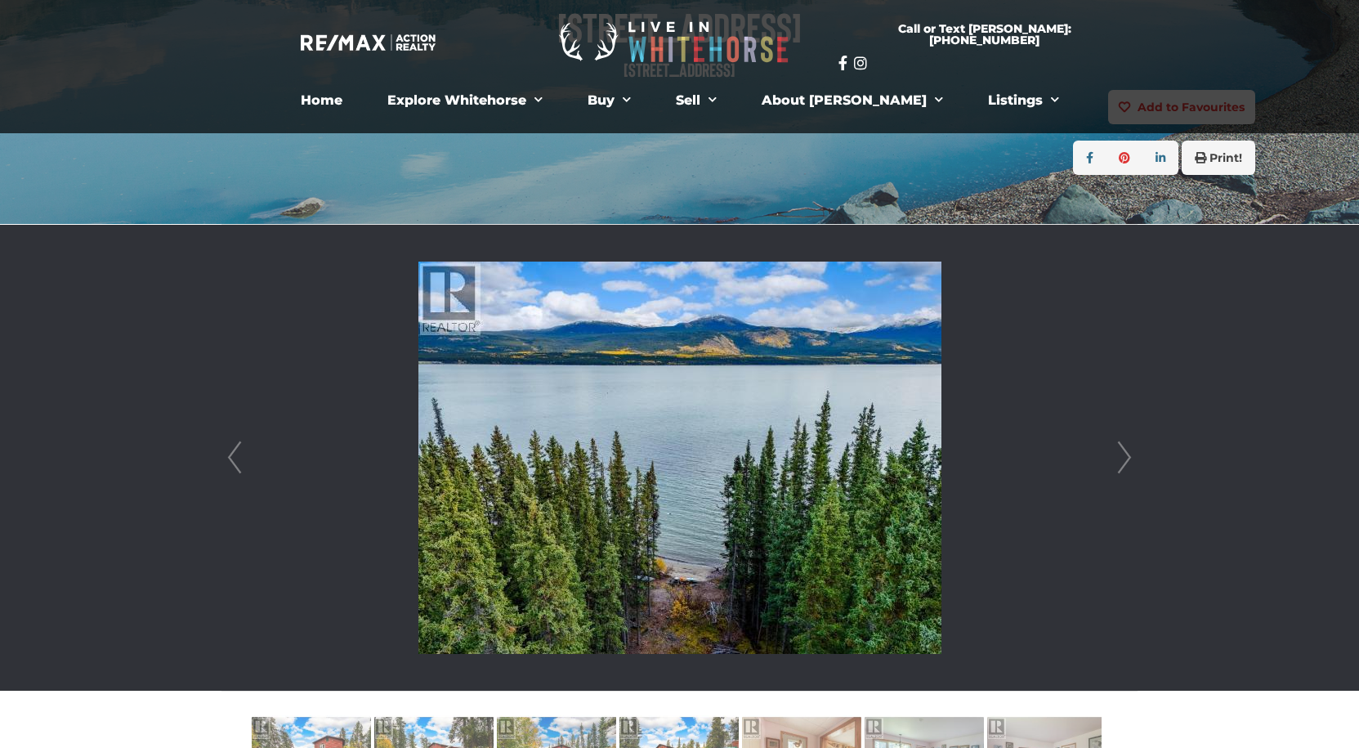
click at [1130, 457] on link "Next" at bounding box center [1124, 458] width 25 height 466
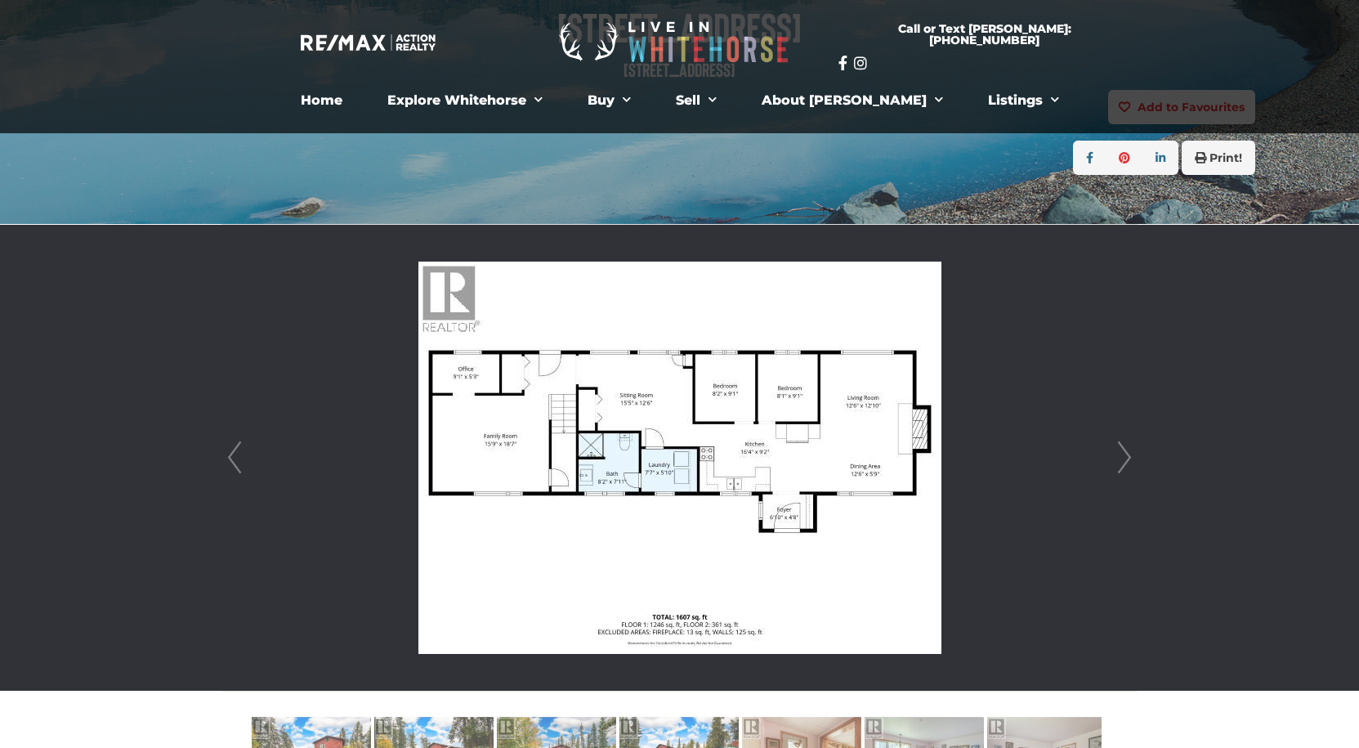
click at [1130, 457] on link "Next" at bounding box center [1124, 458] width 25 height 466
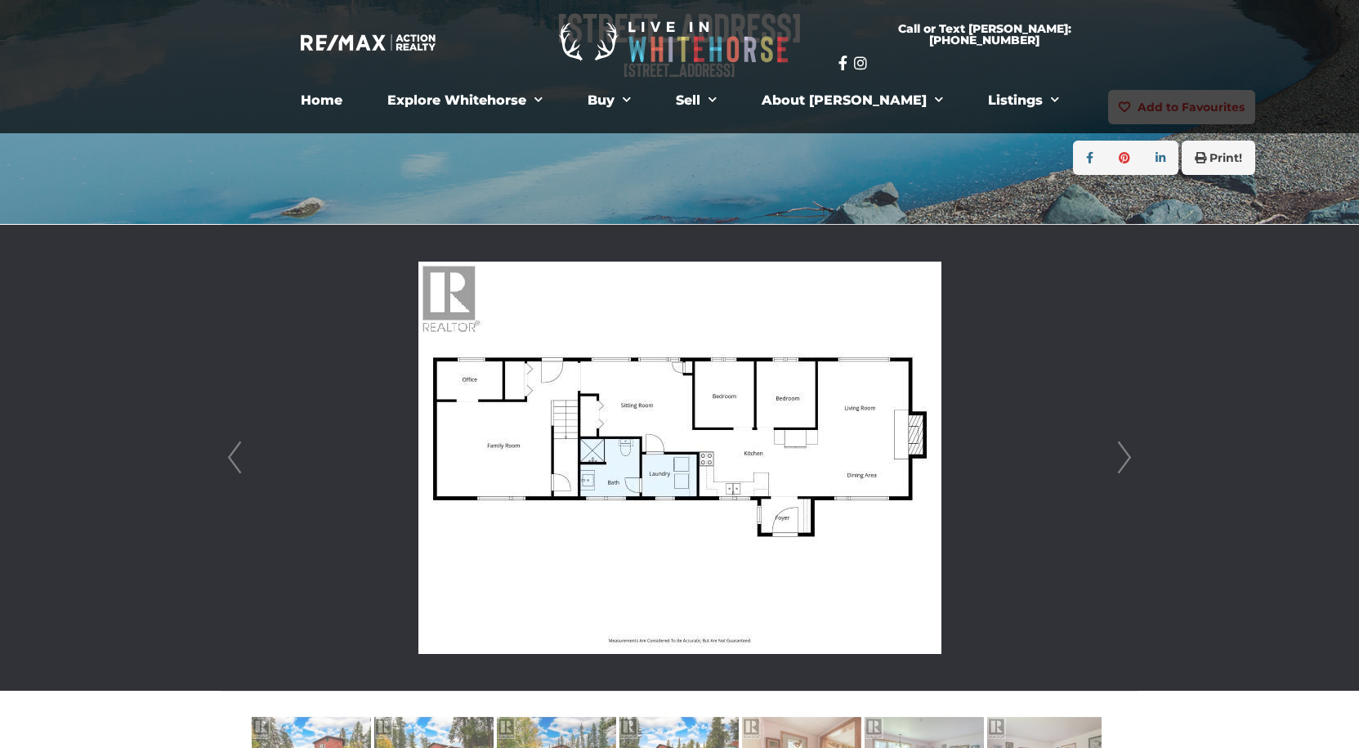
click at [1130, 457] on link "Next" at bounding box center [1124, 458] width 25 height 466
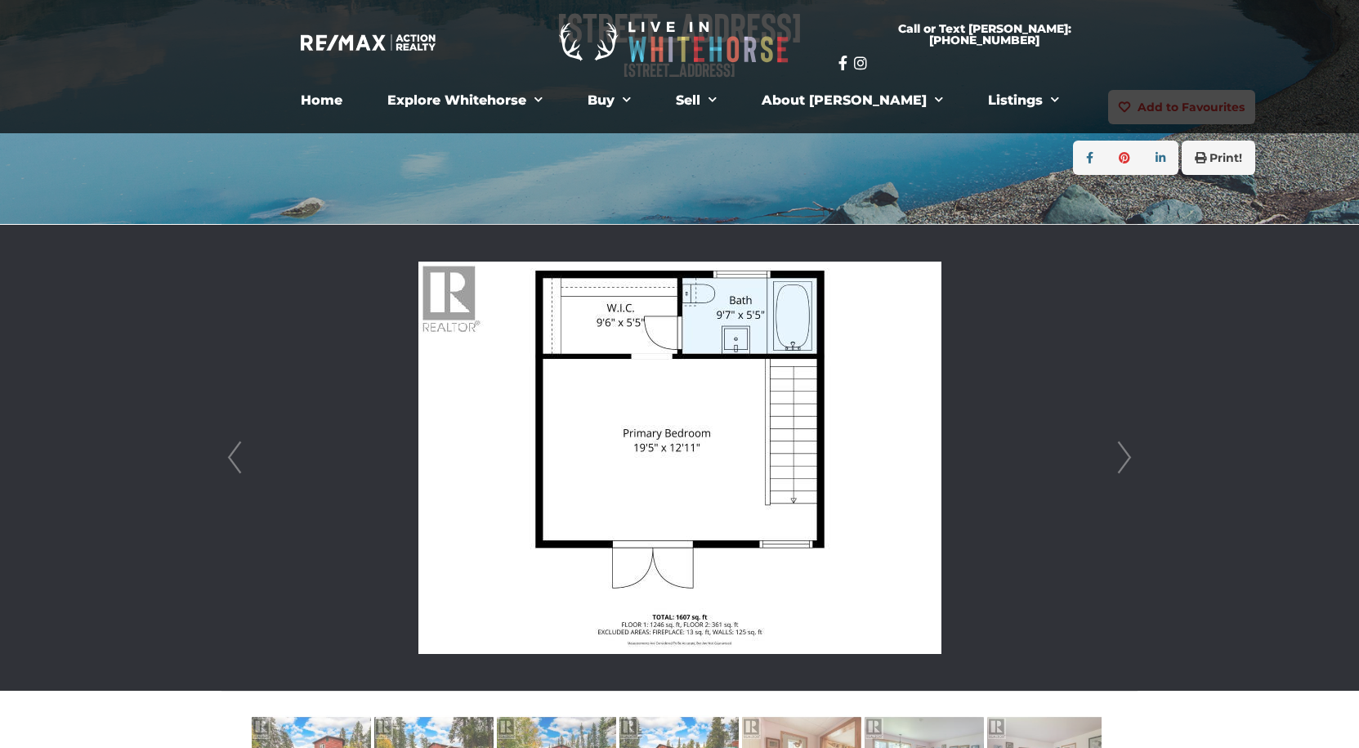
click at [1130, 457] on link "Next" at bounding box center [1124, 458] width 25 height 466
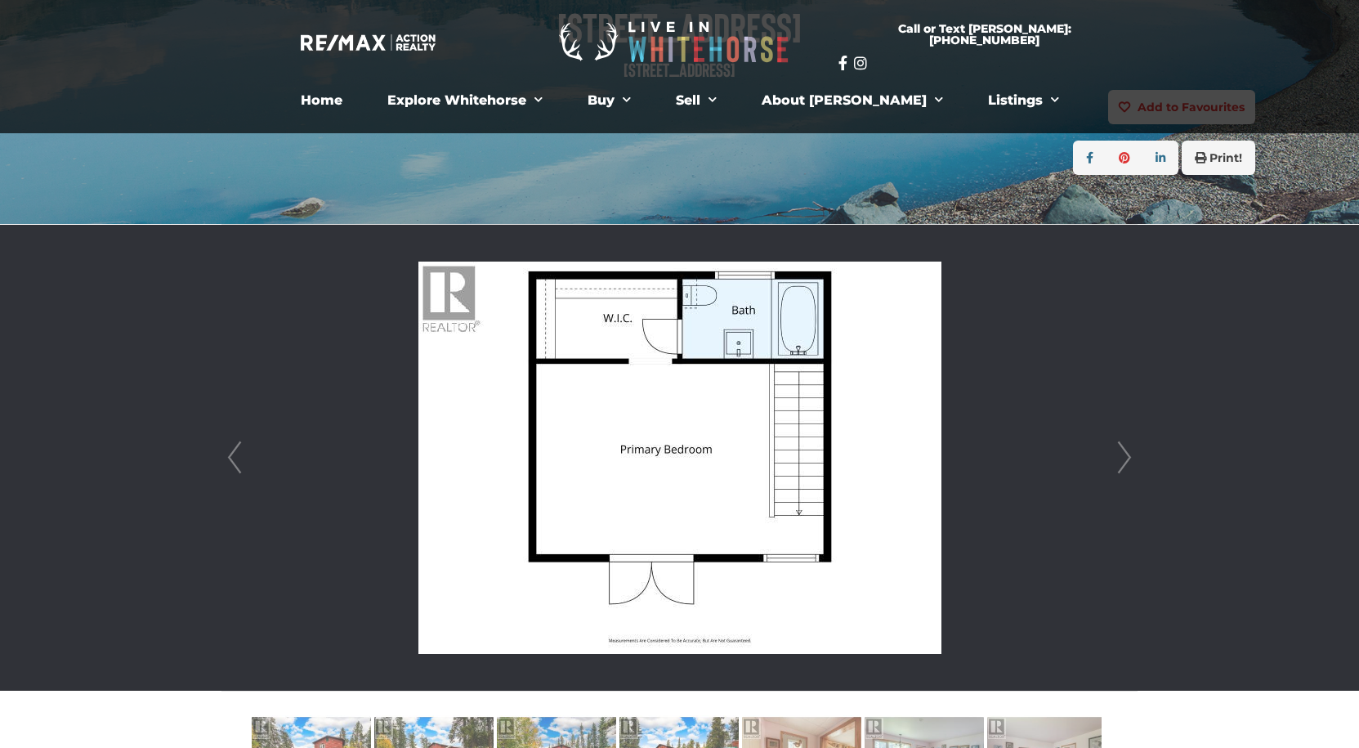
click at [1130, 457] on link "Next" at bounding box center [1124, 458] width 25 height 466
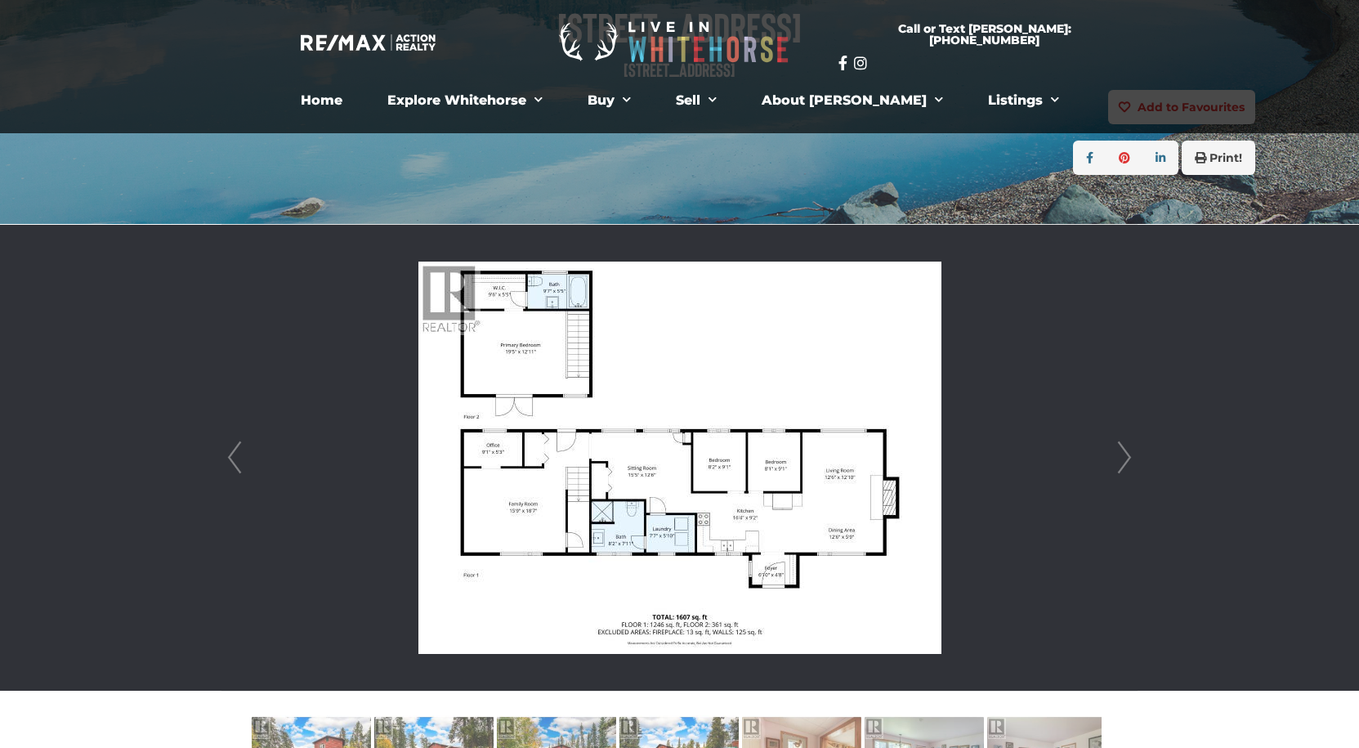
click at [1130, 457] on link "Next" at bounding box center [1124, 458] width 25 height 466
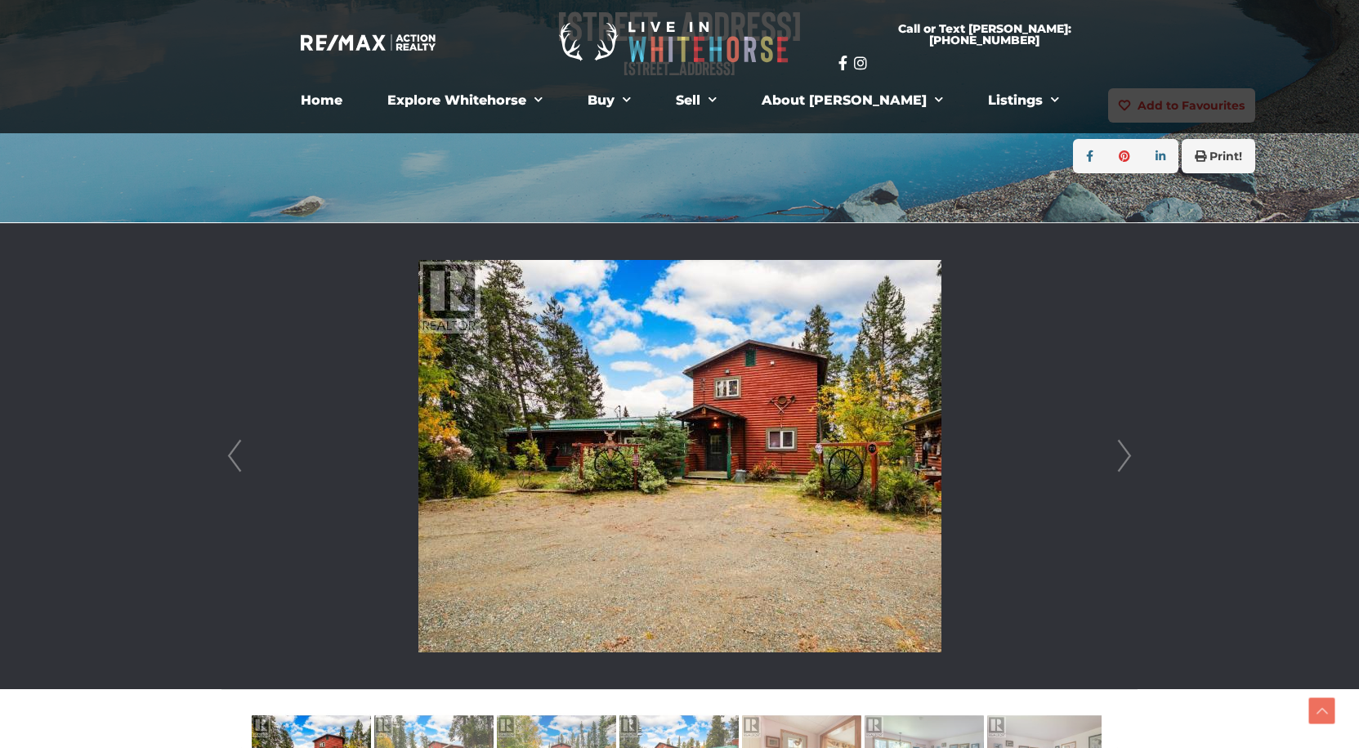
scroll to position [245, 0]
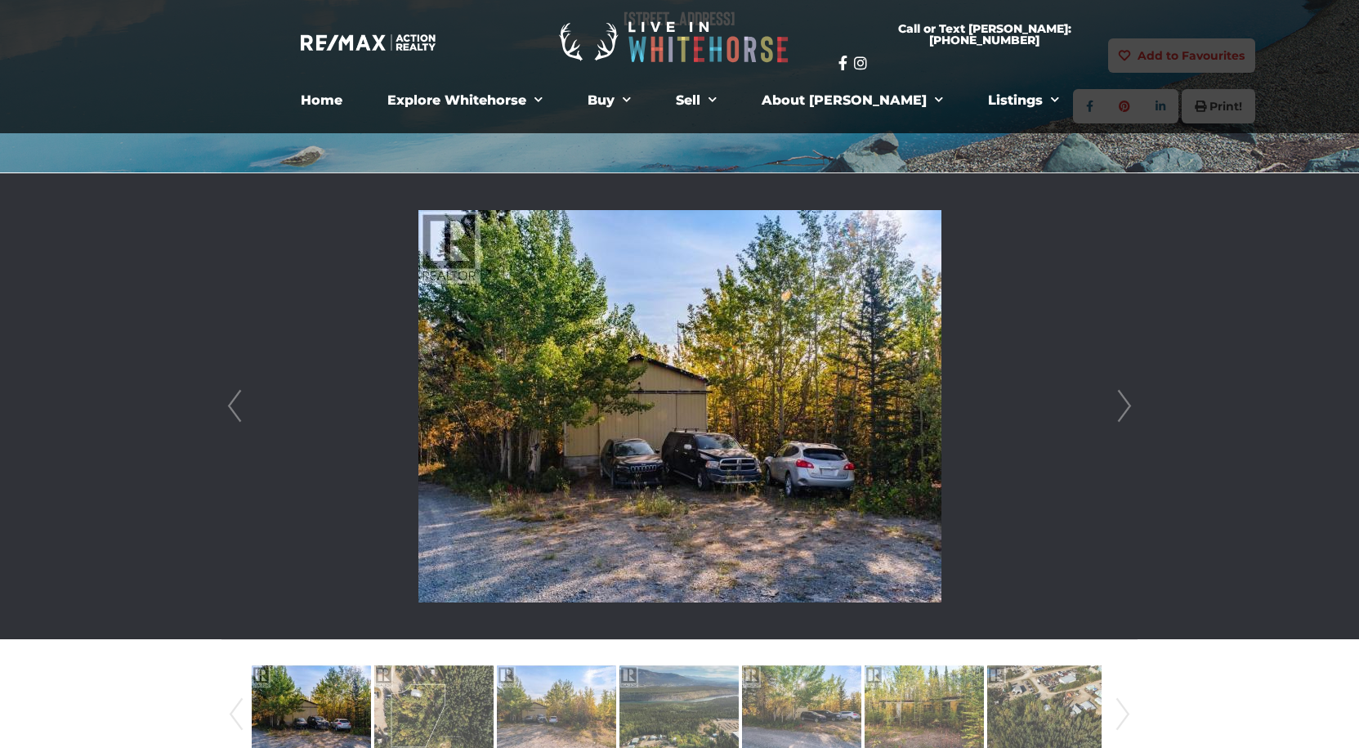
scroll to position [327, 0]
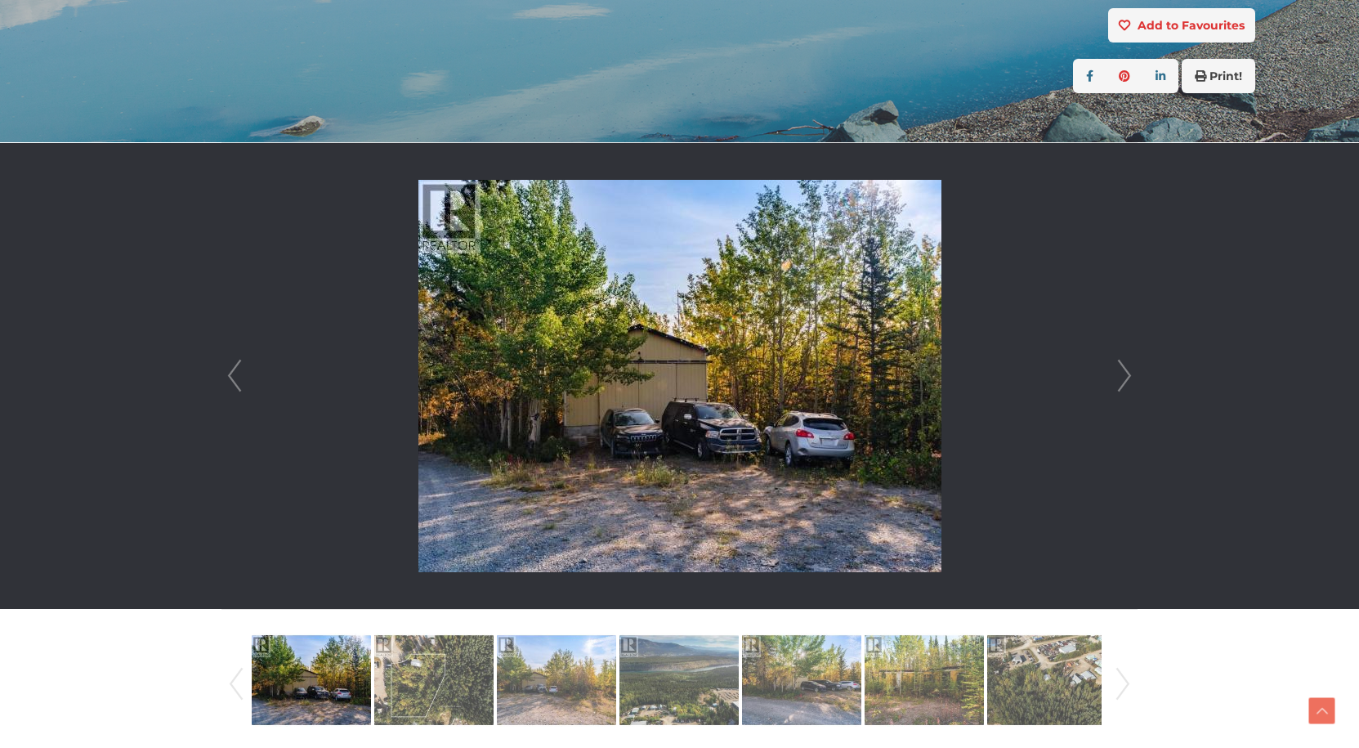
click at [1127, 369] on link "Next" at bounding box center [1124, 376] width 25 height 466
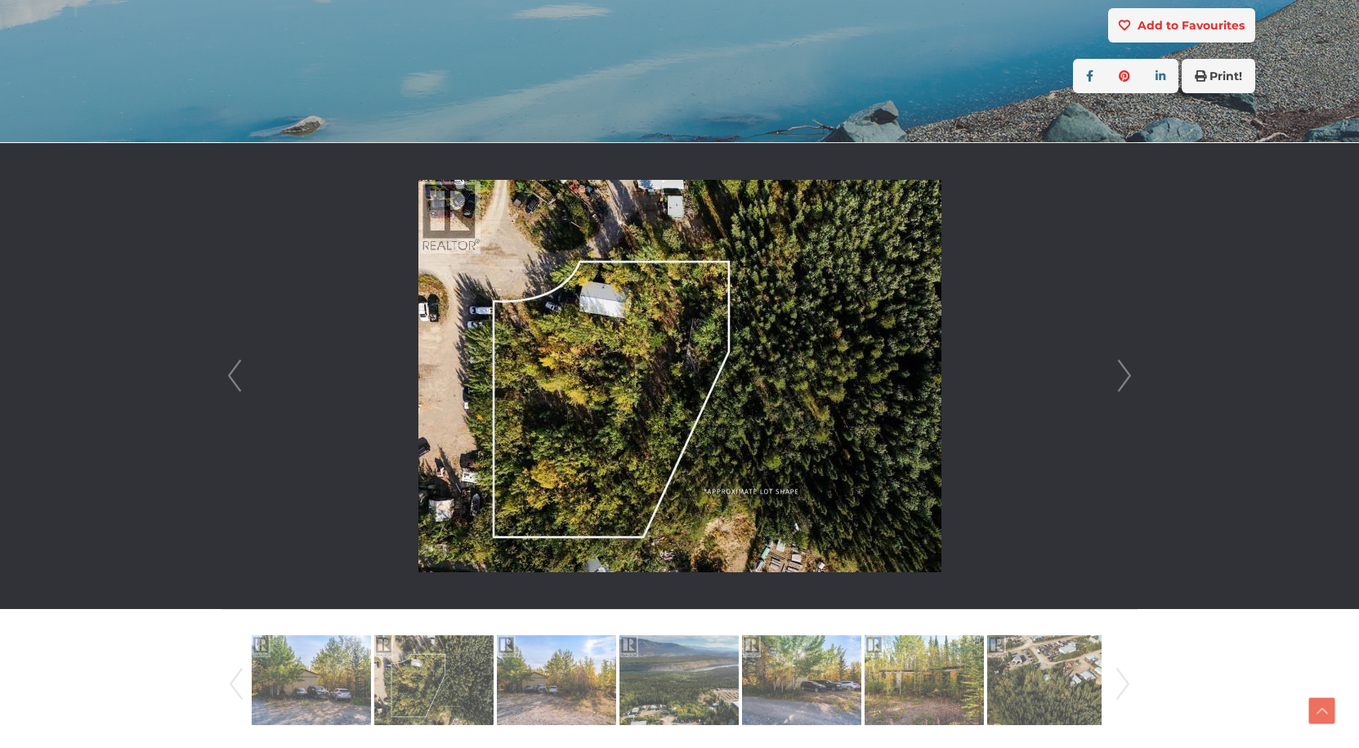
click at [1127, 369] on link "Next" at bounding box center [1124, 376] width 25 height 466
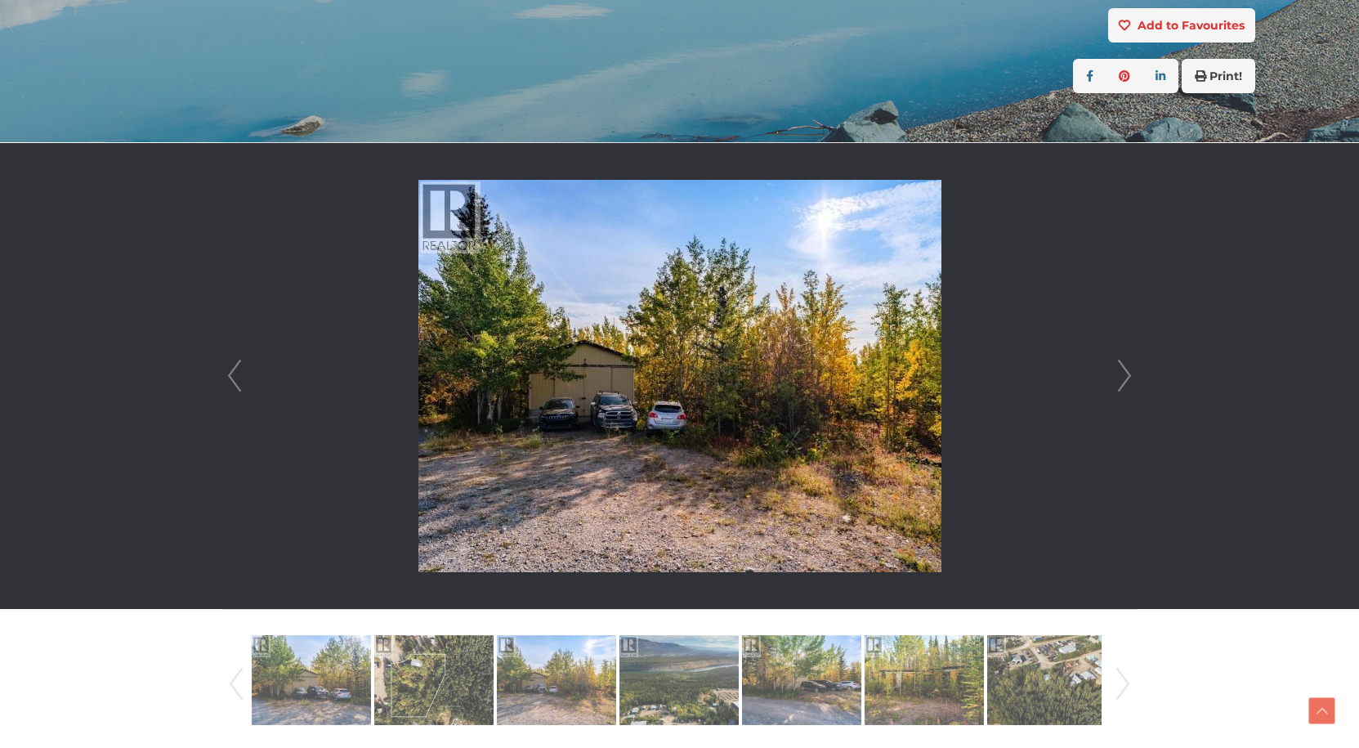
click at [1127, 369] on link "Next" at bounding box center [1124, 376] width 25 height 466
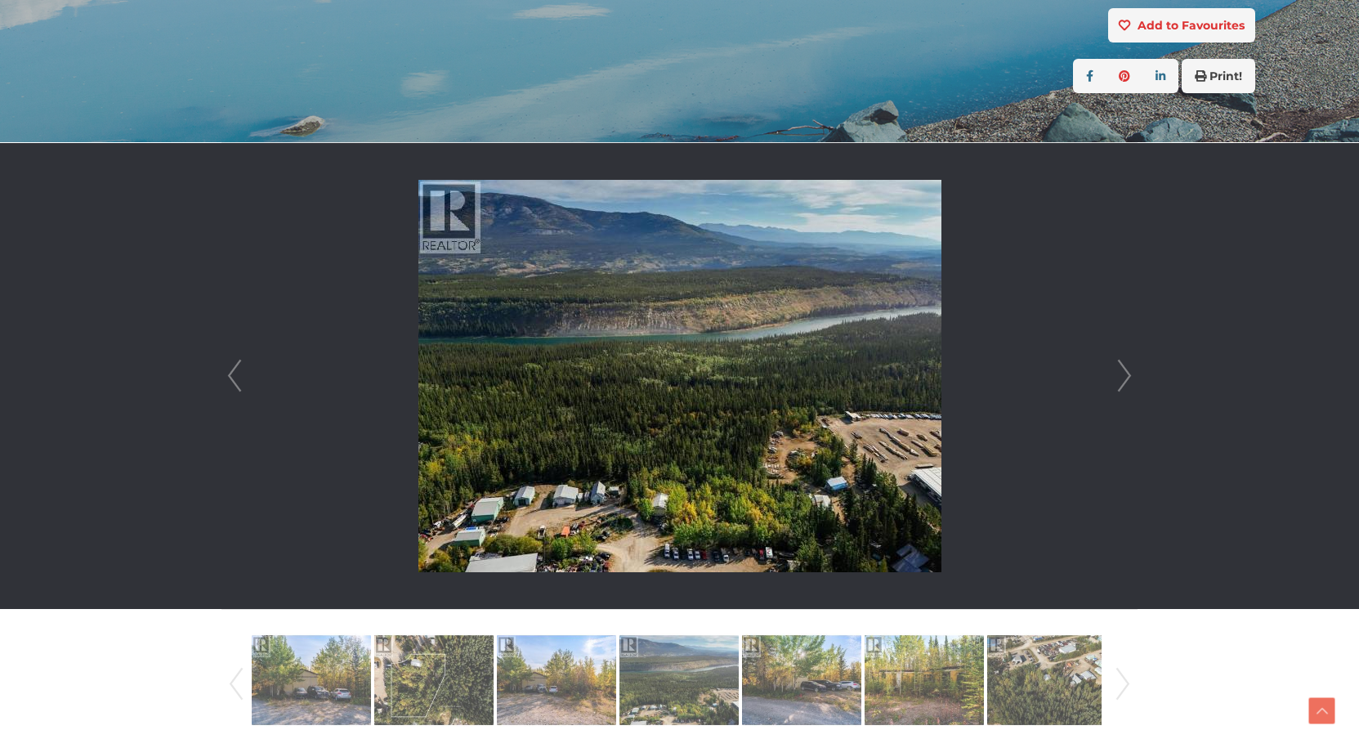
click at [1127, 369] on link "Next" at bounding box center [1124, 376] width 25 height 466
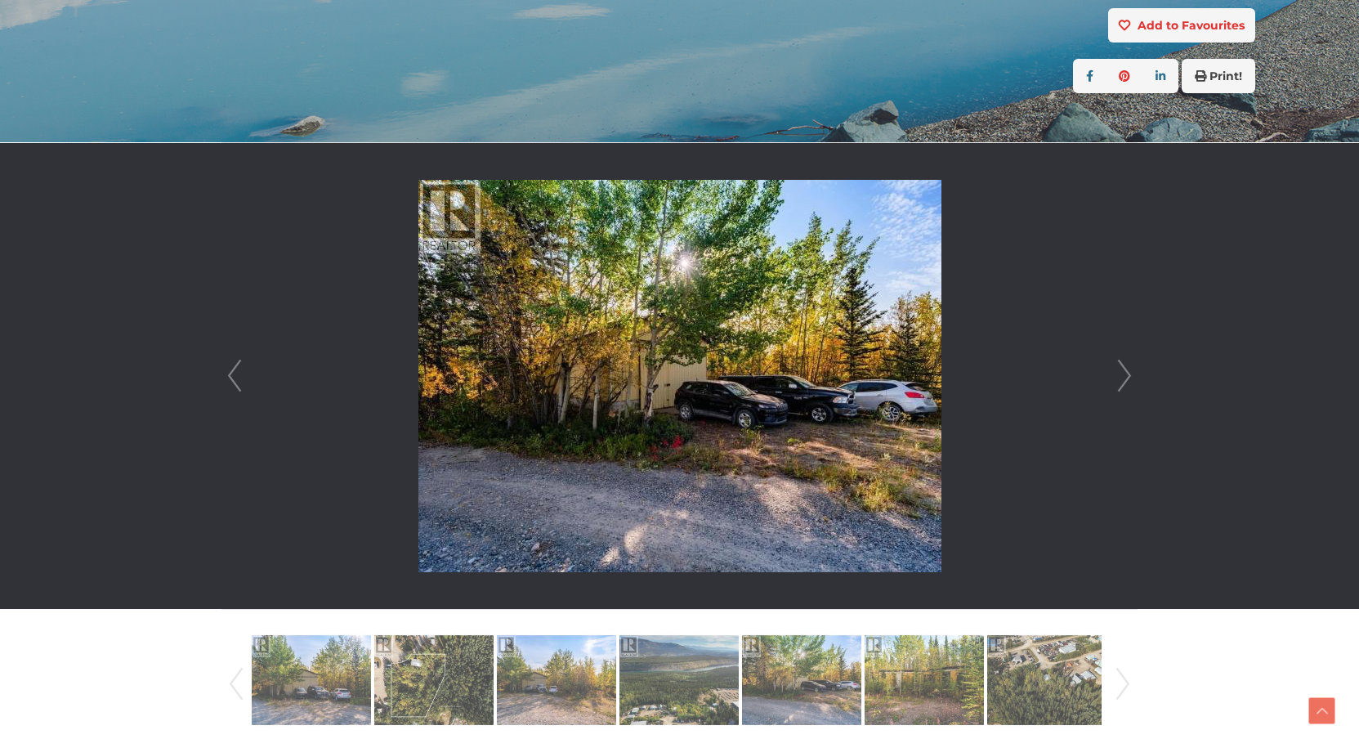
click at [1127, 369] on link "Next" at bounding box center [1124, 376] width 25 height 466
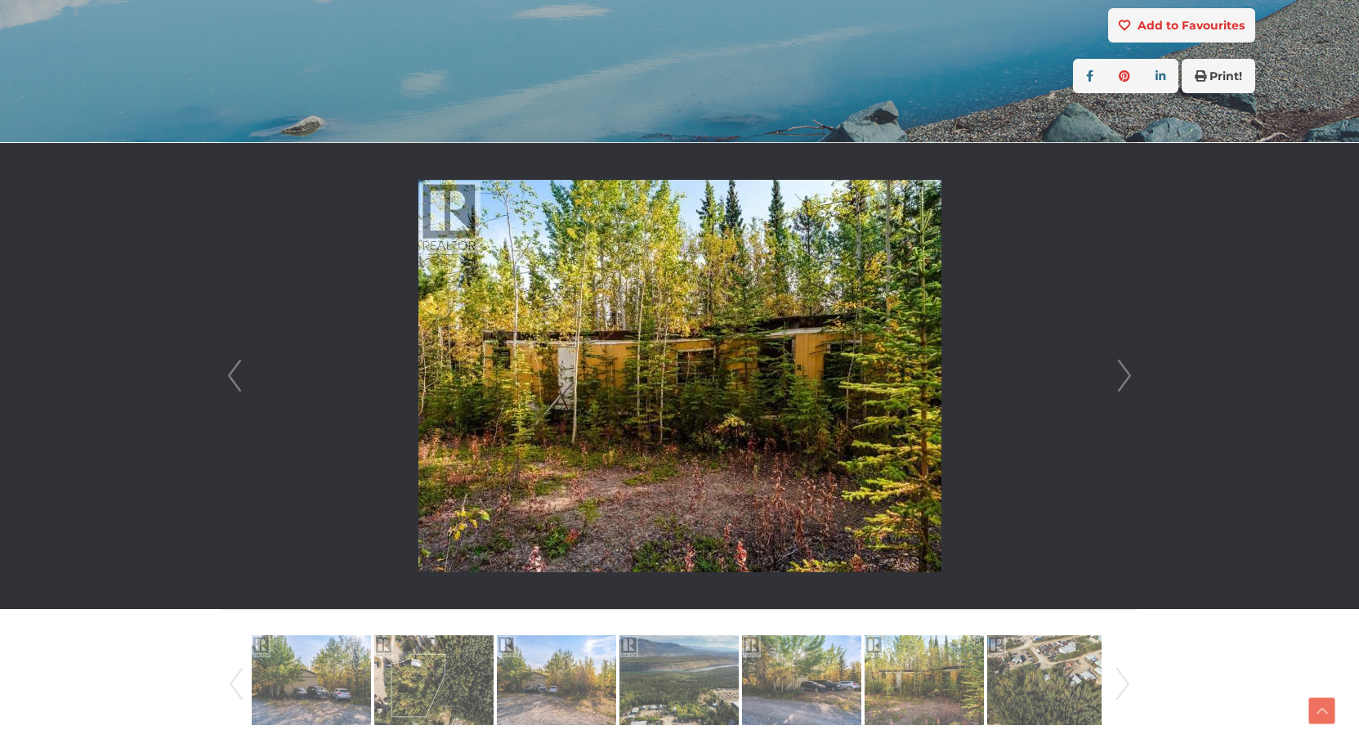
click at [1127, 369] on link "Next" at bounding box center [1124, 376] width 25 height 466
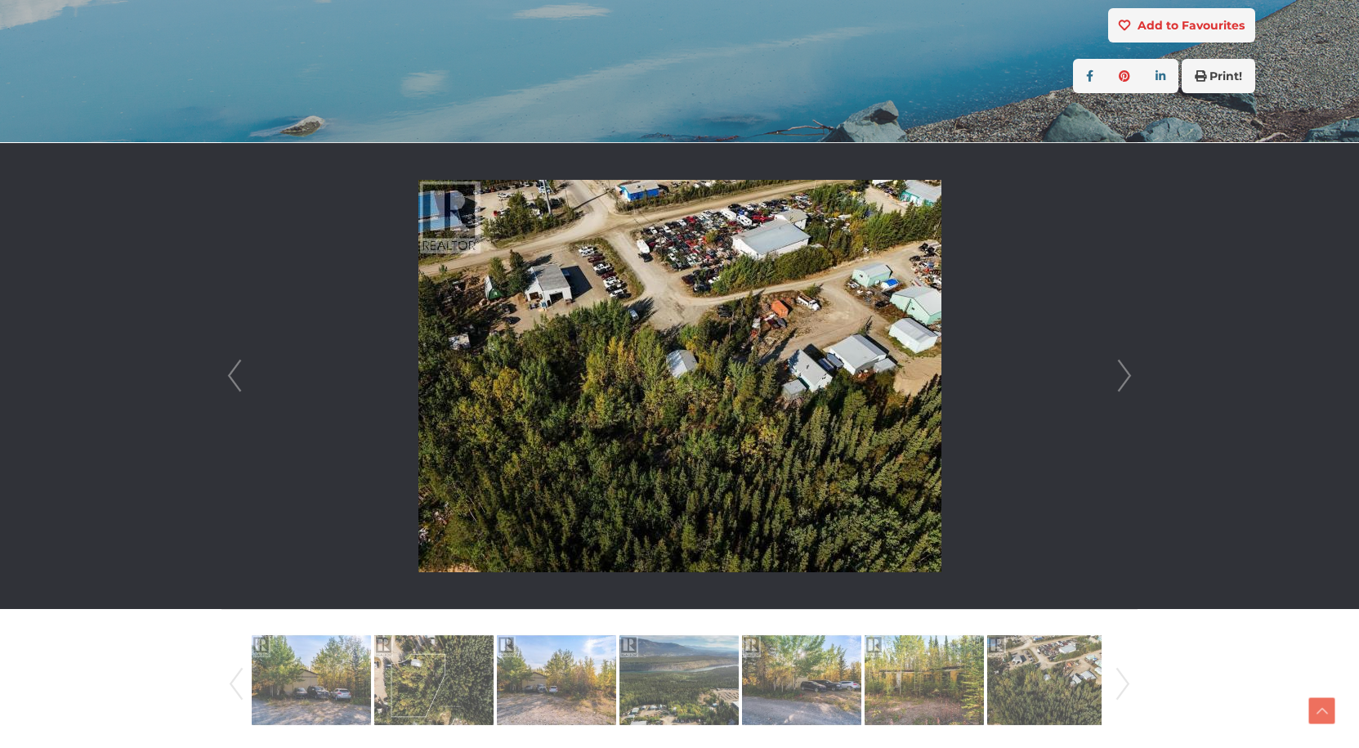
click at [1127, 369] on link "Next" at bounding box center [1124, 376] width 25 height 466
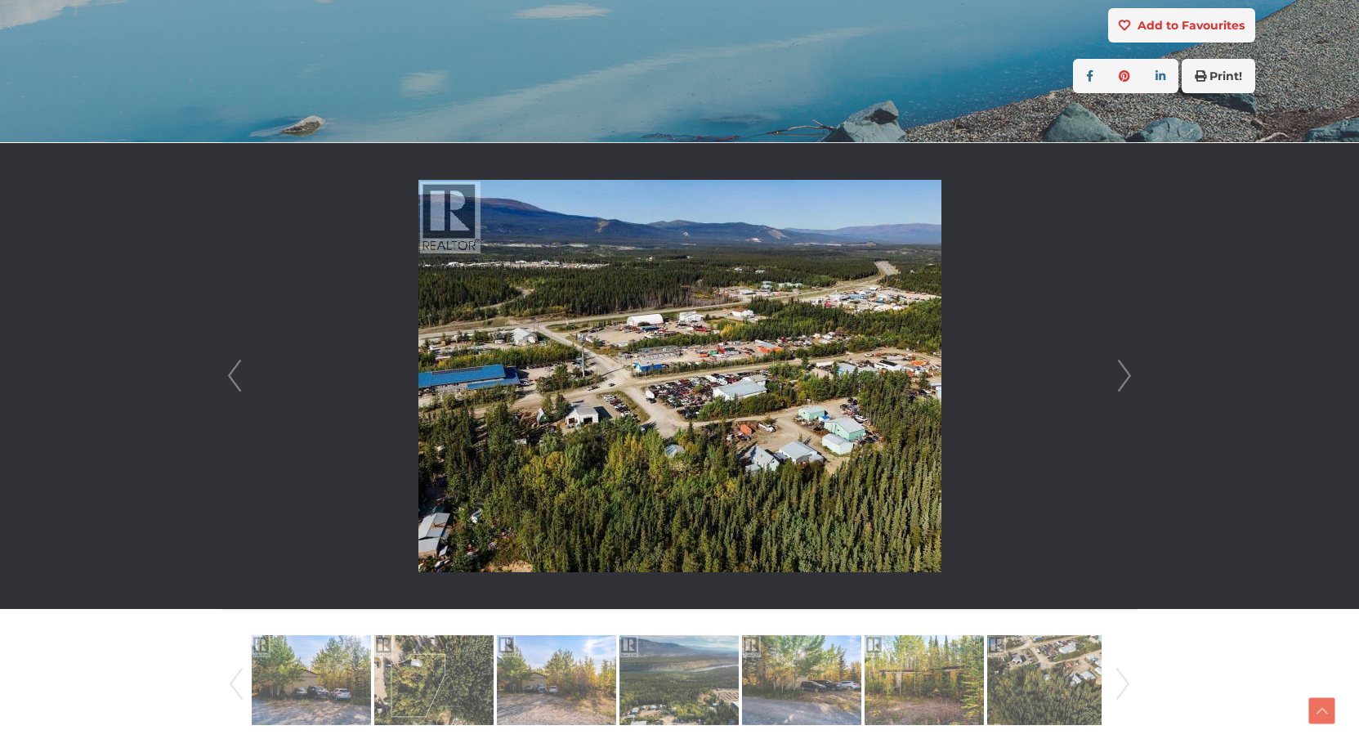
click at [1127, 369] on link "Next" at bounding box center [1124, 376] width 25 height 466
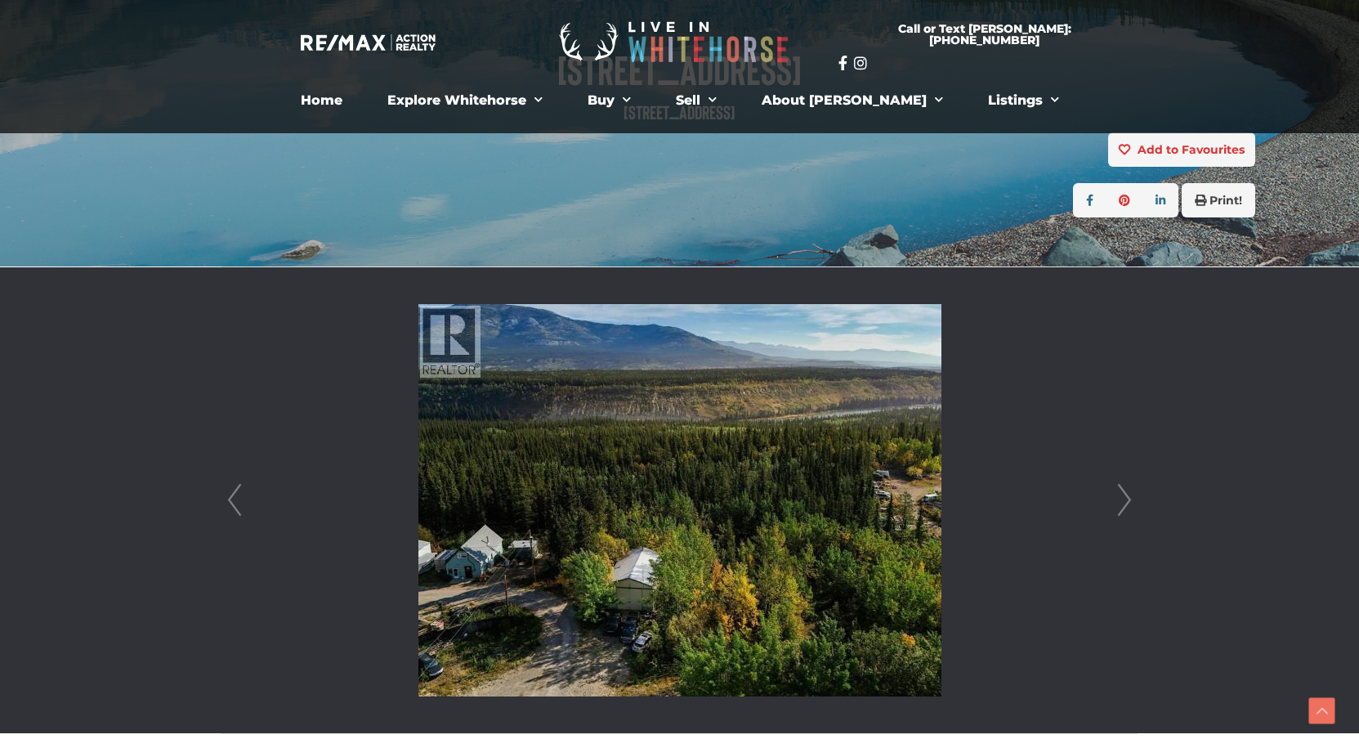
scroll to position [82, 0]
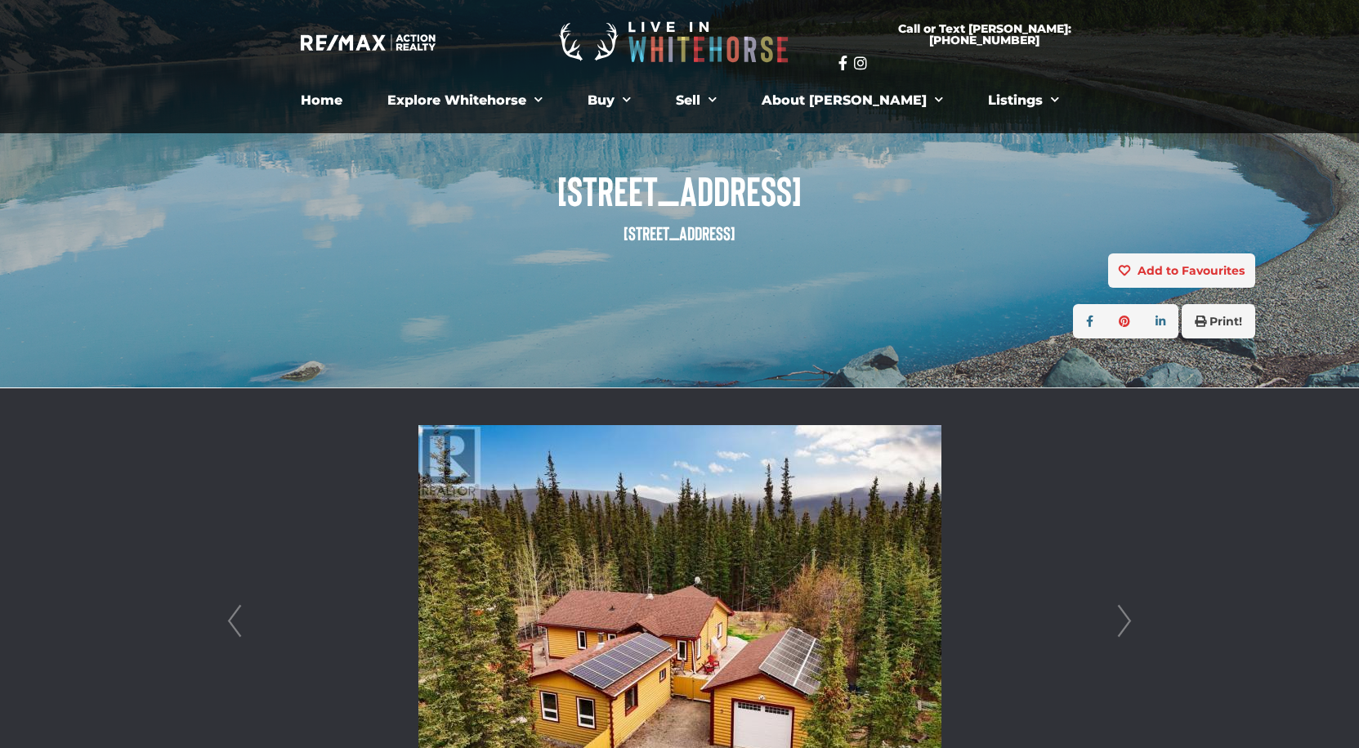
scroll to position [327, 0]
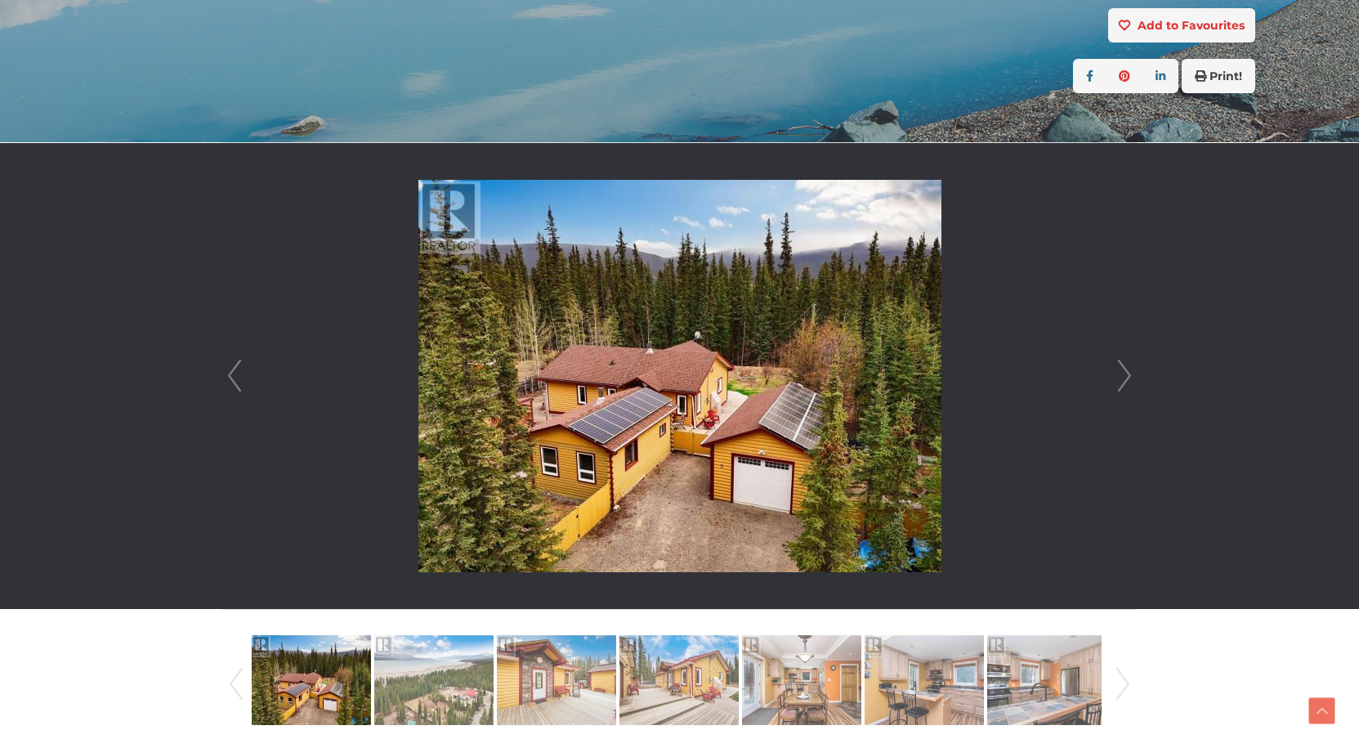
click at [1127, 374] on link "Next" at bounding box center [1124, 376] width 25 height 466
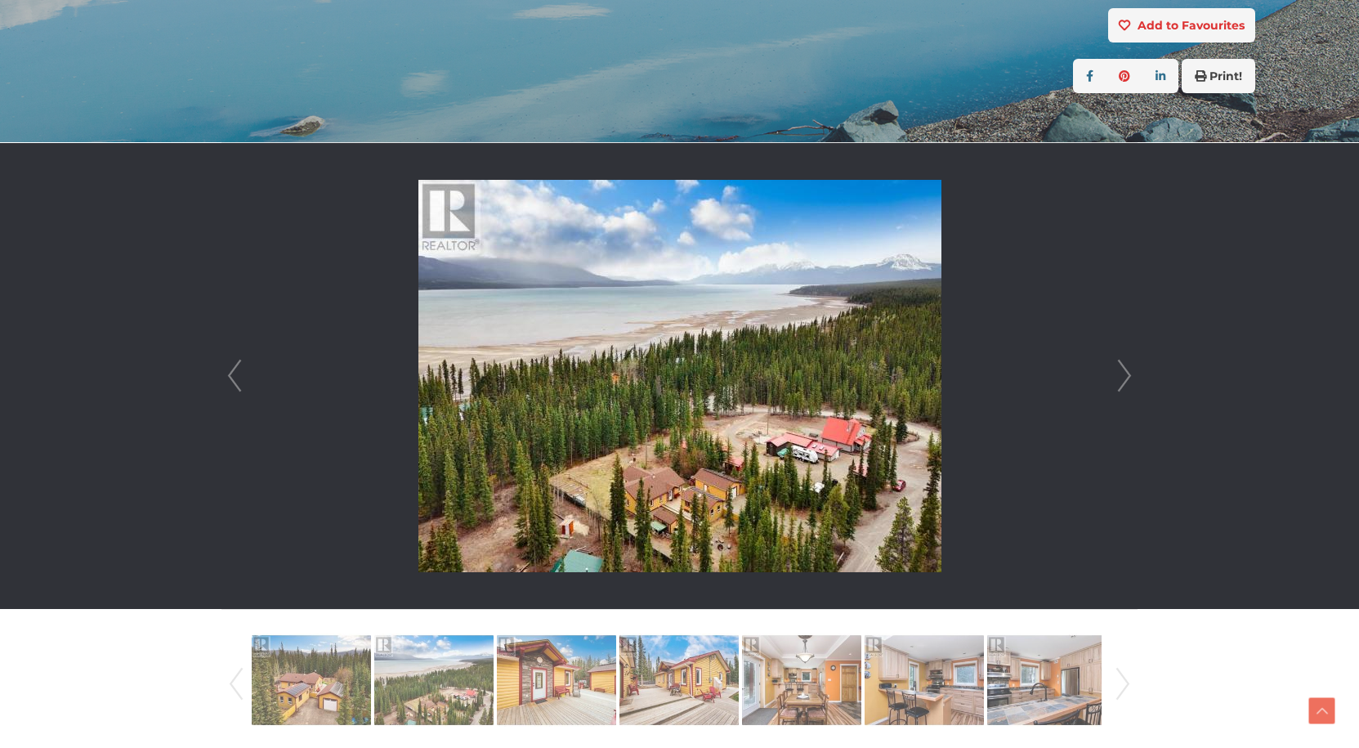
click at [1127, 374] on link "Next" at bounding box center [1124, 376] width 25 height 466
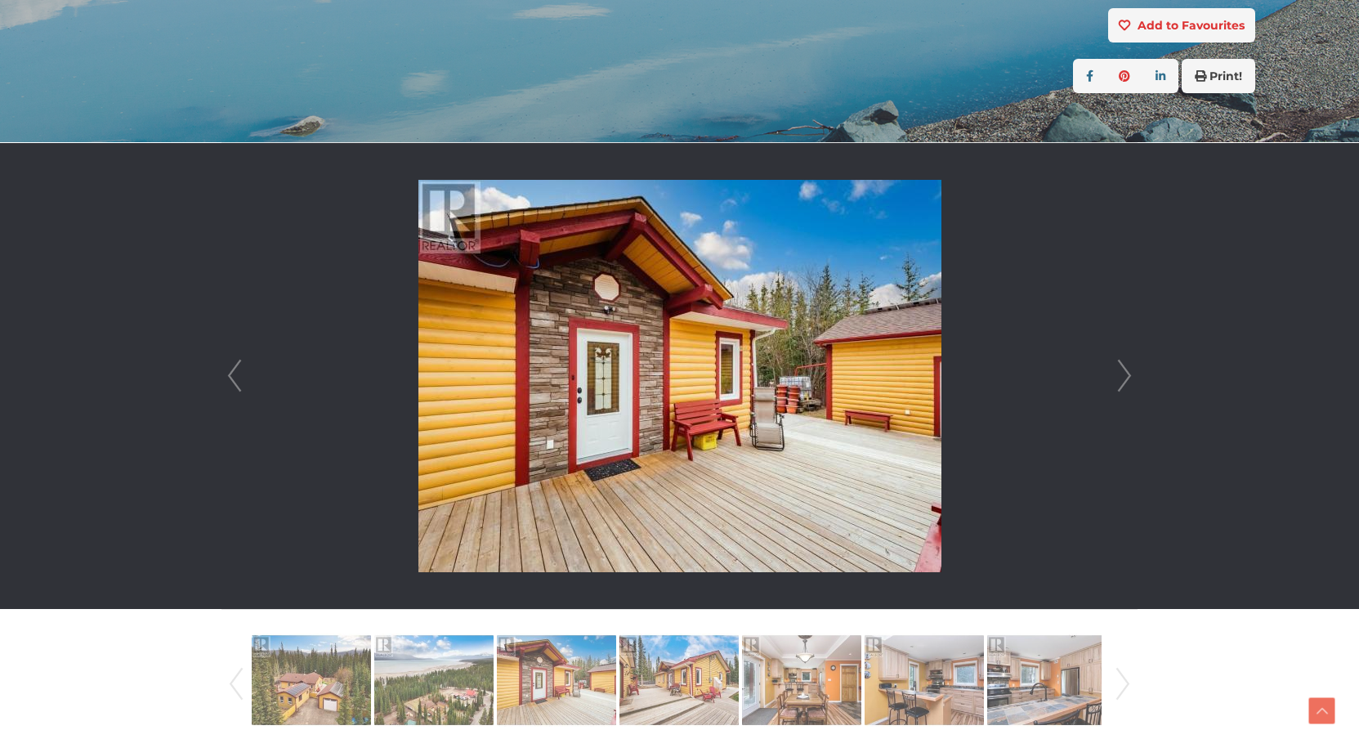
click at [1127, 374] on link "Next" at bounding box center [1124, 376] width 25 height 466
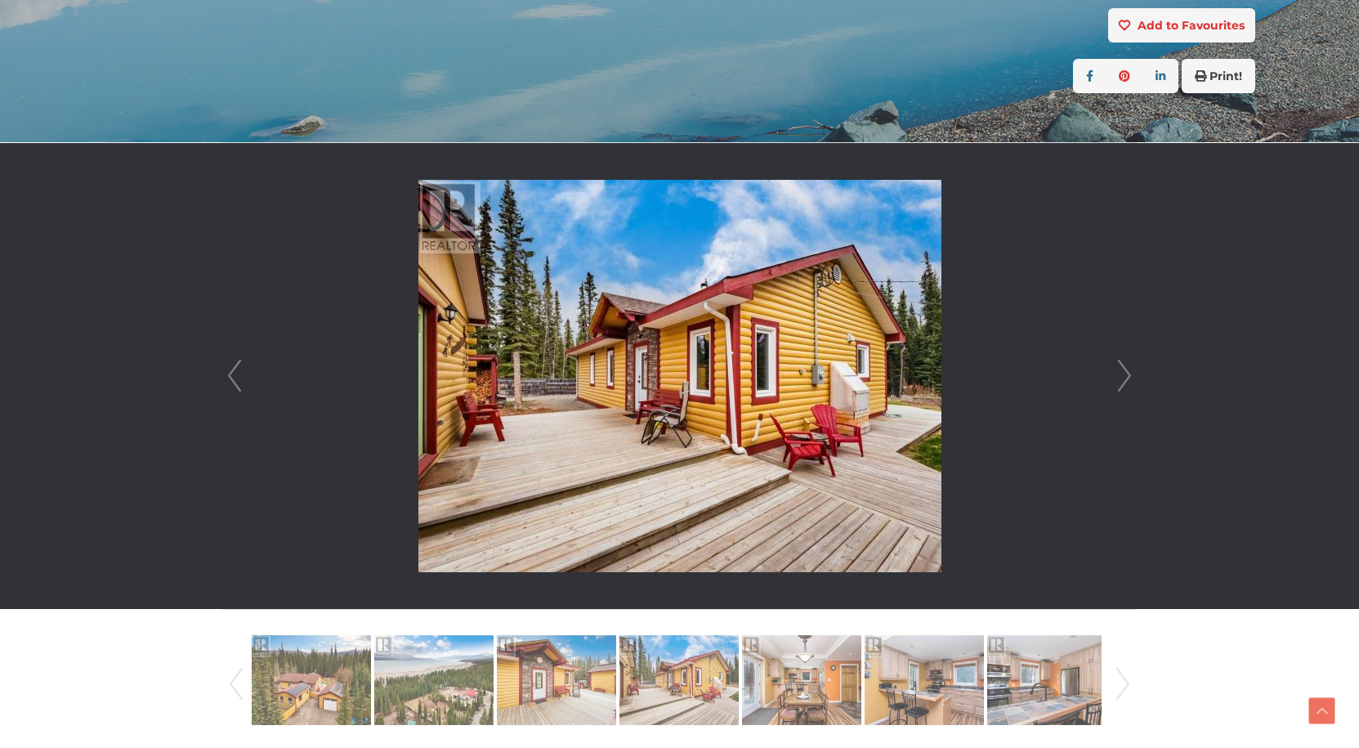
click at [1127, 374] on link "Next" at bounding box center [1124, 376] width 25 height 466
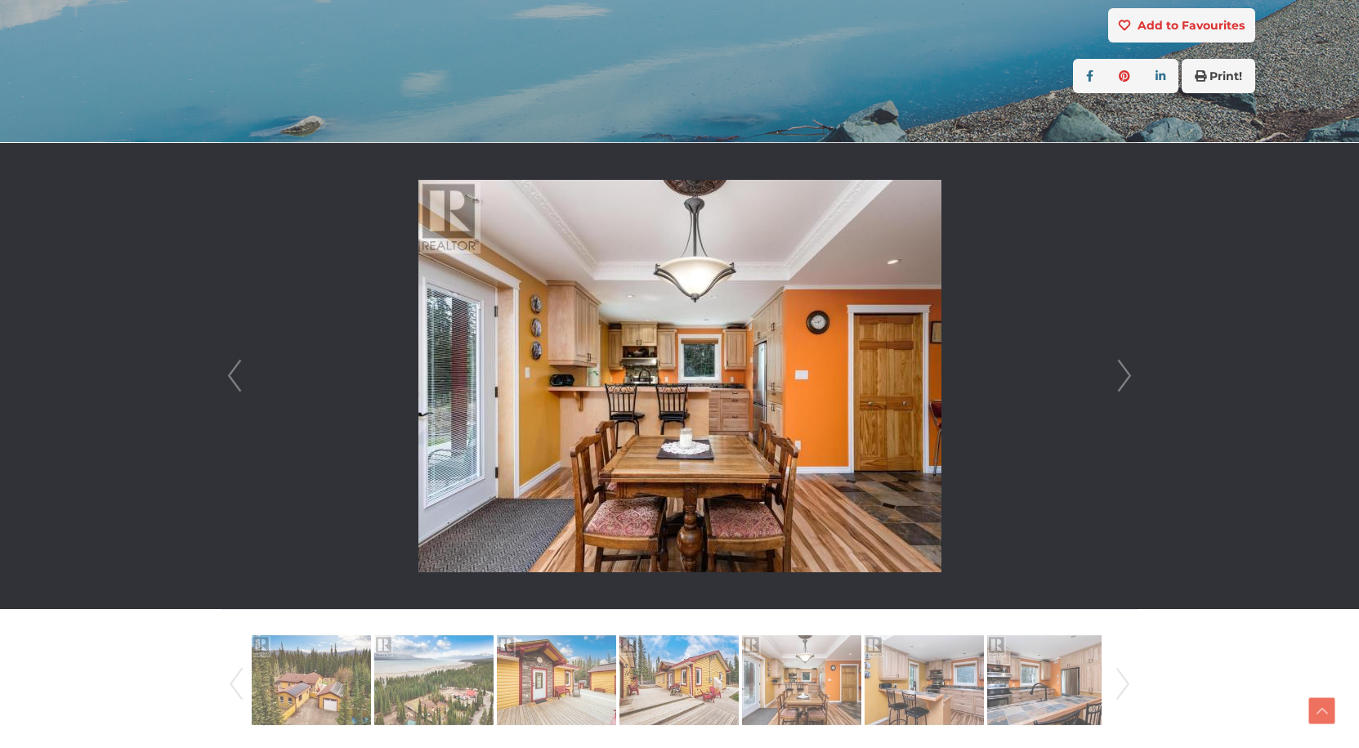
click at [1127, 374] on link "Next" at bounding box center [1124, 376] width 25 height 466
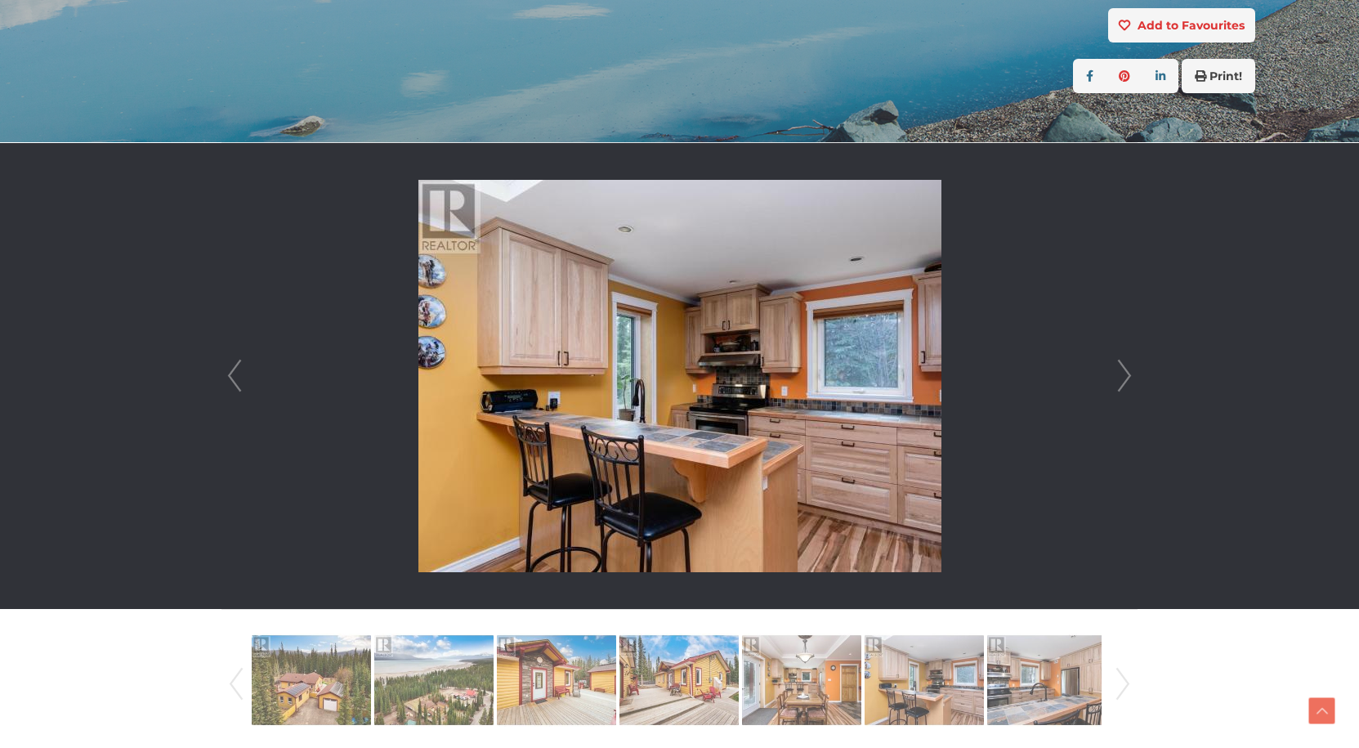
click at [1127, 374] on link "Next" at bounding box center [1124, 376] width 25 height 466
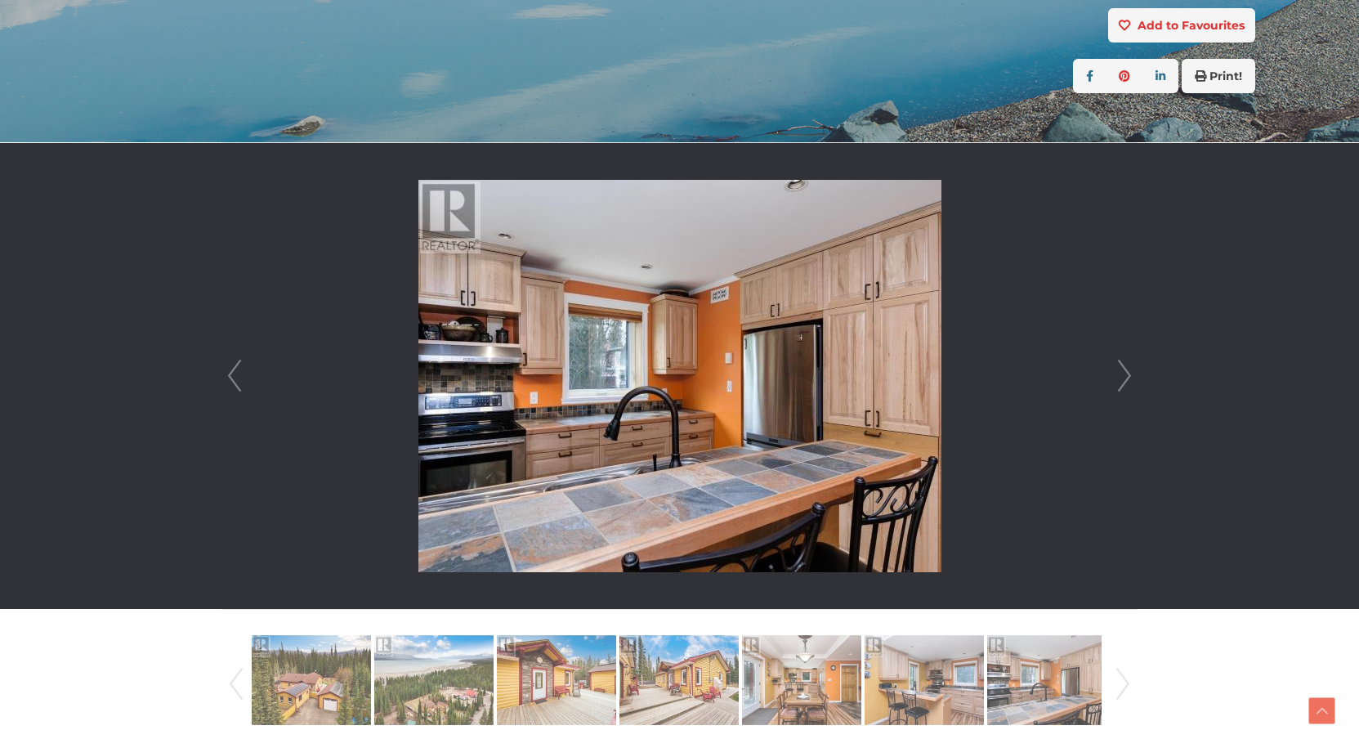
click at [1127, 374] on link "Next" at bounding box center [1124, 376] width 25 height 466
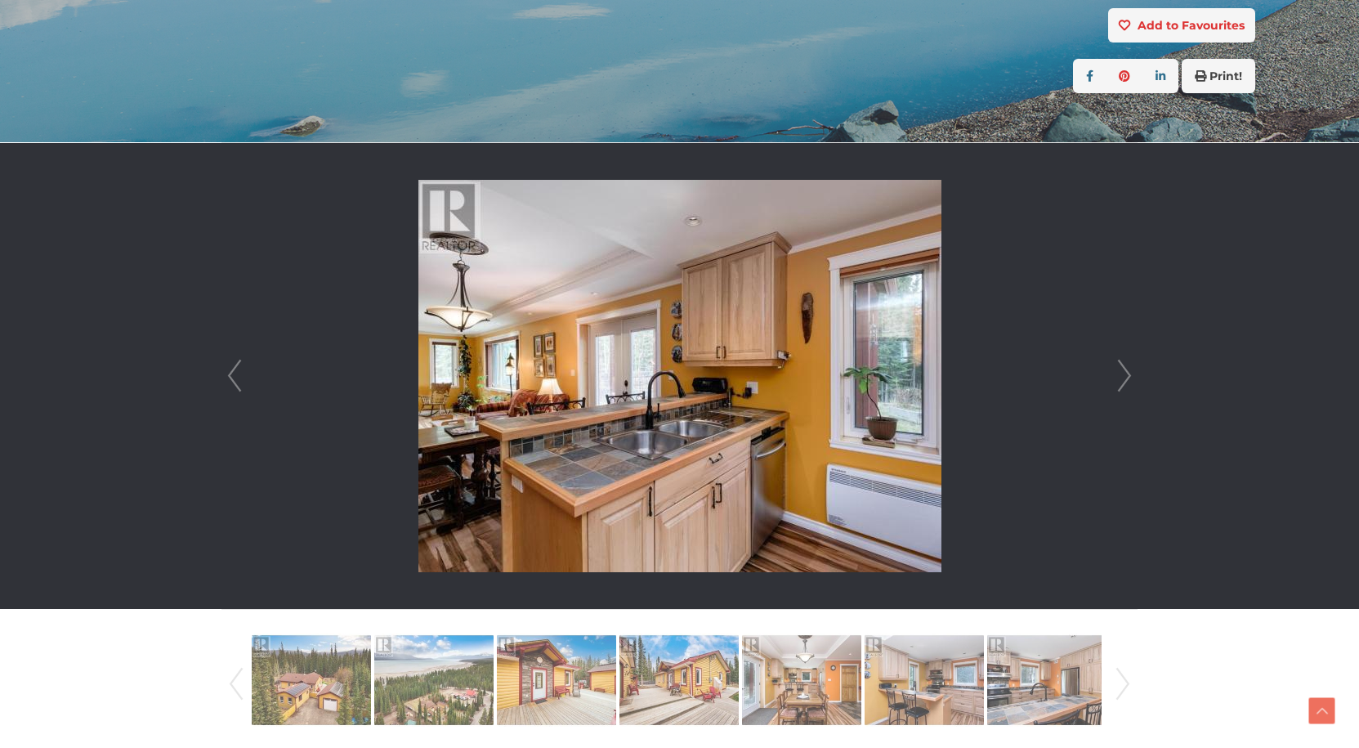
click at [1127, 374] on link "Next" at bounding box center [1124, 376] width 25 height 466
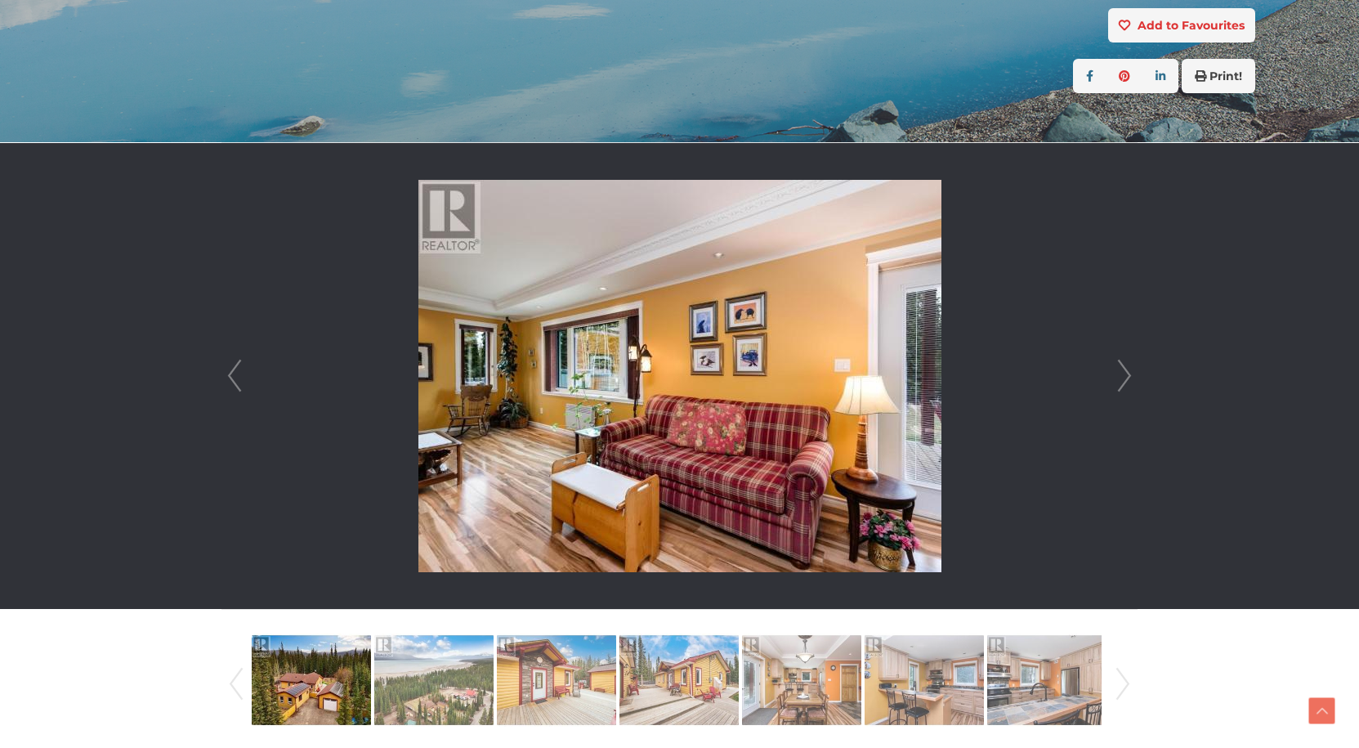
click at [1127, 374] on link "Next" at bounding box center [1124, 376] width 25 height 466
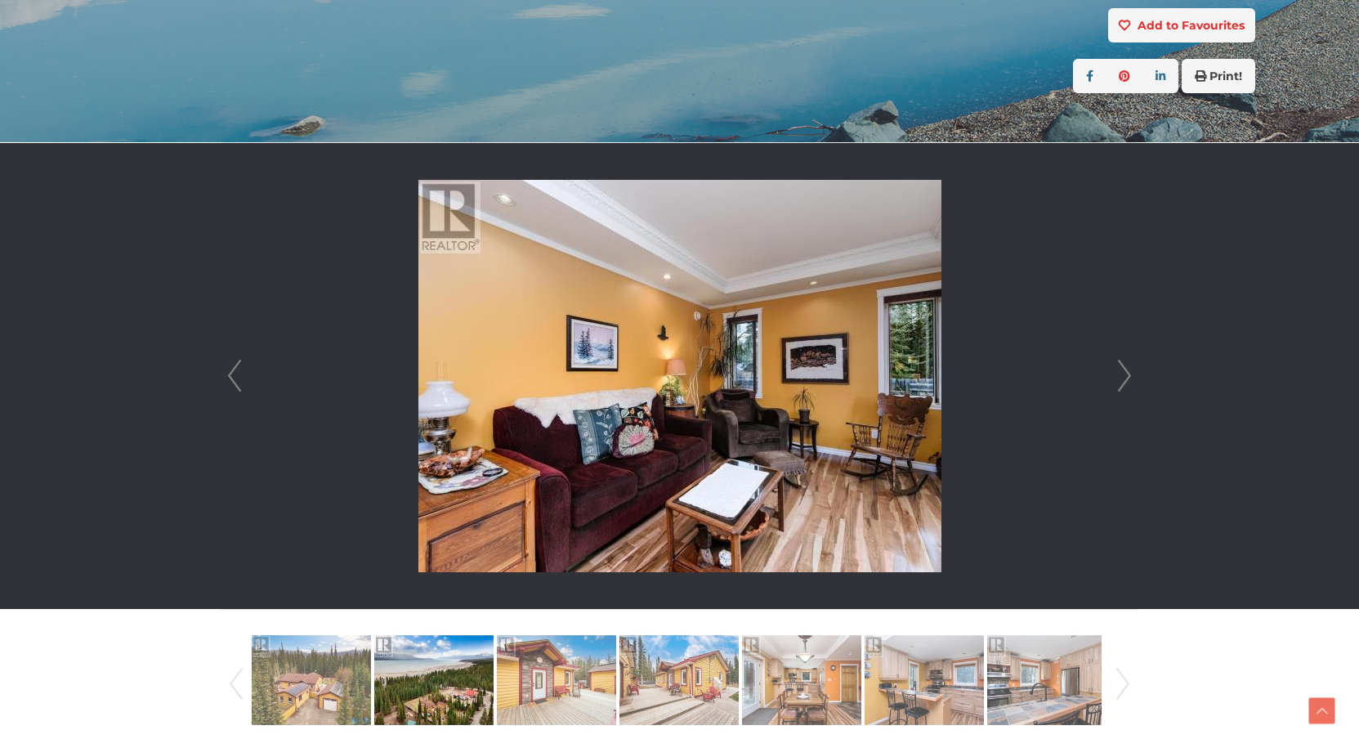
click at [1127, 374] on link "Next" at bounding box center [1124, 376] width 25 height 466
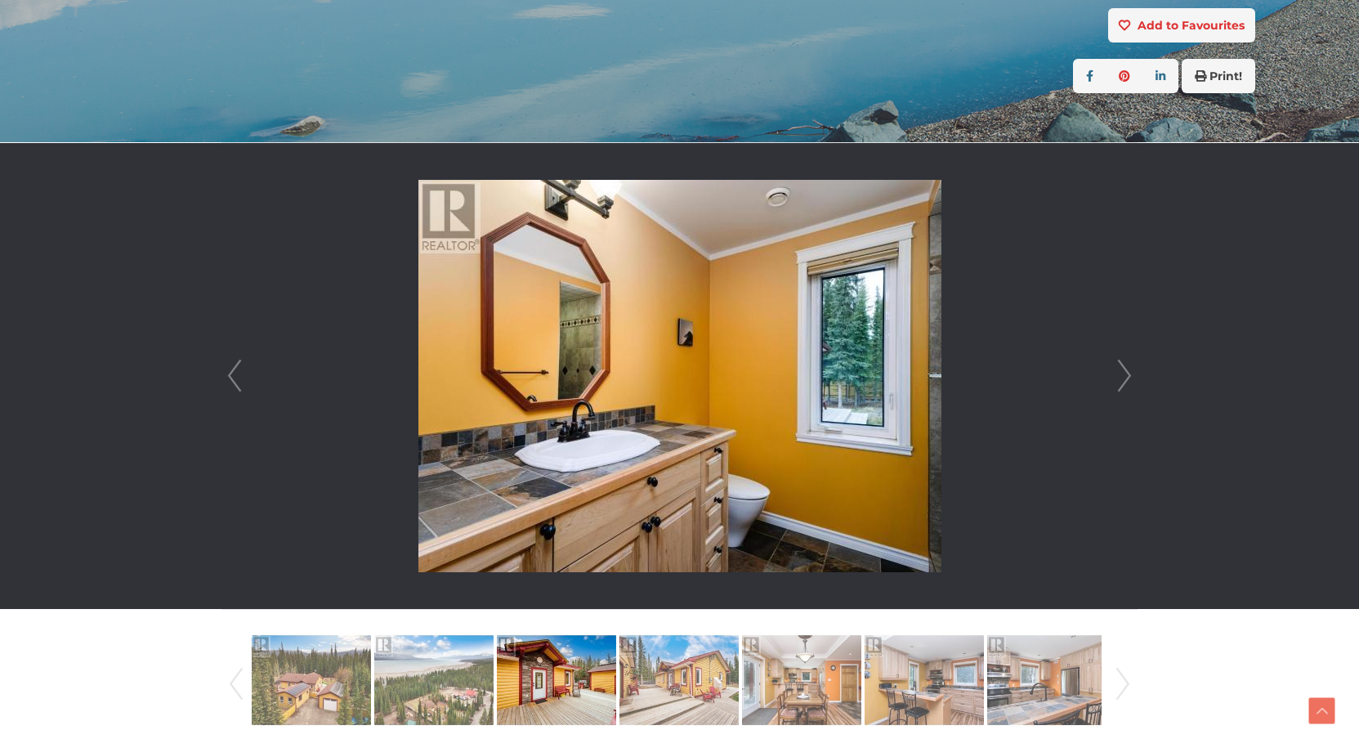
click at [1127, 374] on link "Next" at bounding box center [1124, 376] width 25 height 466
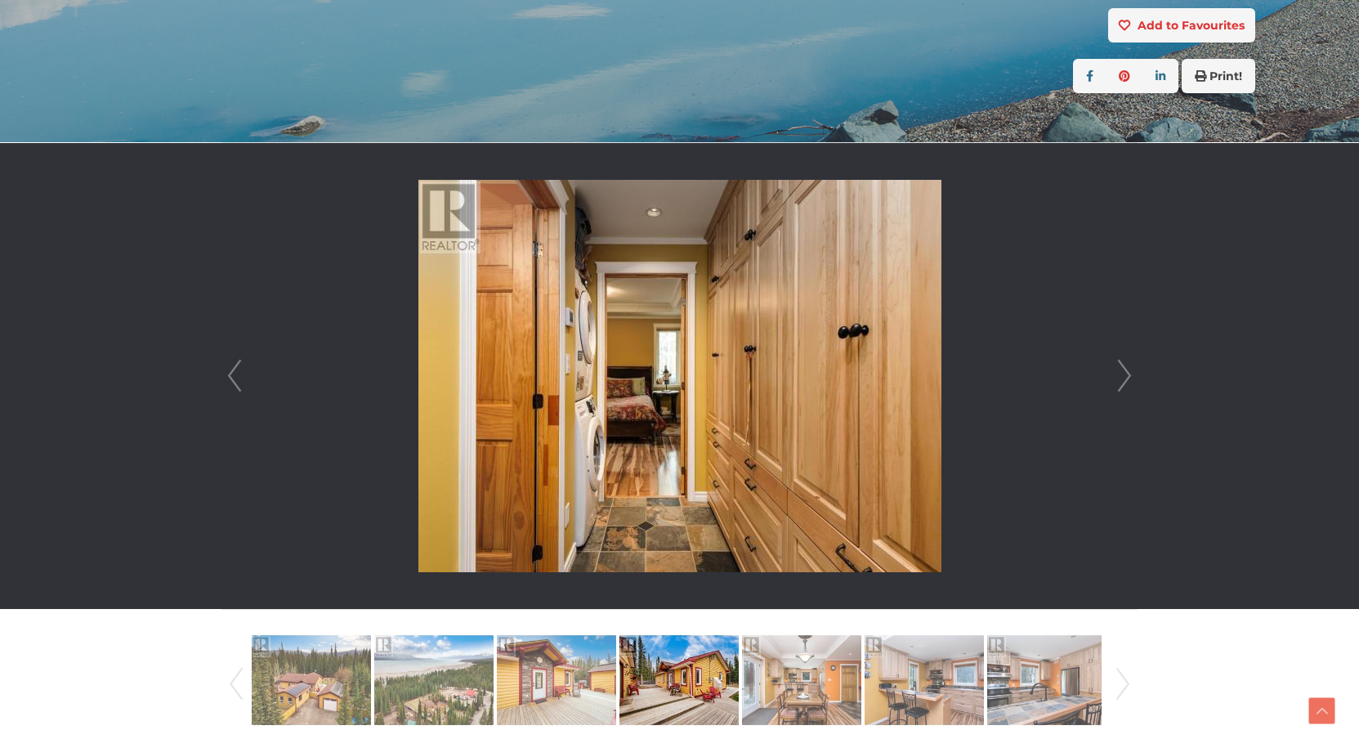
click at [1127, 374] on link "Next" at bounding box center [1124, 376] width 25 height 466
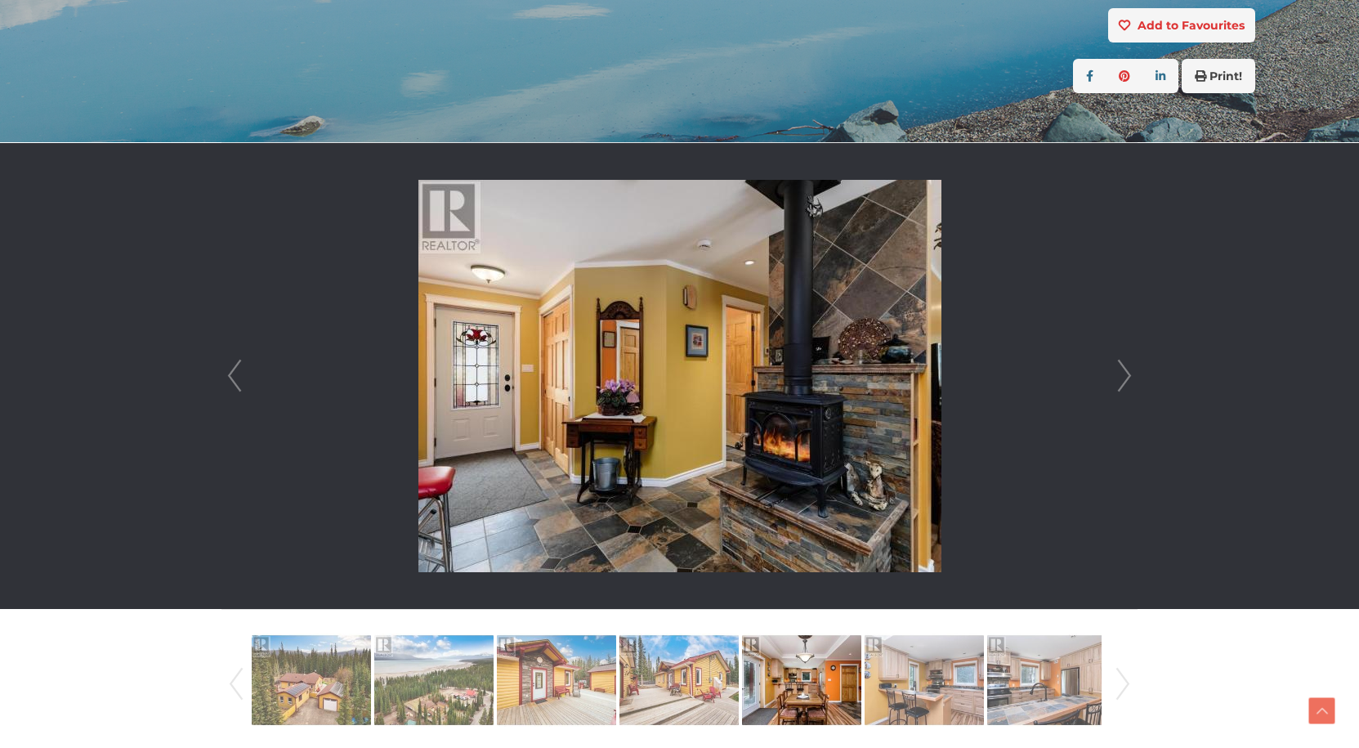
click at [1127, 374] on link "Next" at bounding box center [1124, 376] width 25 height 466
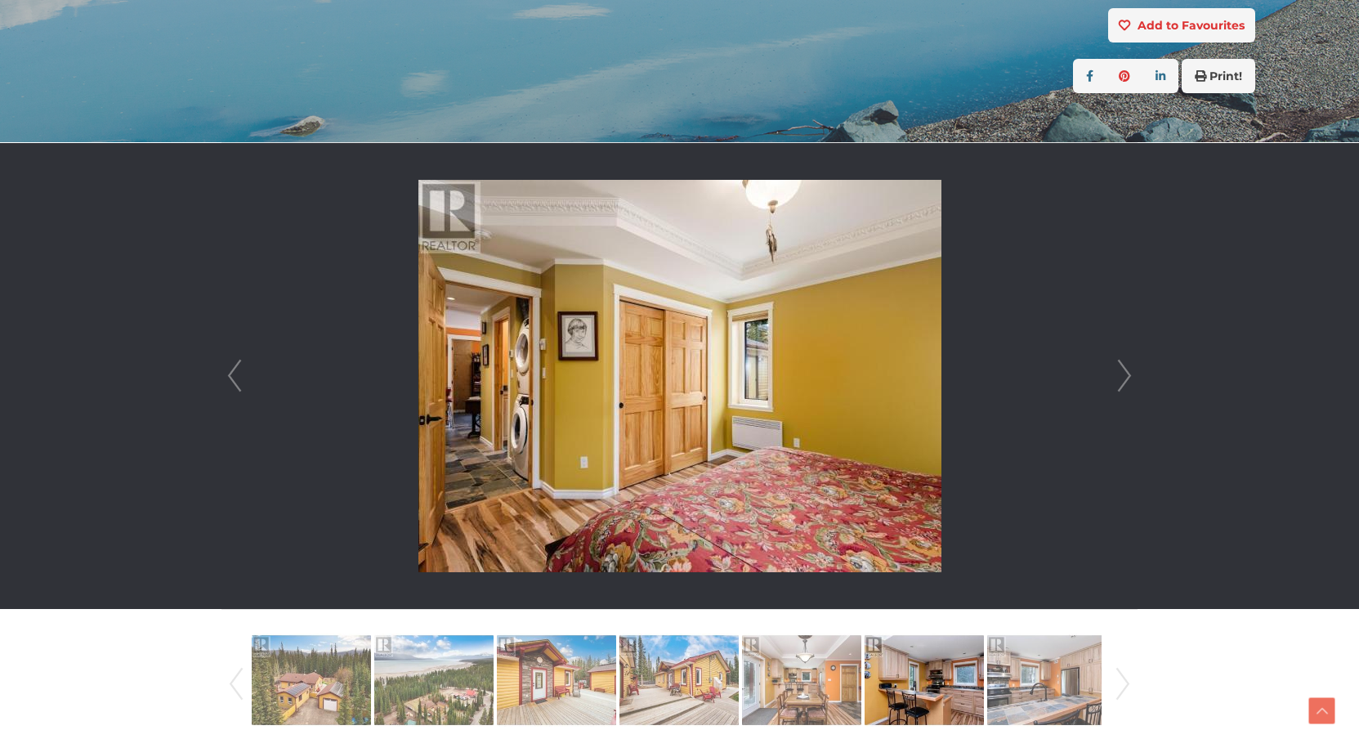
click at [1127, 374] on link "Next" at bounding box center [1124, 376] width 25 height 466
